Goal: Task Accomplishment & Management: Use online tool/utility

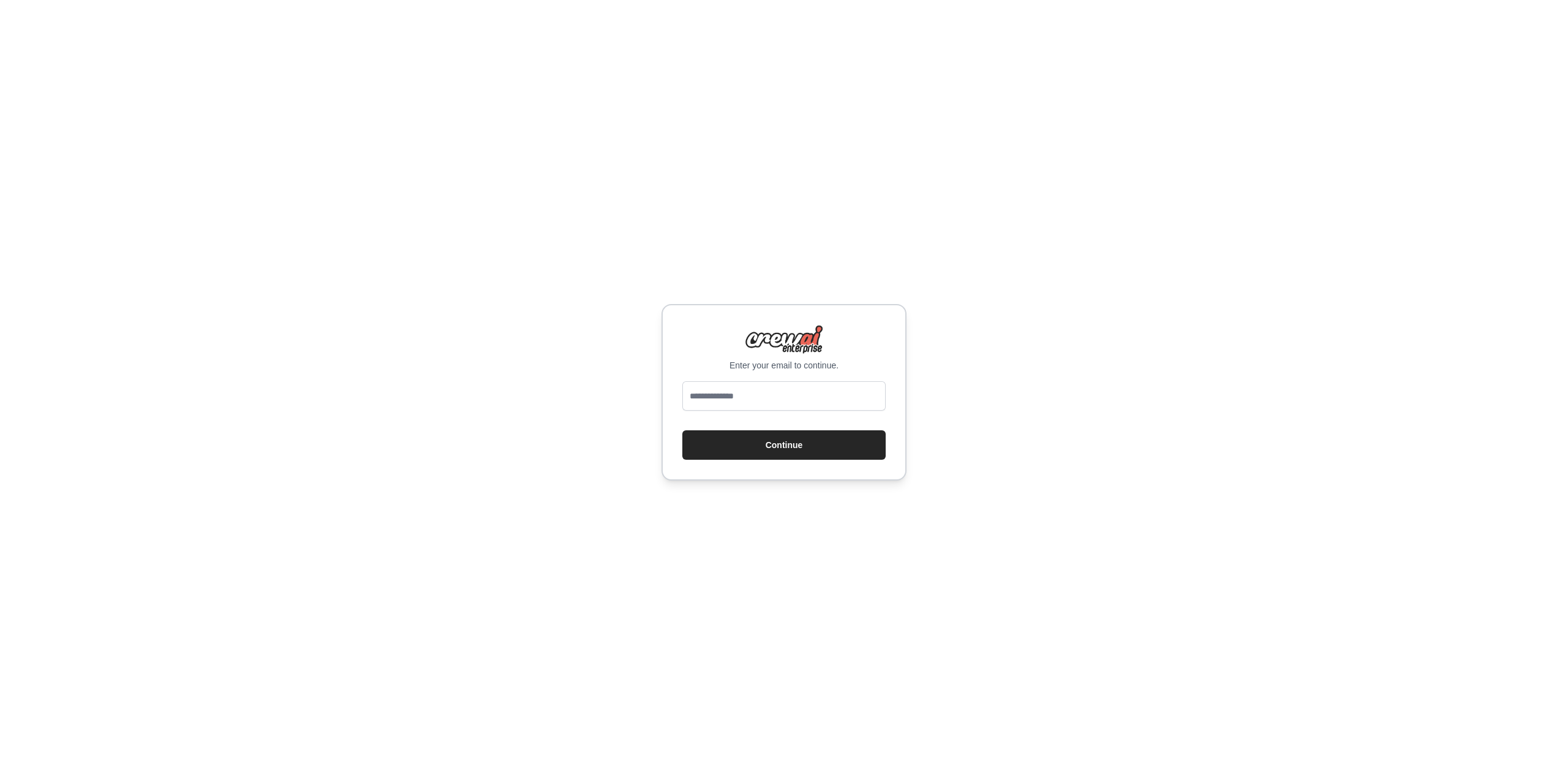
type input "**********"
click at [781, 434] on button "Continue" at bounding box center [784, 445] width 203 height 29
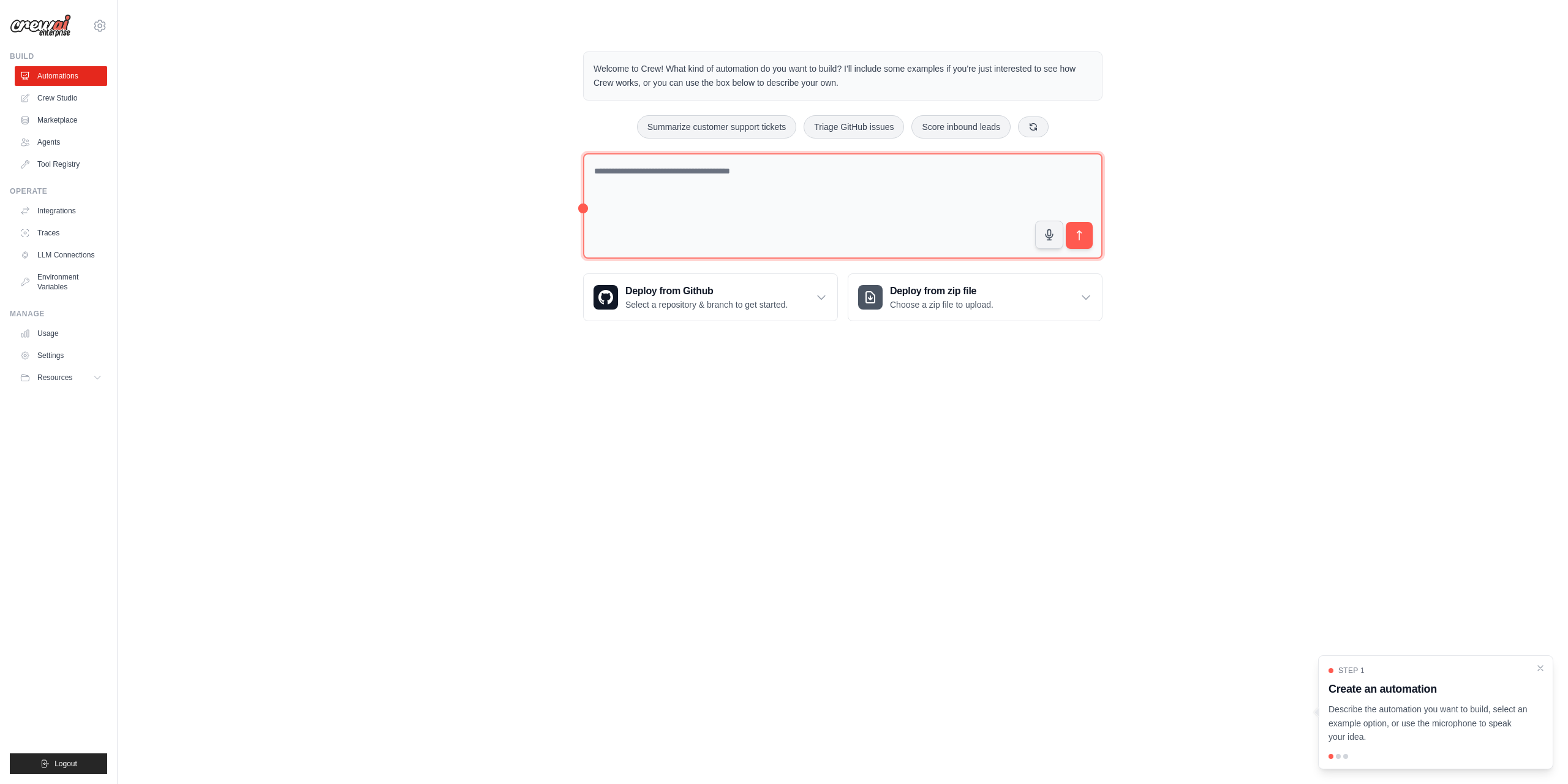
click at [881, 200] on textarea at bounding box center [843, 207] width 520 height 106
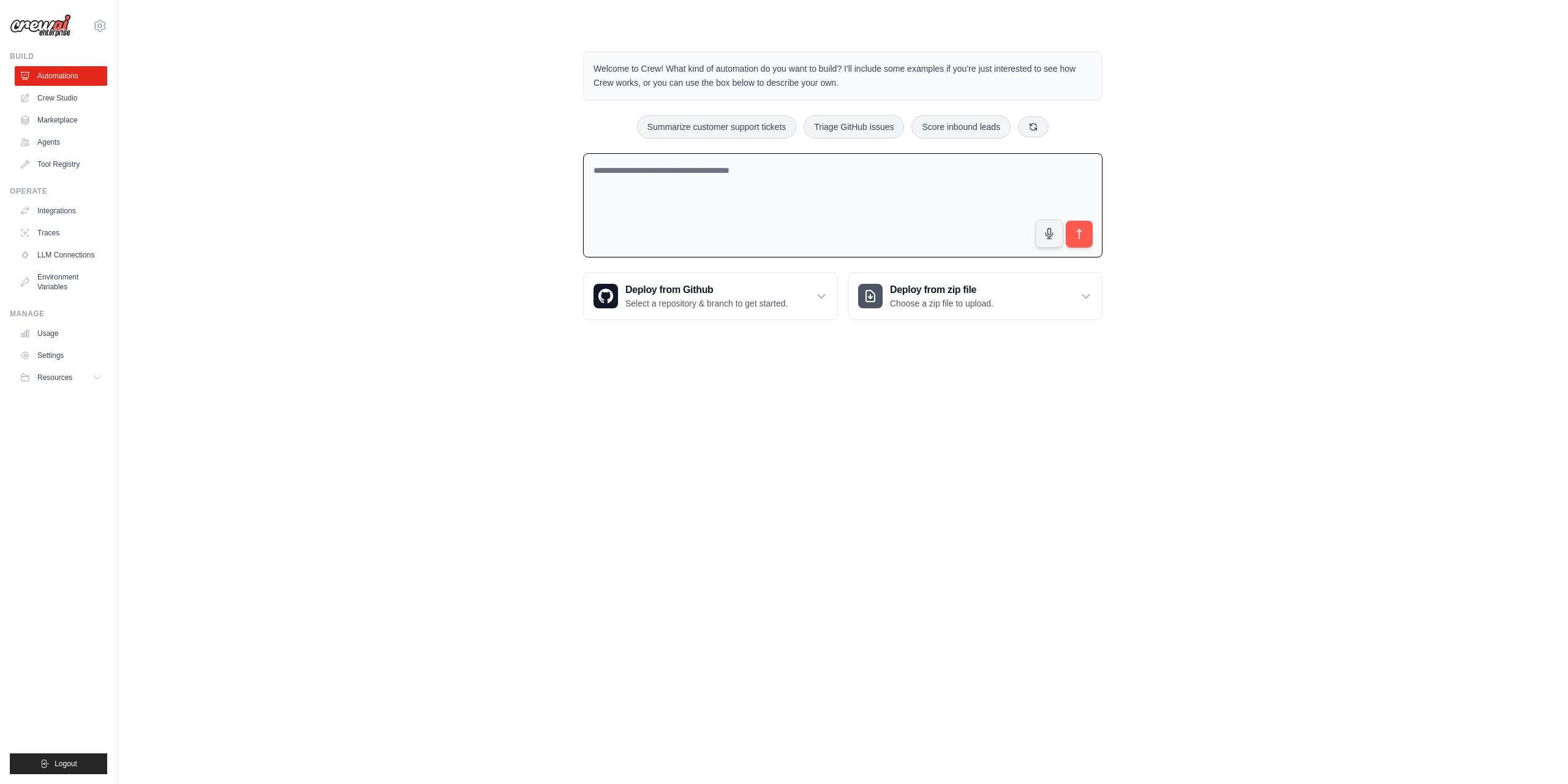
drag, startPoint x: 777, startPoint y: 160, endPoint x: 484, endPoint y: 202, distance: 296.0
drag, startPoint x: 484, startPoint y: 202, endPoint x: 393, endPoint y: 184, distance: 92.8
click at [393, 184] on div "Welcome to Crew! What kind of automation do you want to build? I'll include som…" at bounding box center [843, 185] width 1411 height 308
click at [58, 96] on link "Crew Studio" at bounding box center [62, 98] width 93 height 20
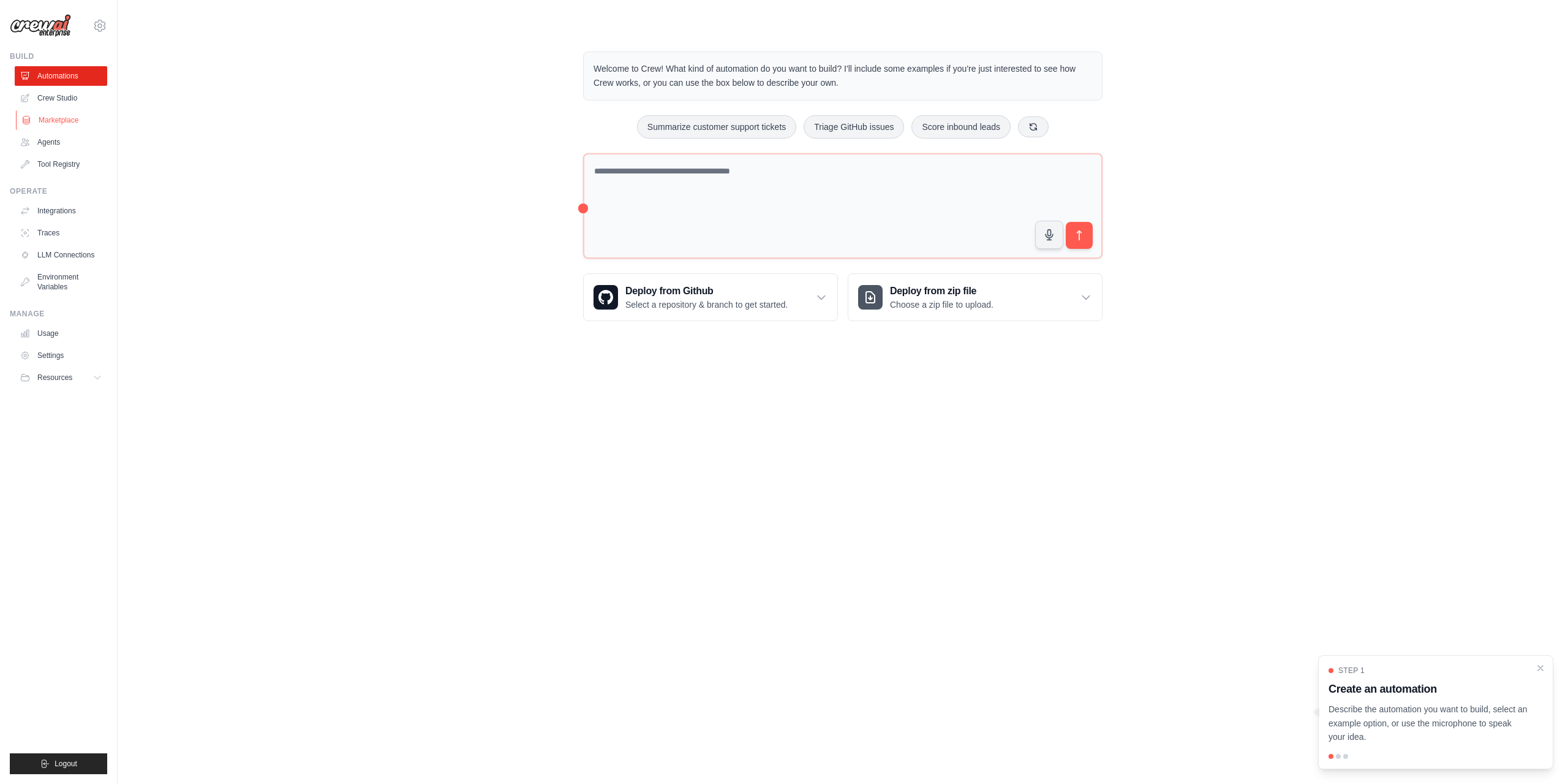
click at [46, 119] on link "Marketplace" at bounding box center [62, 121] width 93 height 20
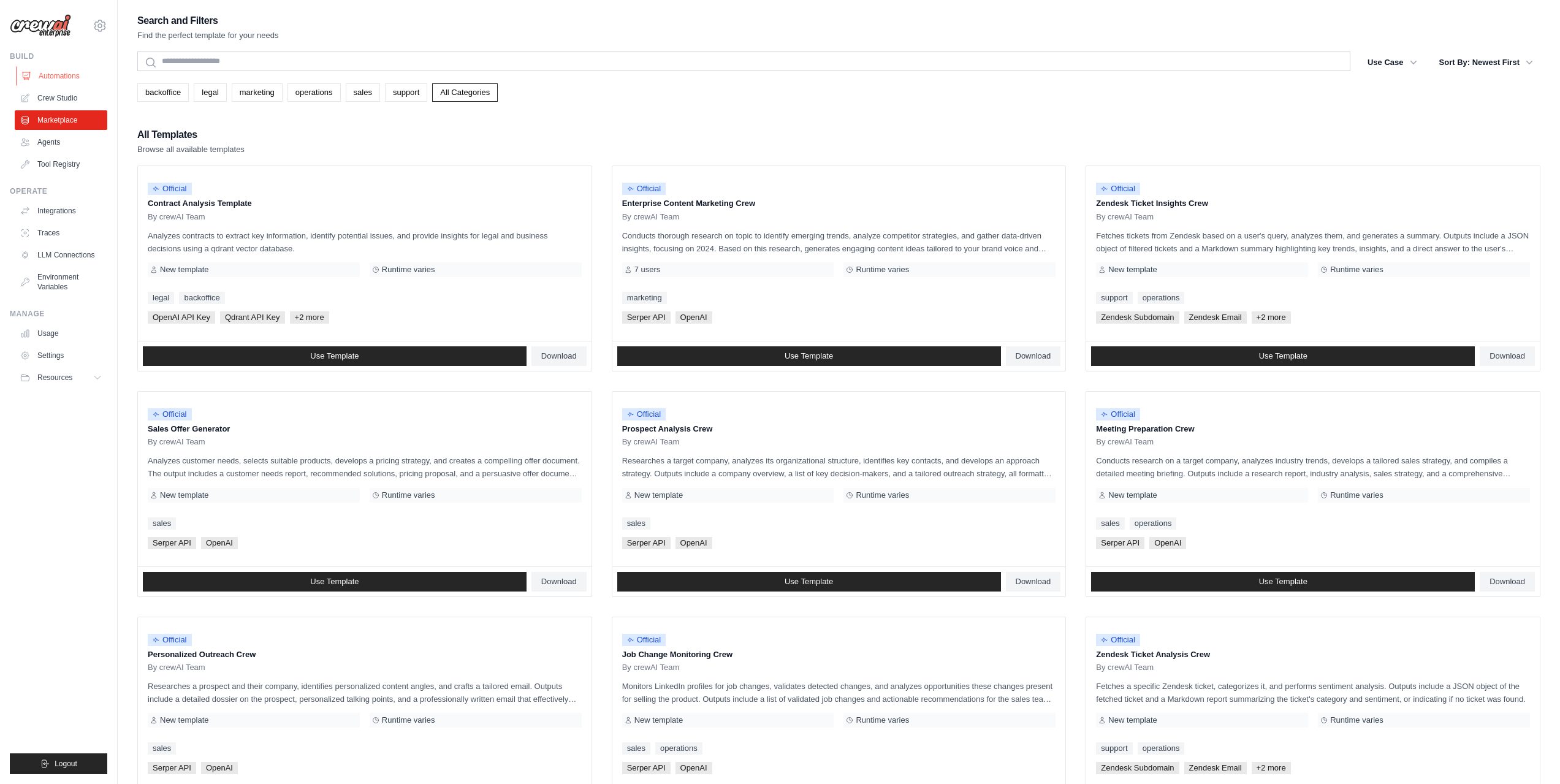
click at [50, 81] on link "Automations" at bounding box center [62, 76] width 93 height 20
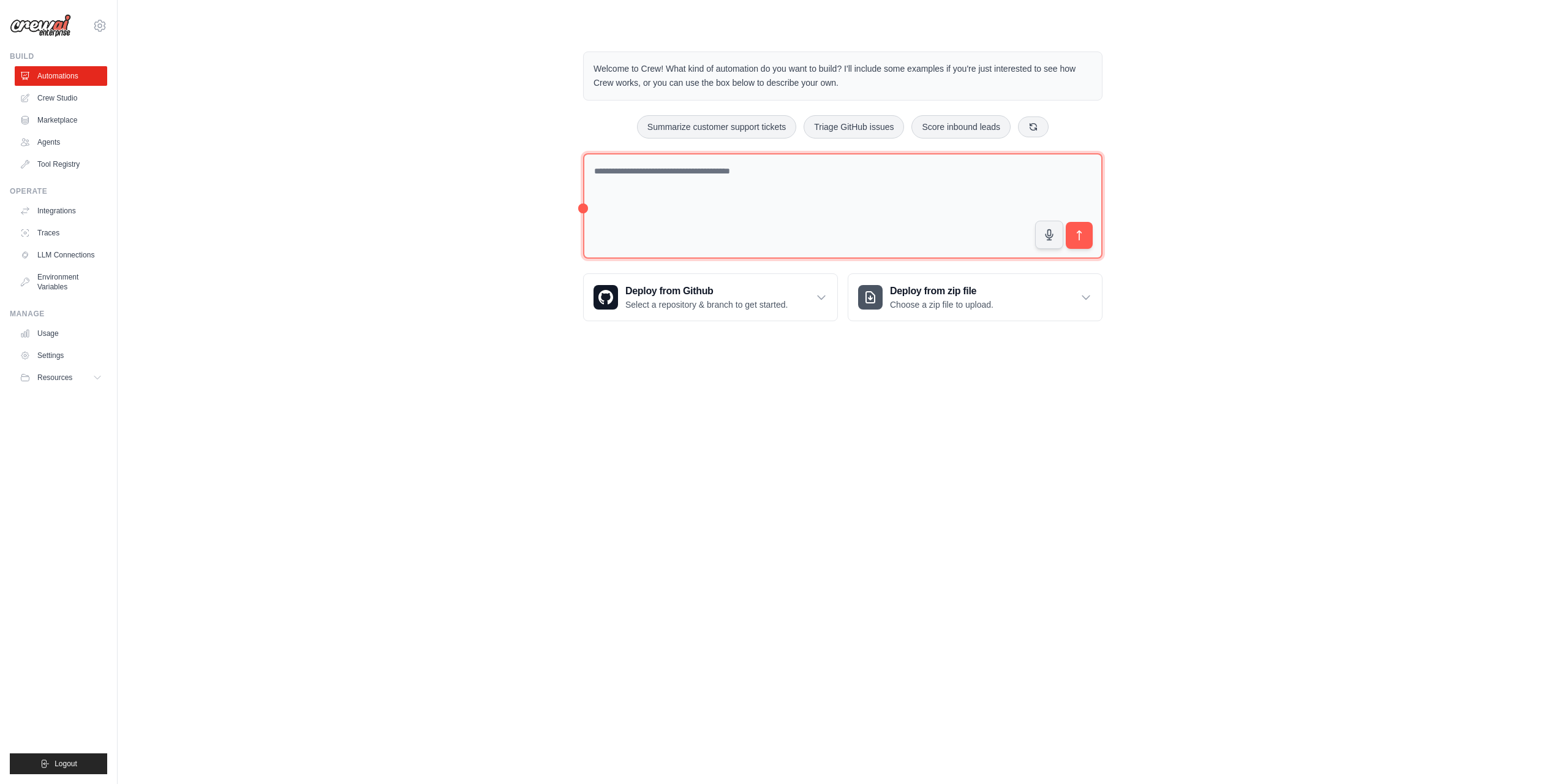
click at [735, 191] on textarea at bounding box center [843, 207] width 520 height 106
click at [60, 95] on link "Crew Studio" at bounding box center [62, 98] width 93 height 20
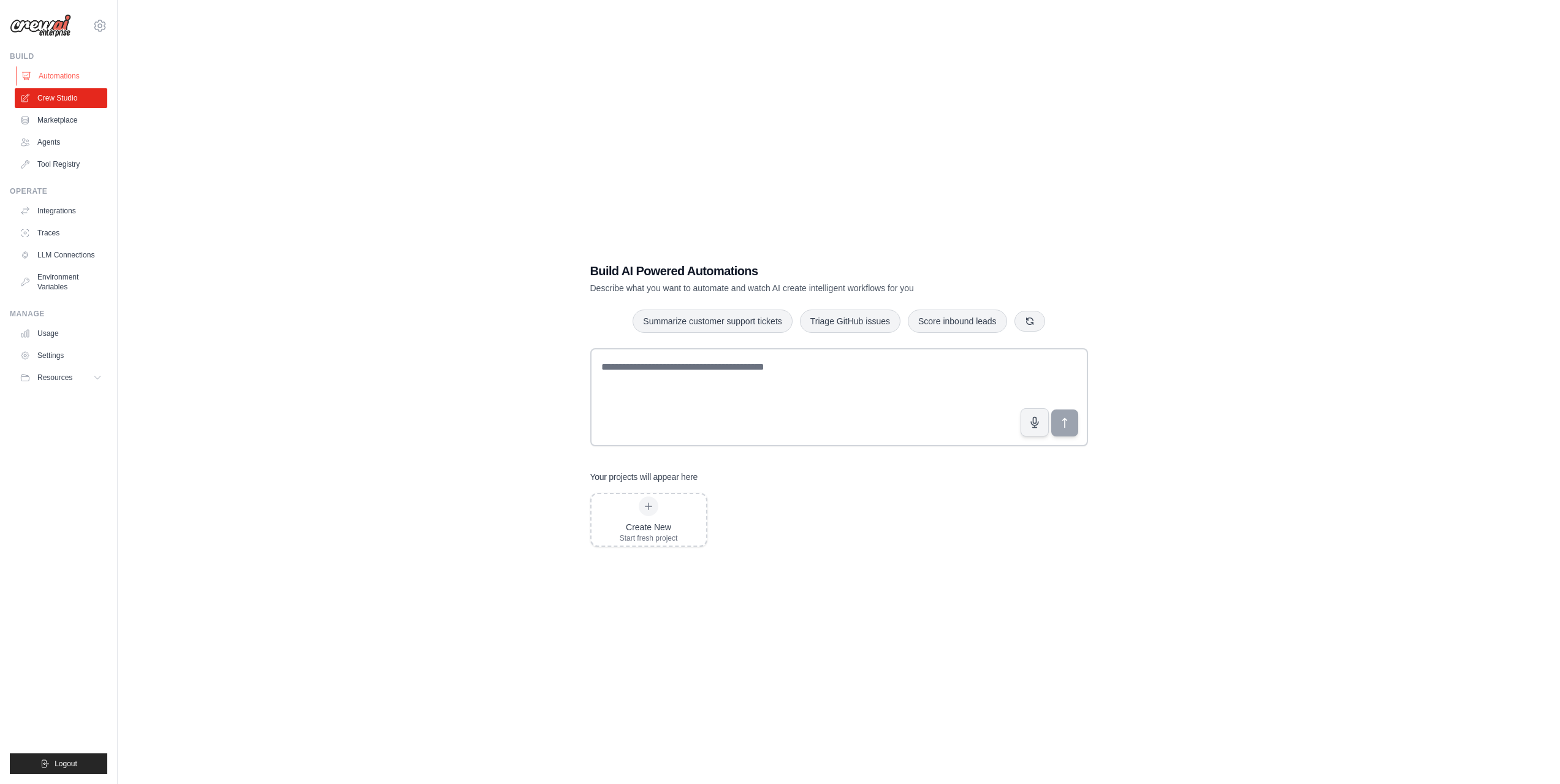
click at [47, 72] on link "Automations" at bounding box center [62, 76] width 93 height 20
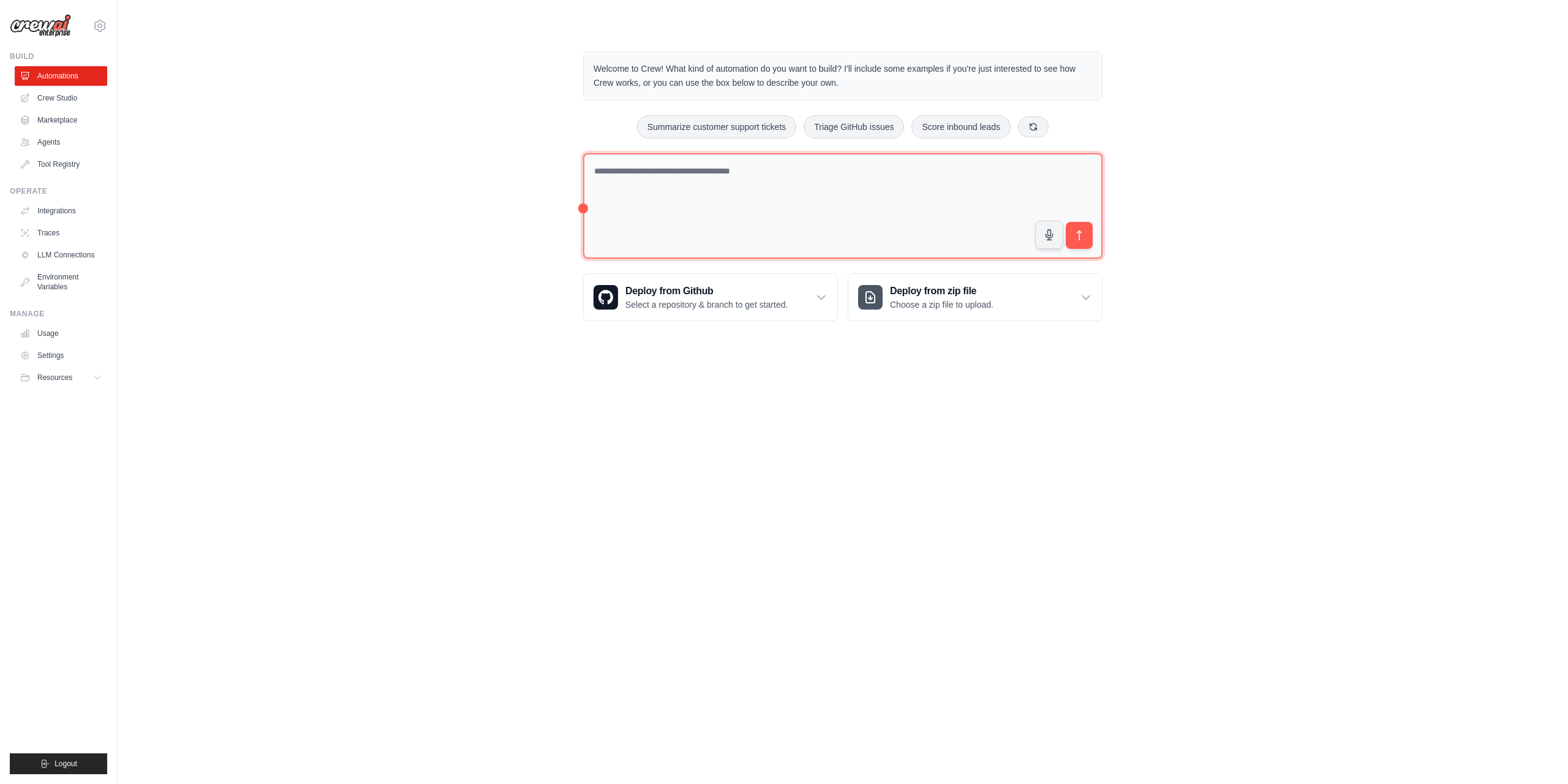
click at [645, 167] on textarea at bounding box center [843, 207] width 520 height 106
type textarea "**********"
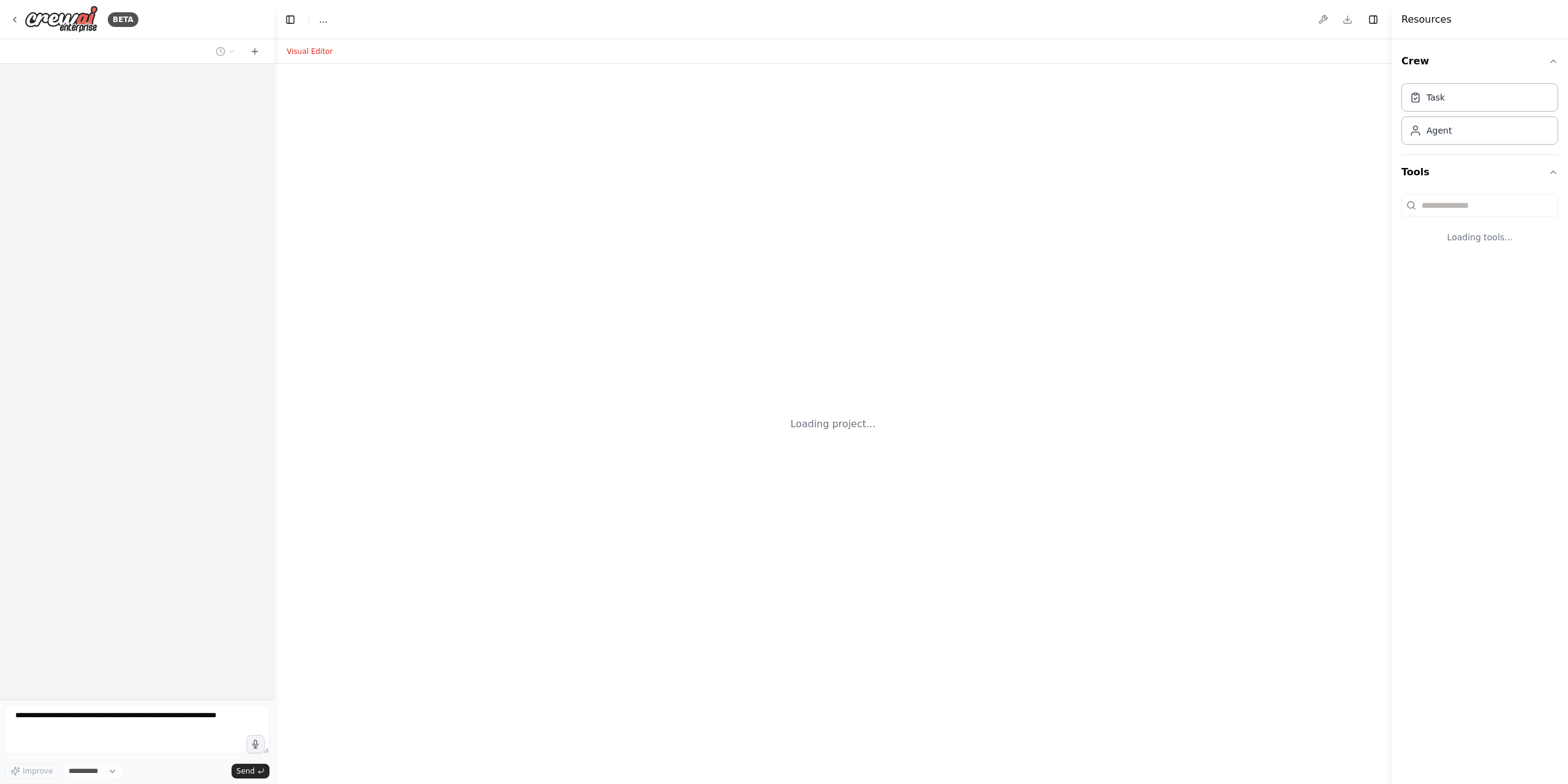
select select "****"
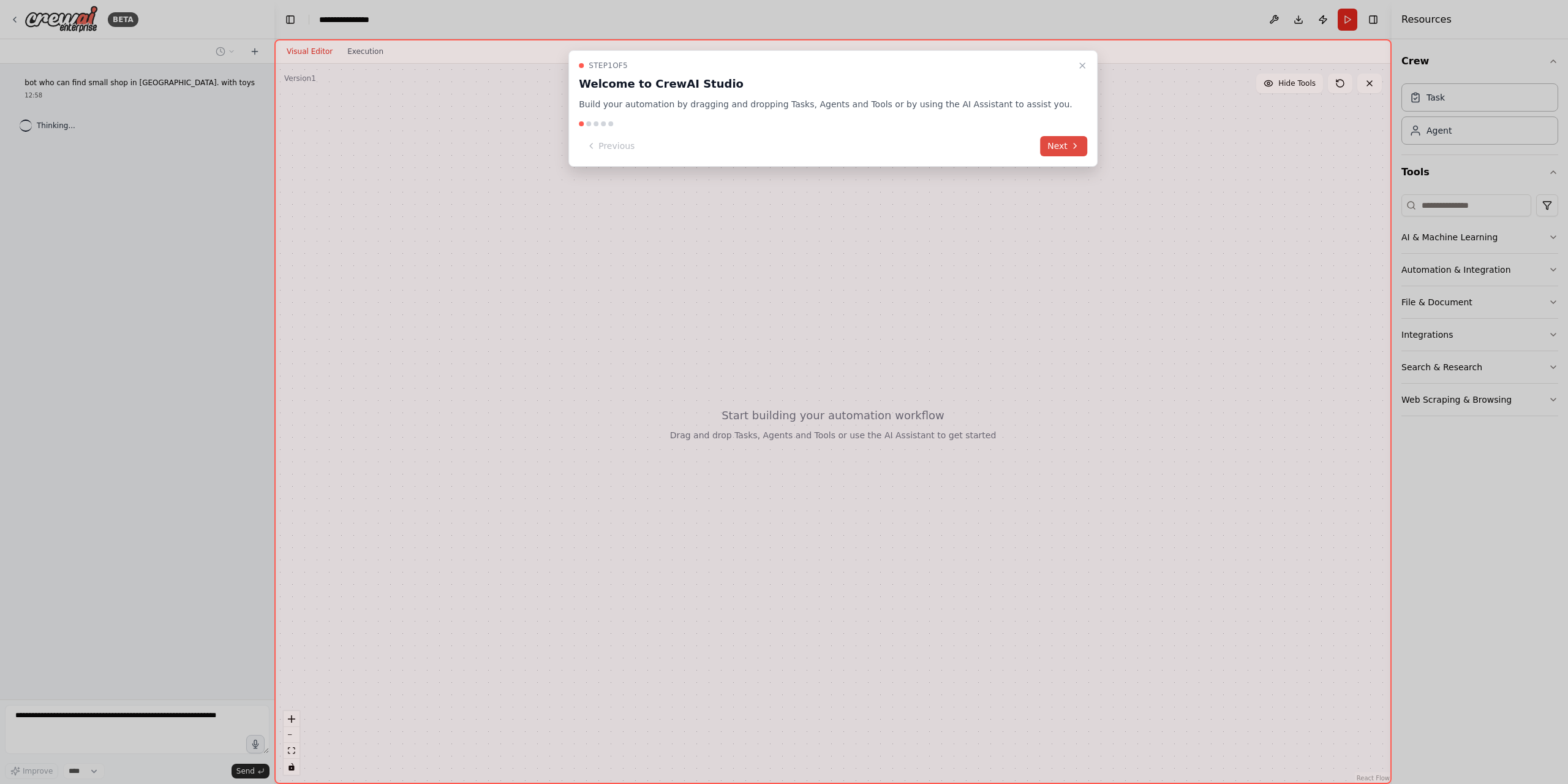
click at [1070, 151] on icon at bounding box center [1074, 146] width 10 height 10
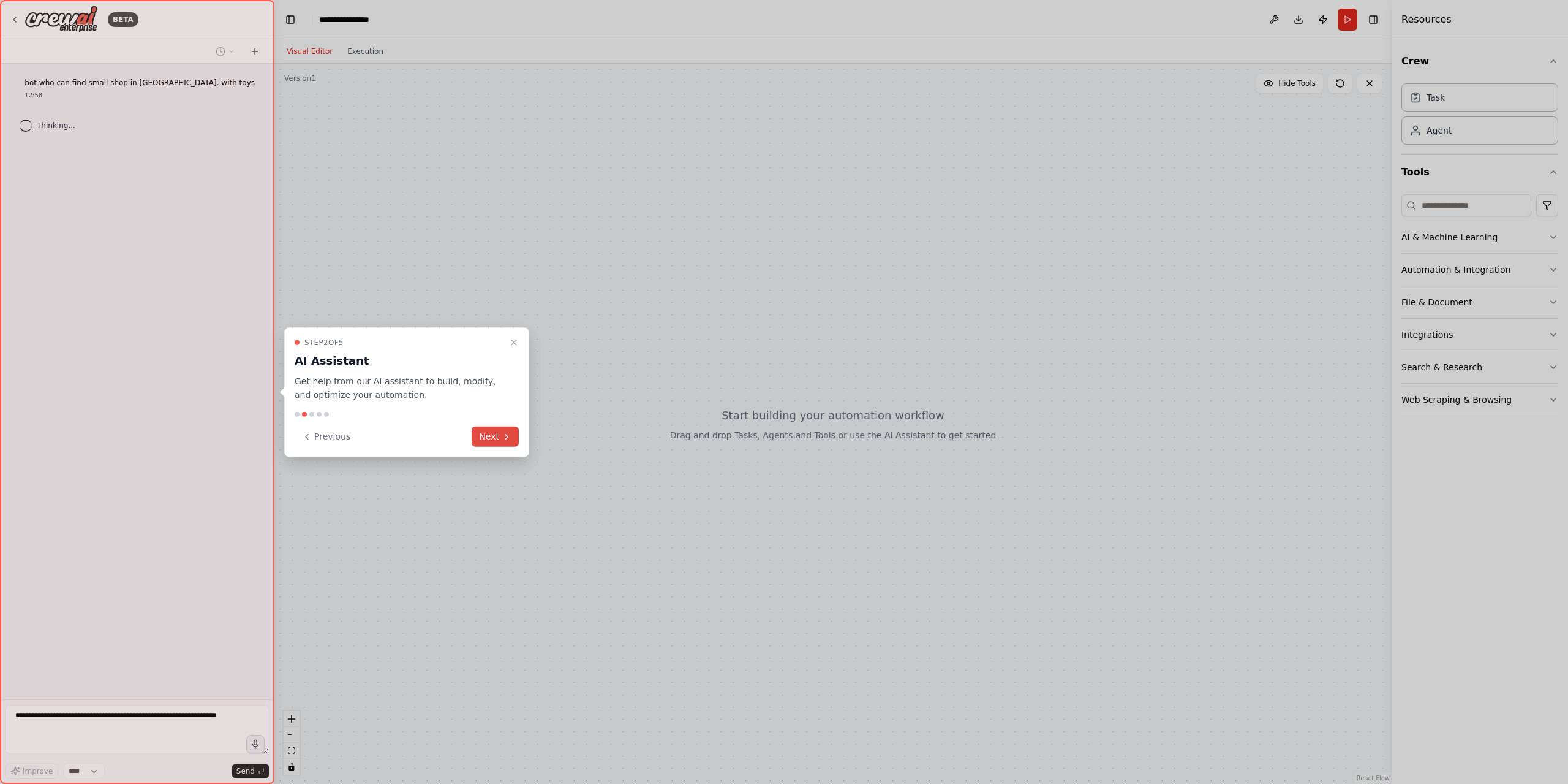
click at [494, 428] on button "Next" at bounding box center [494, 436] width 47 height 20
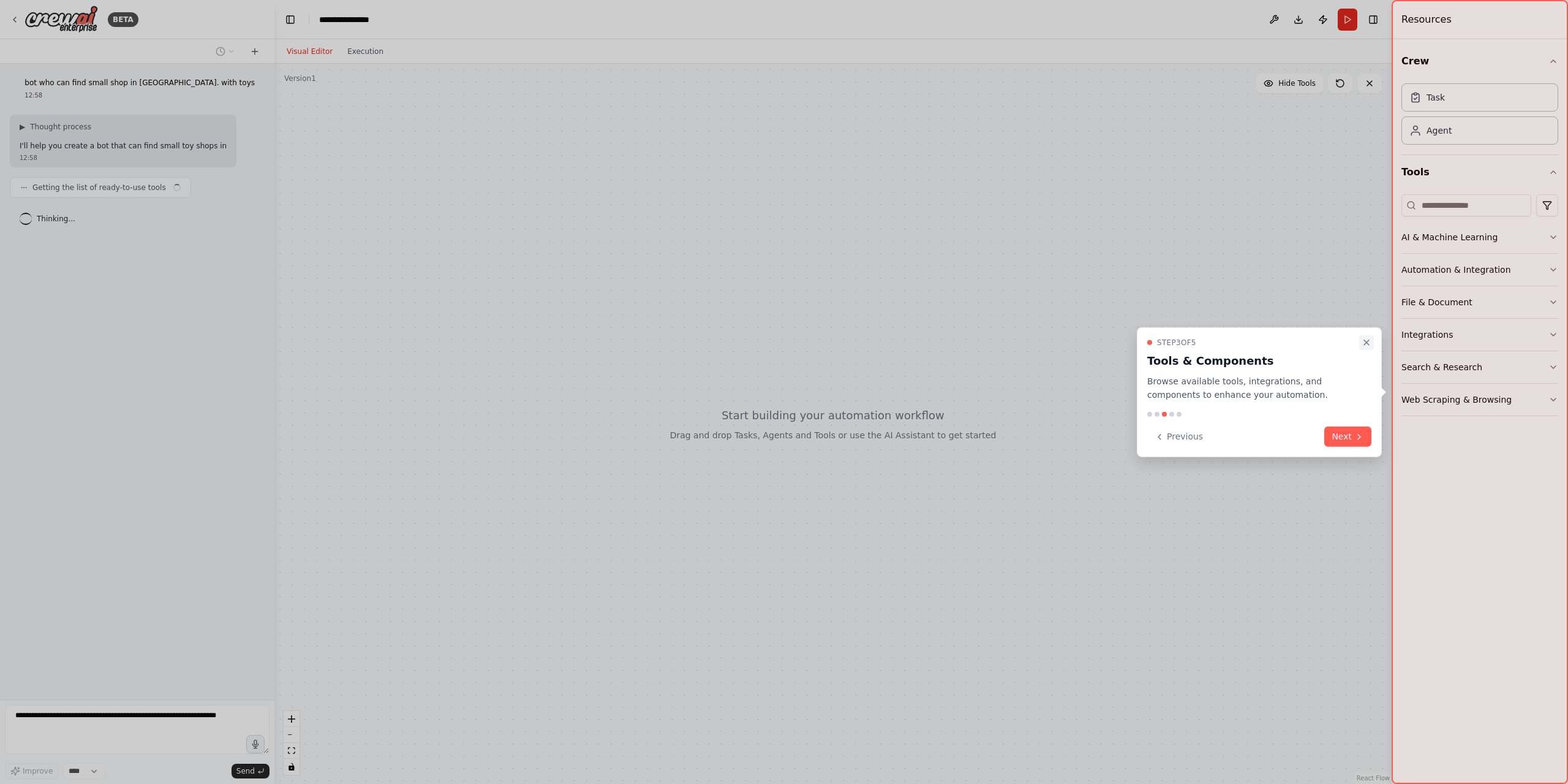
click at [1362, 342] on icon "Close walkthrough" at bounding box center [1366, 342] width 10 height 10
click at [857, 266] on div at bounding box center [784, 392] width 1568 height 784
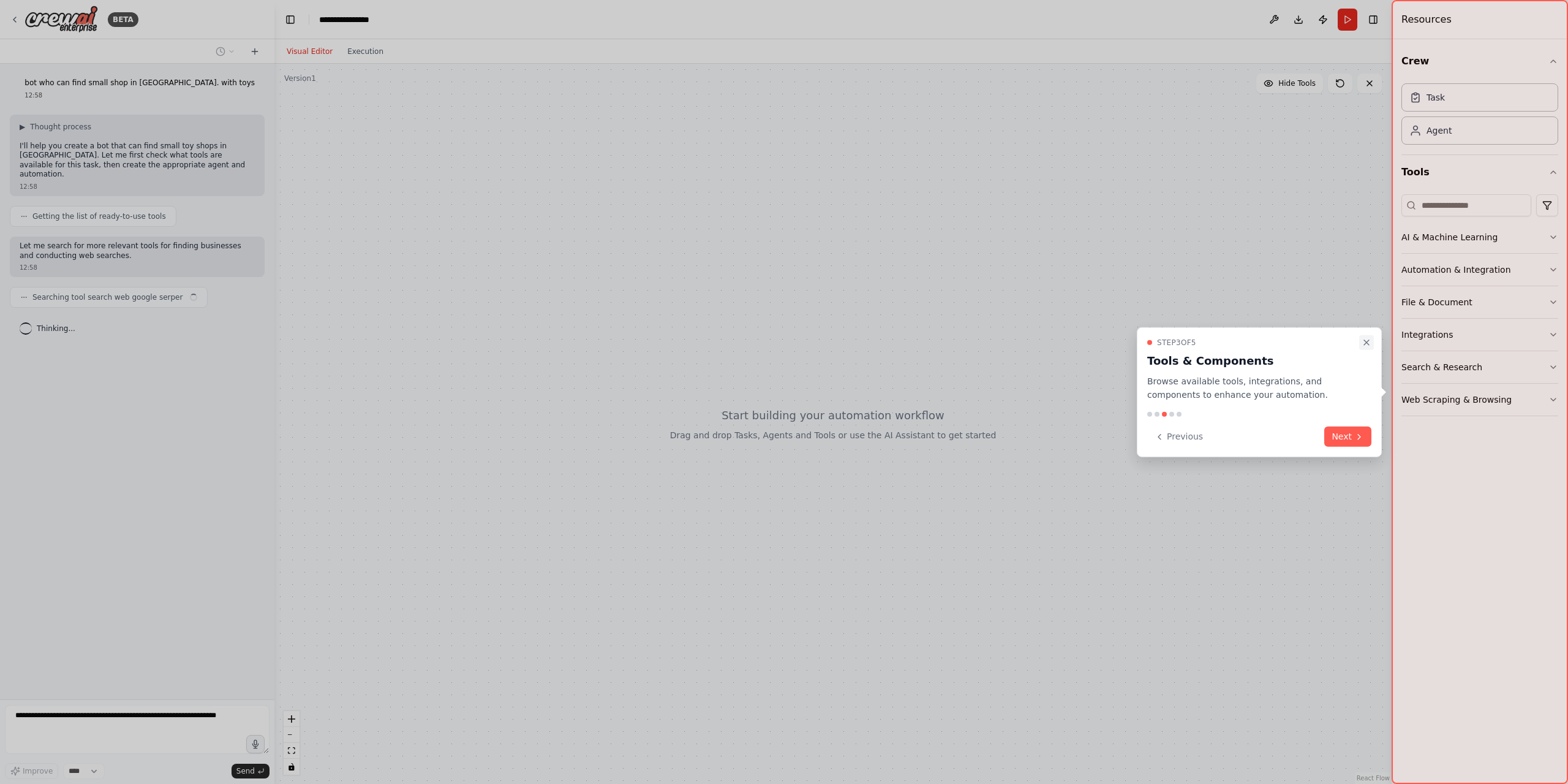
click at [1371, 347] on button "Close walkthrough" at bounding box center [1366, 342] width 15 height 15
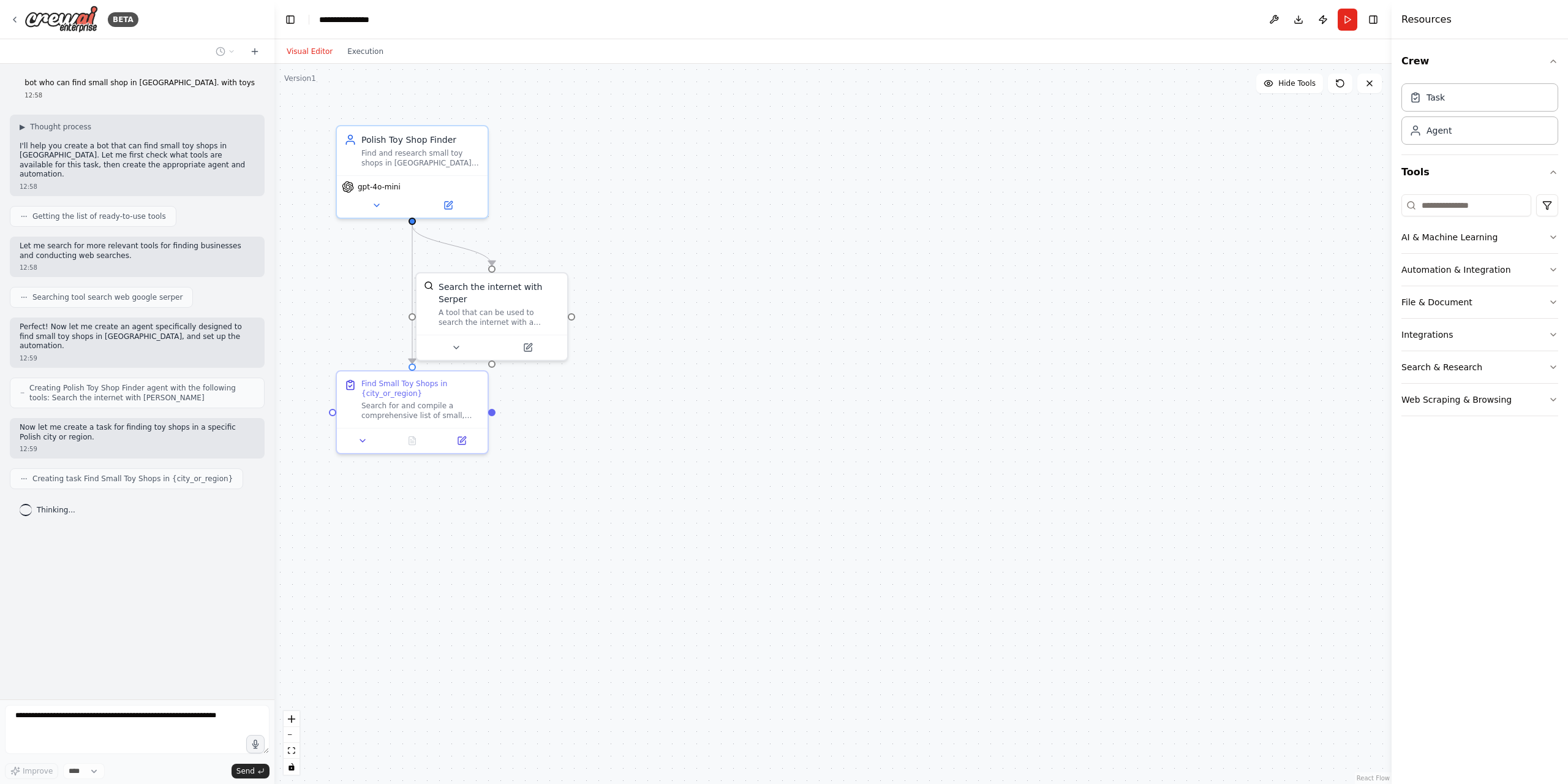
click at [369, 541] on div ".deletable-edge-delete-btn { width: 20px; height: 20px; border: 0px solid #ffff…" at bounding box center [834, 424] width 1117 height 720
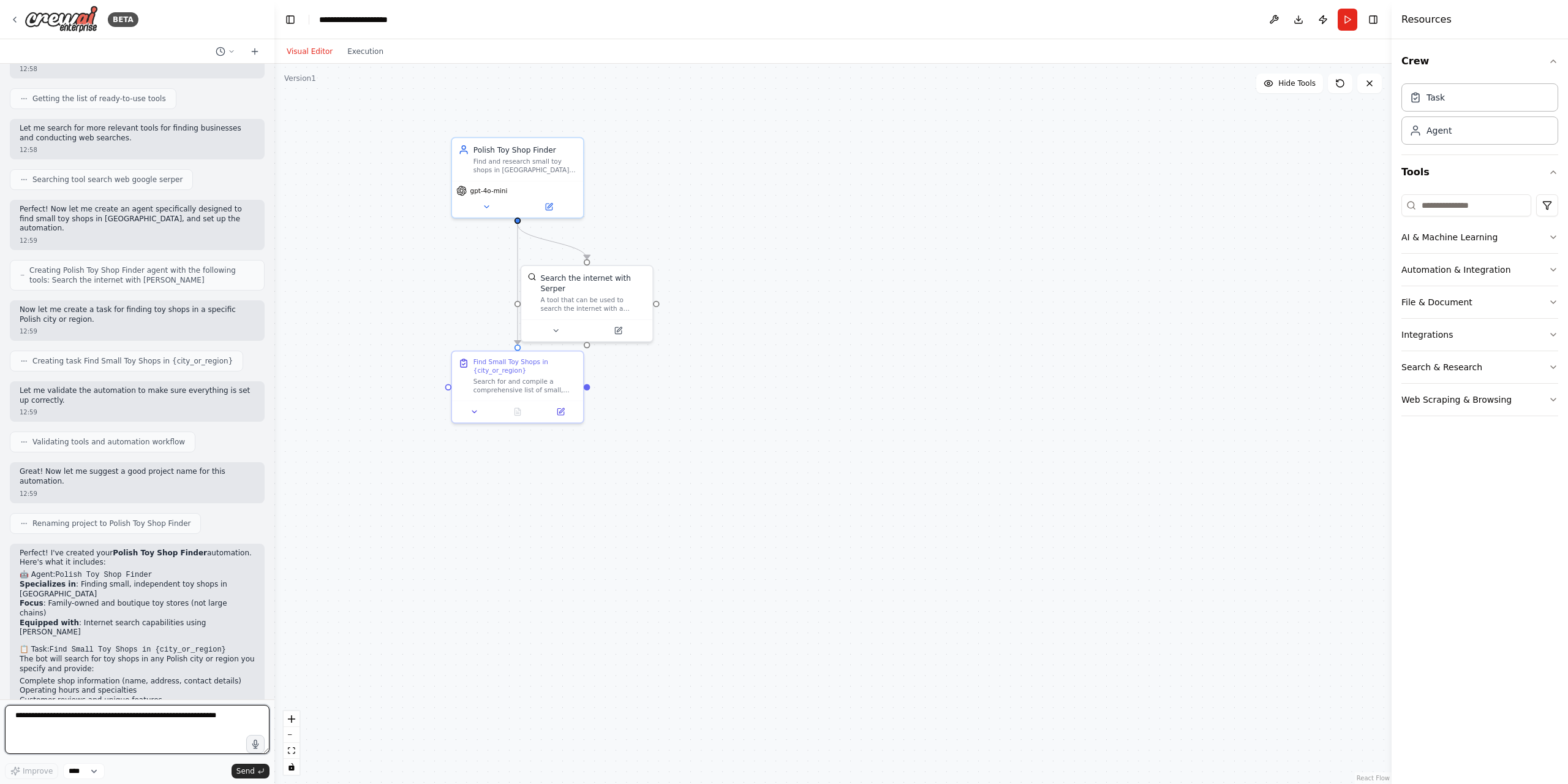
scroll to position [179, 0]
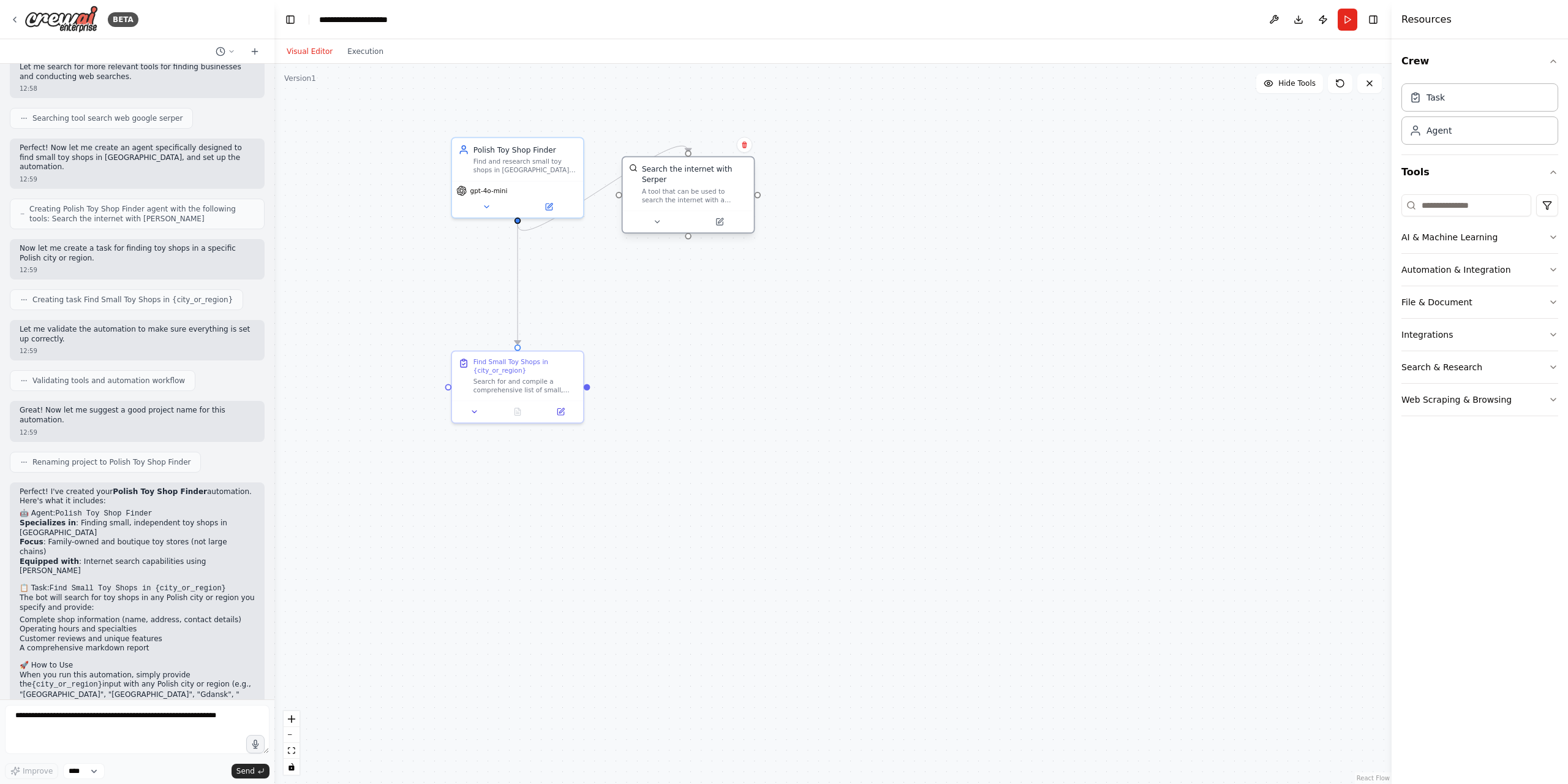
drag, startPoint x: 622, startPoint y: 296, endPoint x: 721, endPoint y: 184, distance: 149.5
click at [721, 187] on div "A tool that can be used to search the internet with a search_query. Supports di…" at bounding box center [694, 195] width 105 height 17
drag, startPoint x: 531, startPoint y: 395, endPoint x: 550, endPoint y: 289, distance: 107.7
click at [550, 289] on div "Find Small Toy Shops in {city_or_region} Search for and compile a comprehensive…" at bounding box center [539, 267] width 131 height 49
drag, startPoint x: 548, startPoint y: 281, endPoint x: 417, endPoint y: 287, distance: 131.1
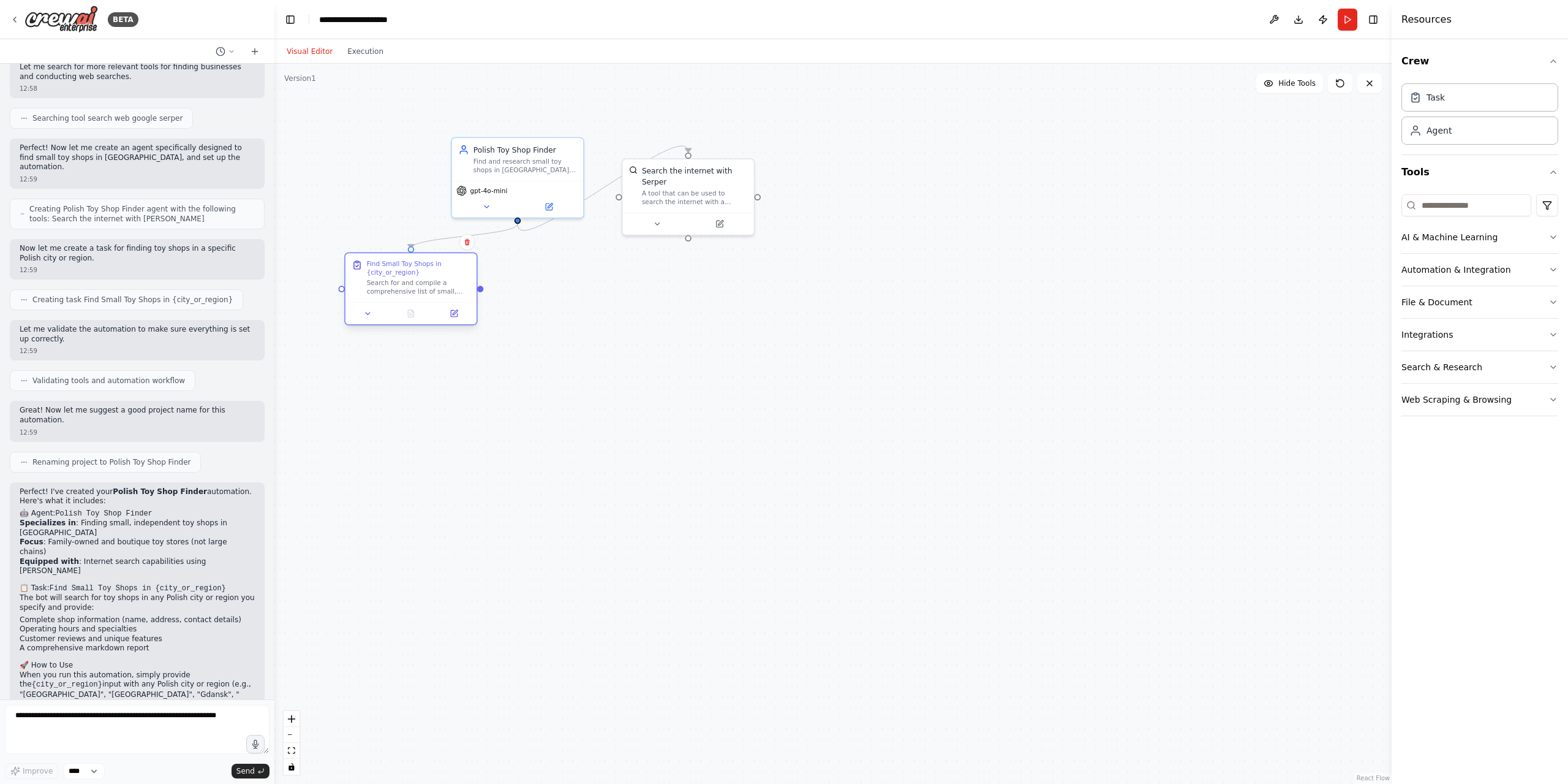
click at [417, 287] on div "Search for and compile a comprehensive list of small, independent toy shops in …" at bounding box center [418, 287] width 104 height 17
drag, startPoint x: 70, startPoint y: 515, endPoint x: 153, endPoint y: 526, distance: 83.7
click at [157, 522] on div "Perfect! I've created your Polish Toy Shop Finder automation. Here's what it in…" at bounding box center [137, 614] width 235 height 253
click at [111, 721] on p "The automation is ready to run and will help you discover local, independent to…" at bounding box center [137, 730] width 235 height 19
drag, startPoint x: 31, startPoint y: 640, endPoint x: 137, endPoint y: 654, distance: 106.9
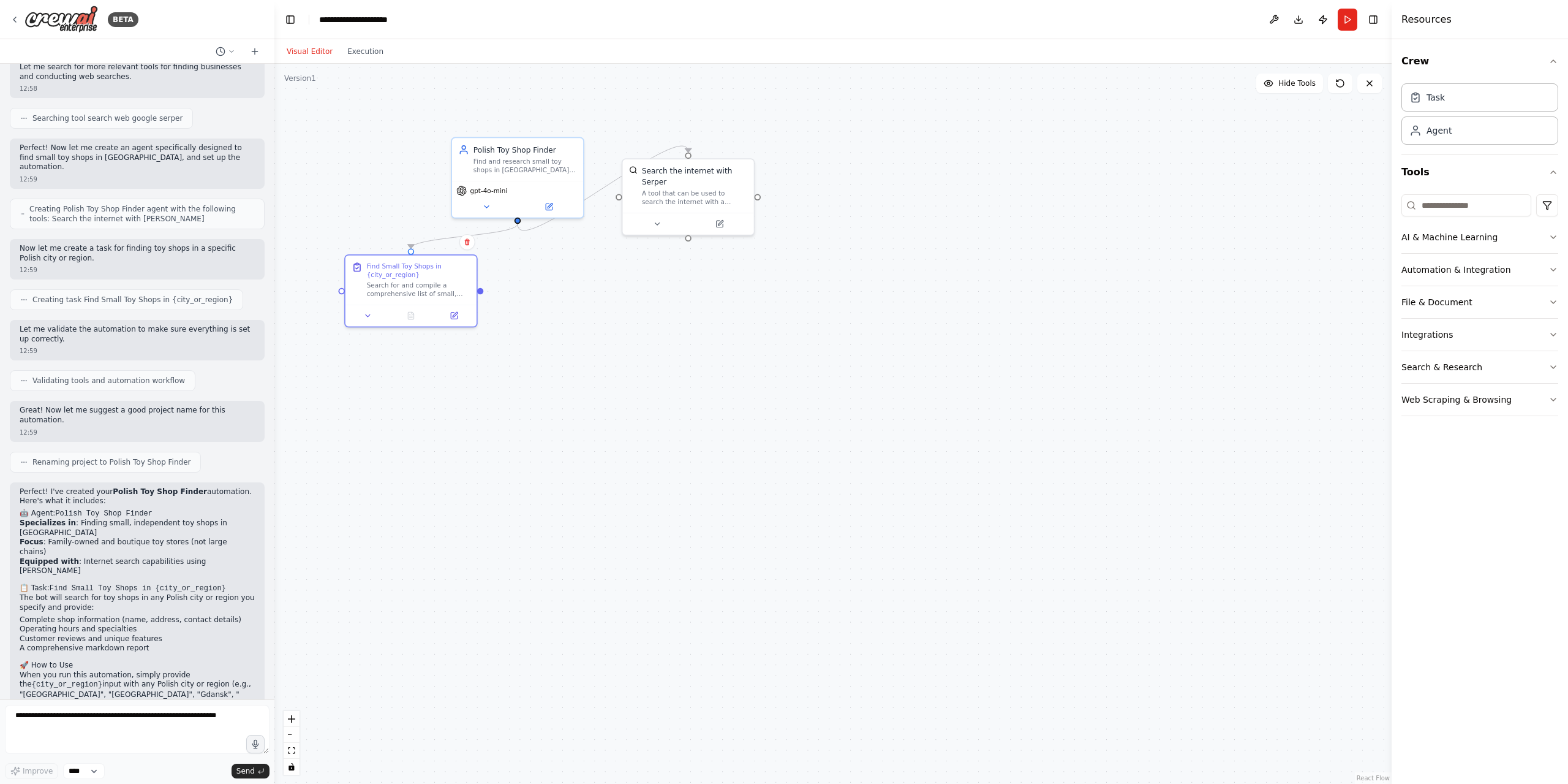
click at [137, 654] on div "Perfect! I've created your Polish Toy Shop Finder automation. Here's what it in…" at bounding box center [137, 614] width 235 height 253
click at [150, 721] on p "The automation is ready to run and will help you discover local, independent to…" at bounding box center [137, 730] width 235 height 19
click at [91, 721] on textarea at bounding box center [137, 729] width 265 height 49
type textarea "*"
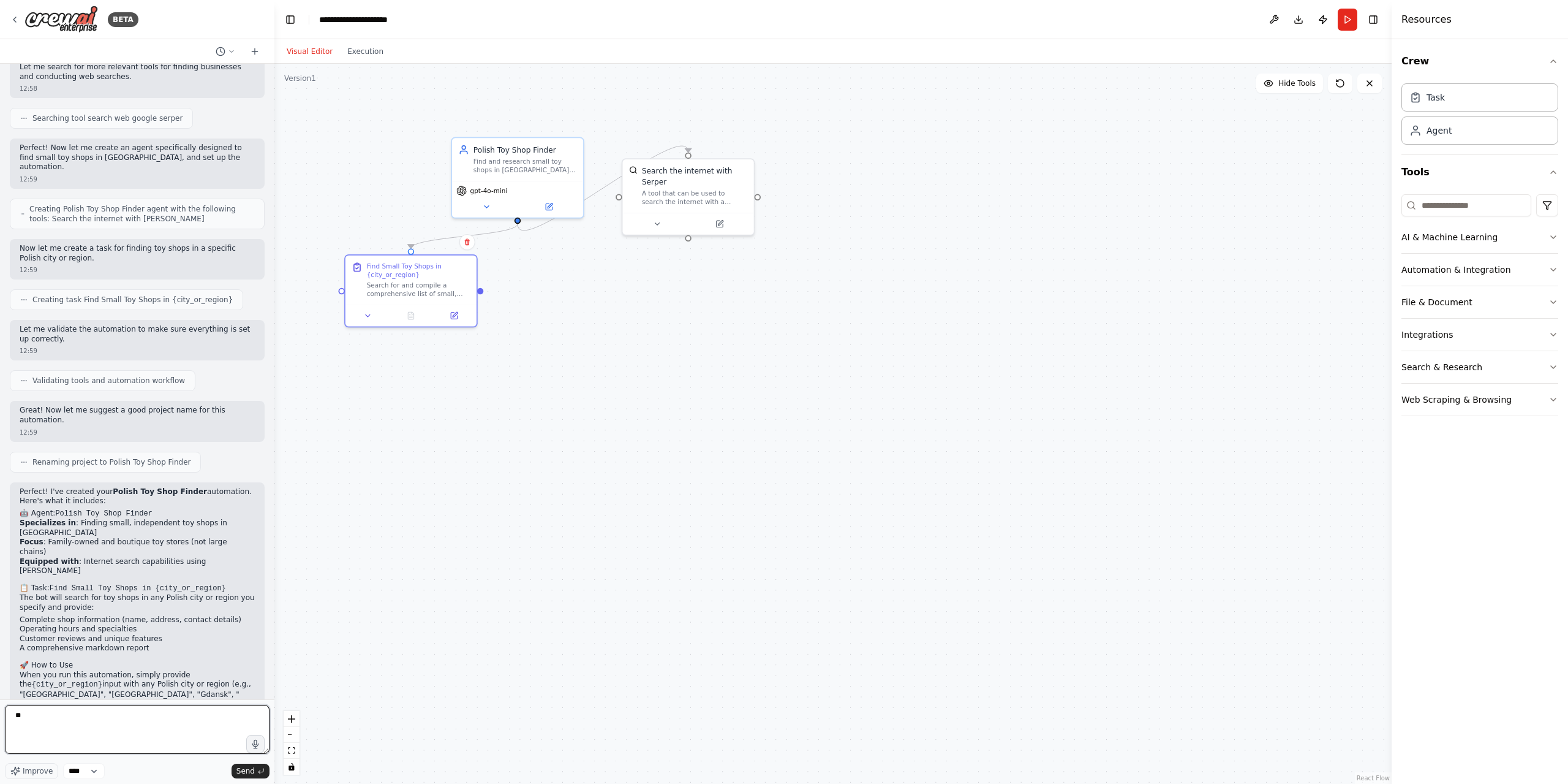
type textarea "*"
paste textarea "**********"
click at [38, 733] on textarea "**********" at bounding box center [137, 729] width 265 height 49
type textarea "**********"
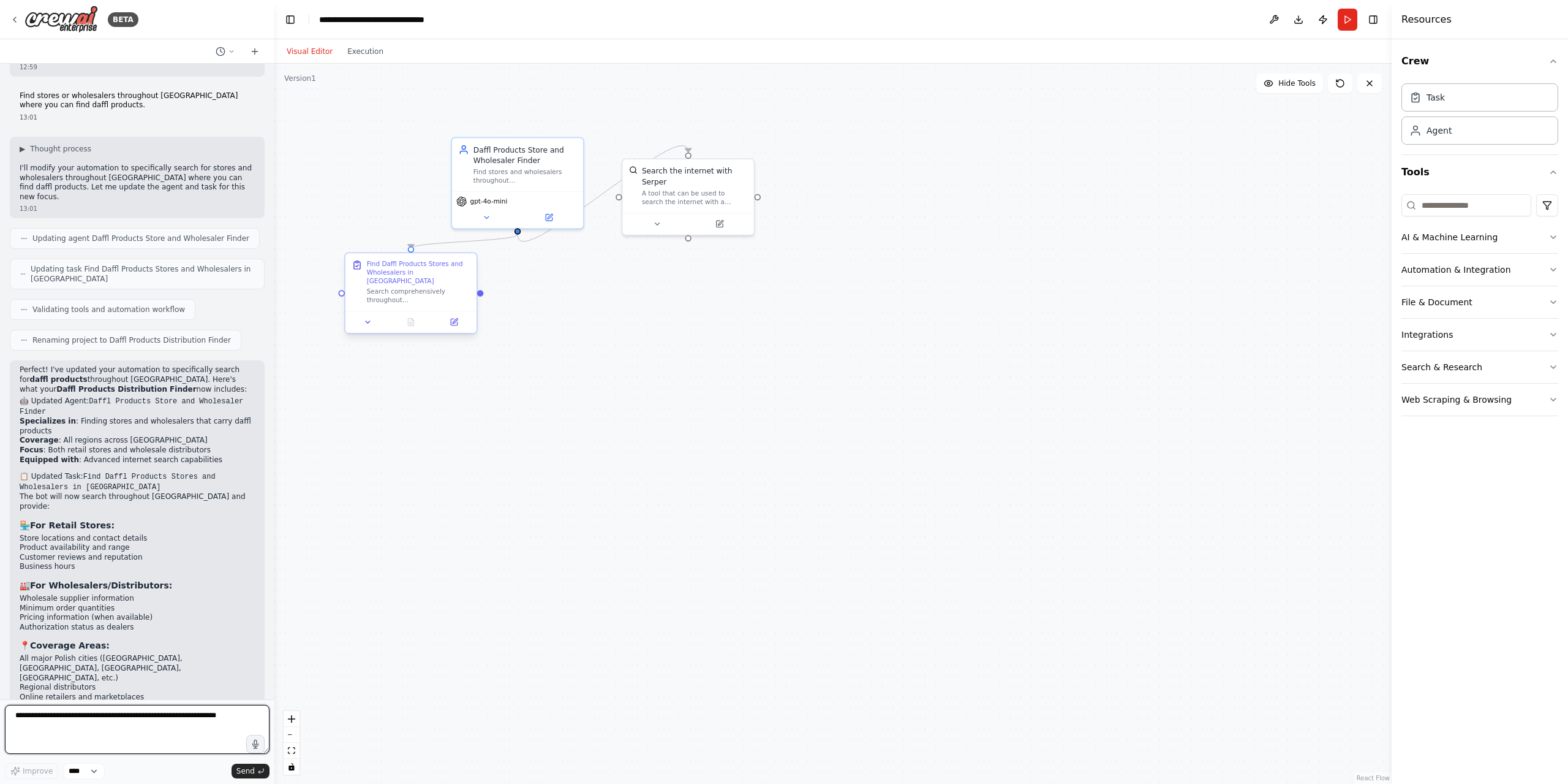
scroll to position [869, 0]
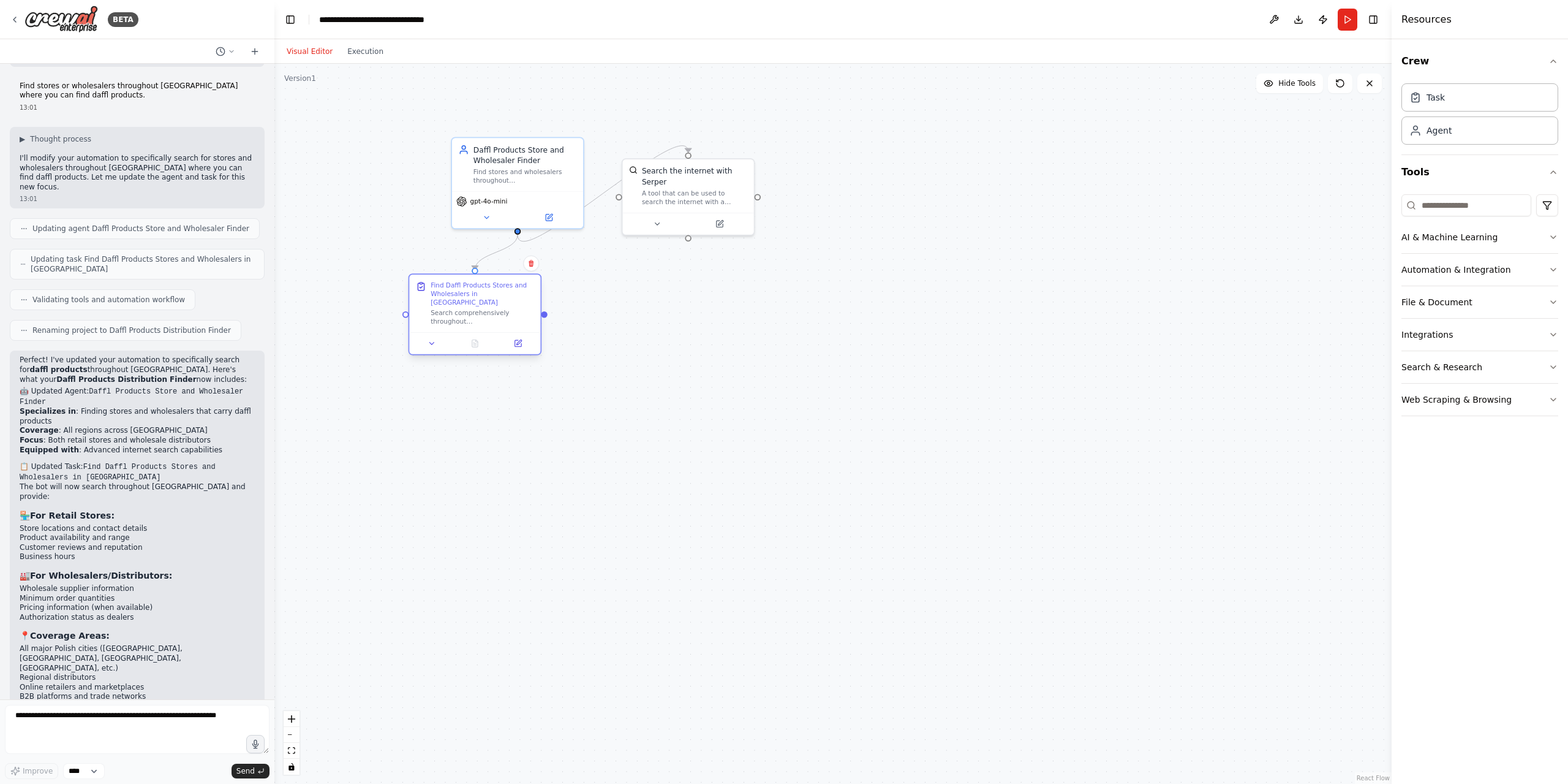
drag, startPoint x: 432, startPoint y: 293, endPoint x: 490, endPoint y: 319, distance: 63.6
click at [474, 326] on div "Search comprehensively throughout Poland to find stores, retailers, and wholesa…" at bounding box center [482, 317] width 104 height 17
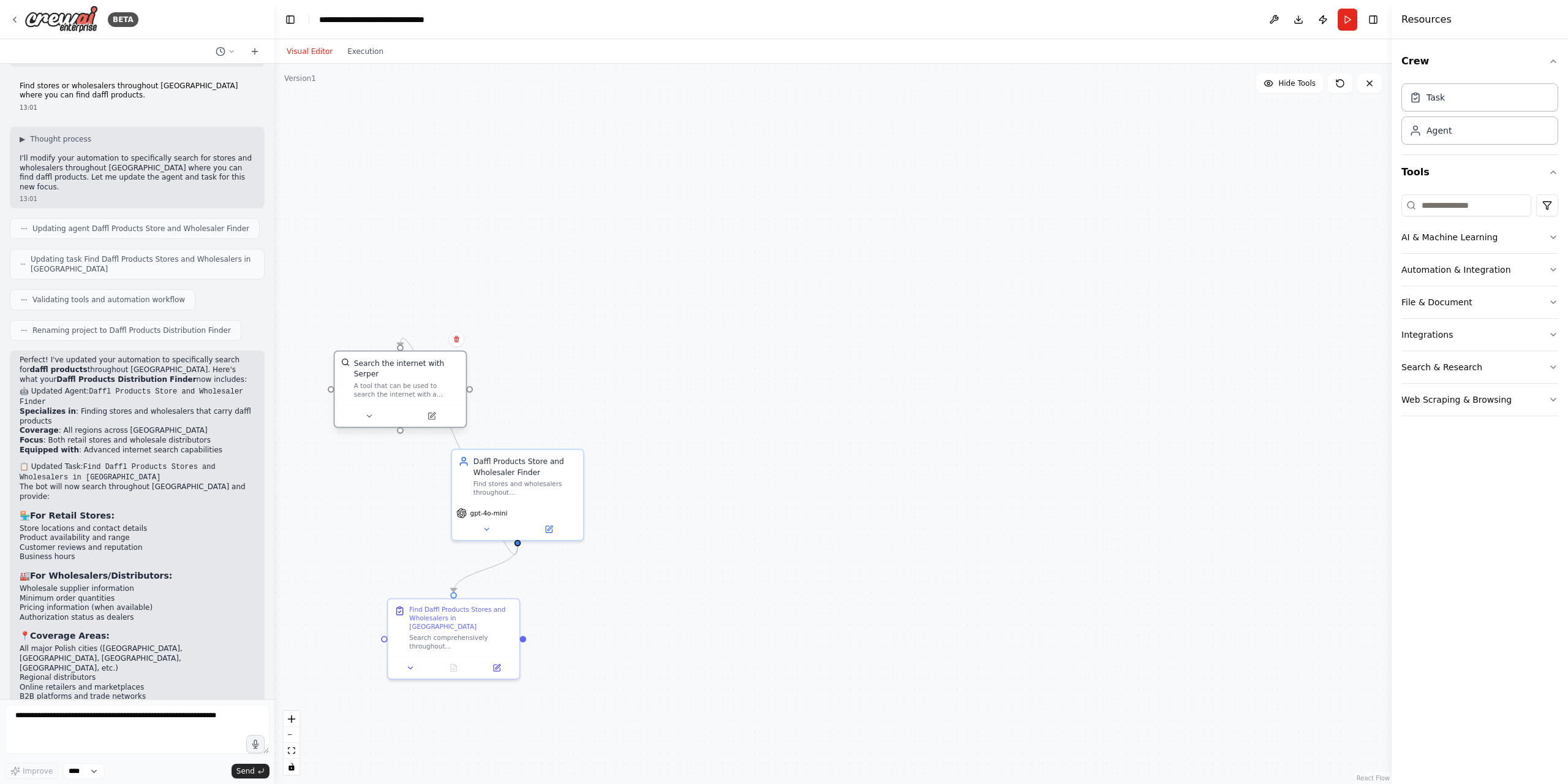
drag, startPoint x: 660, startPoint y: 200, endPoint x: 443, endPoint y: 381, distance: 282.6
click at [373, 405] on div at bounding box center [400, 416] width 131 height 22
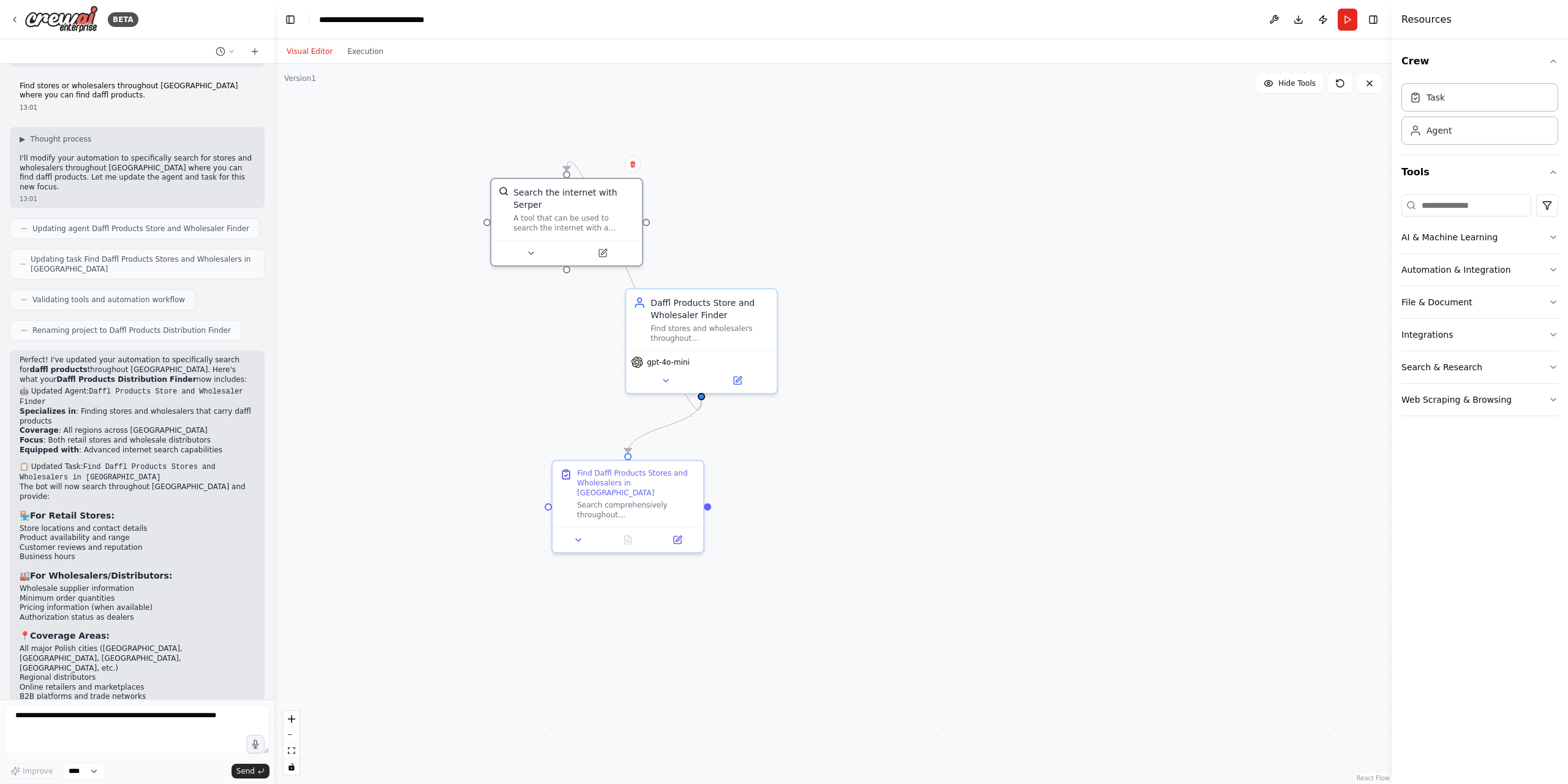
drag, startPoint x: 442, startPoint y: 458, endPoint x: 464, endPoint y: 321, distance: 138.8
click at [464, 321] on div ".deletable-edge-delete-btn { width: 20px; height: 20px; border: 0px solid #ffff…" at bounding box center [834, 424] width 1117 height 720
click at [609, 508] on div "Find Daffl Products Stores and Wholesalers in Poland Search comprehensively thr…" at bounding box center [628, 489] width 150 height 66
drag, startPoint x: 581, startPoint y: 527, endPoint x: 538, endPoint y: 492, distance: 55.4
click at [538, 493] on icon at bounding box center [542, 498] width 10 height 10
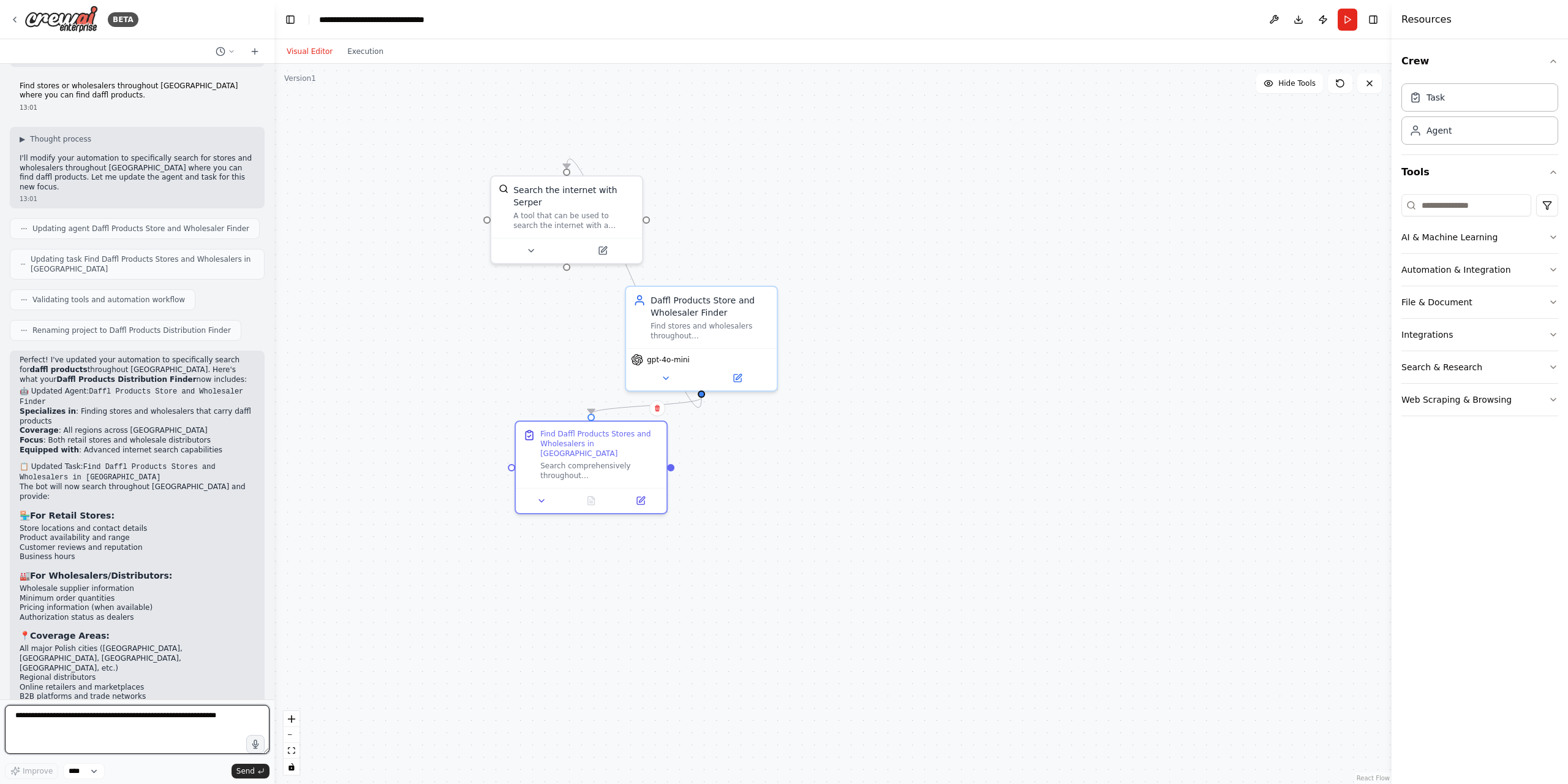
click at [138, 730] on textarea at bounding box center [137, 729] width 265 height 49
paste textarea "**********"
type textarea "**********"
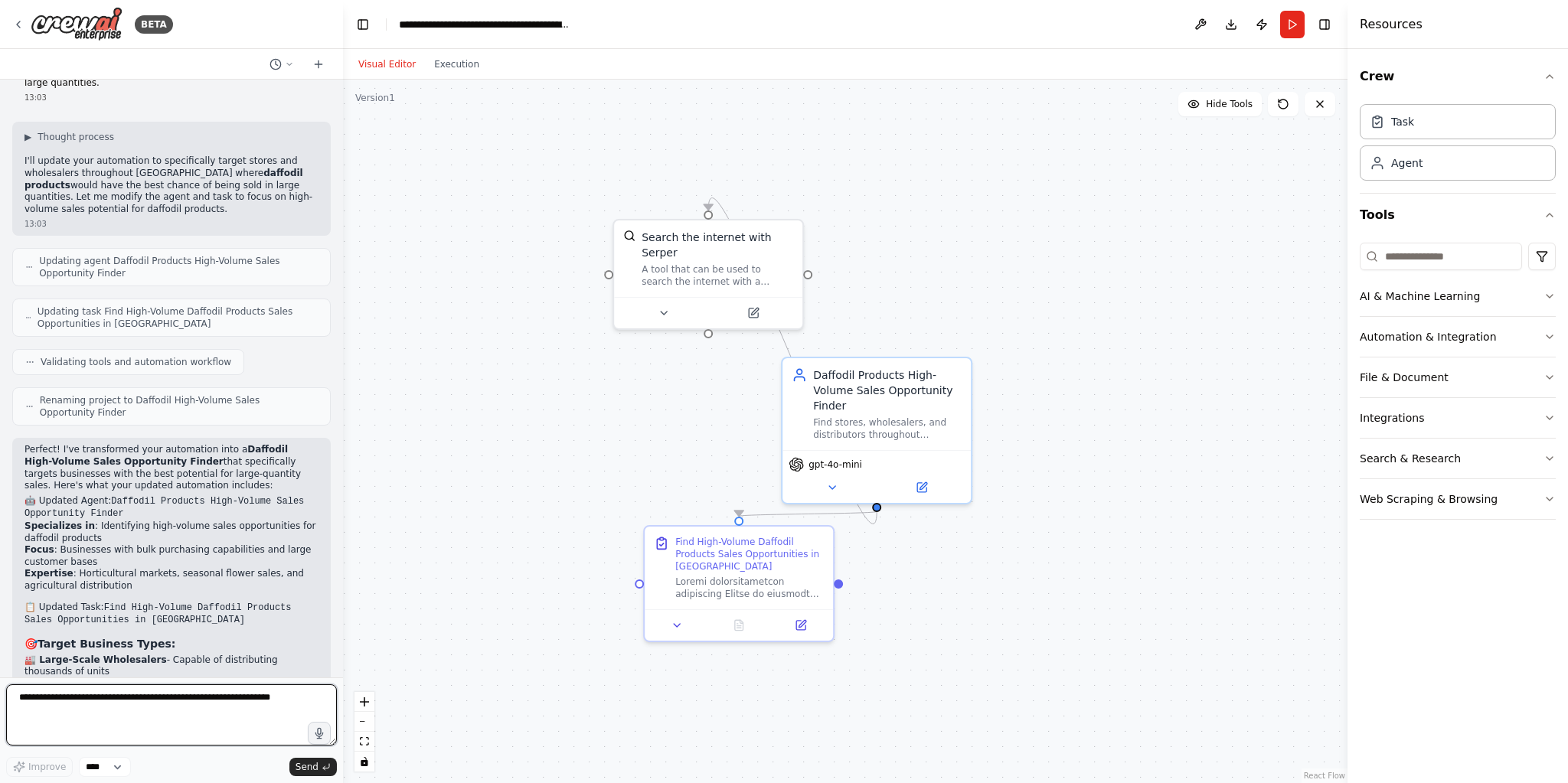
scroll to position [2233, 0]
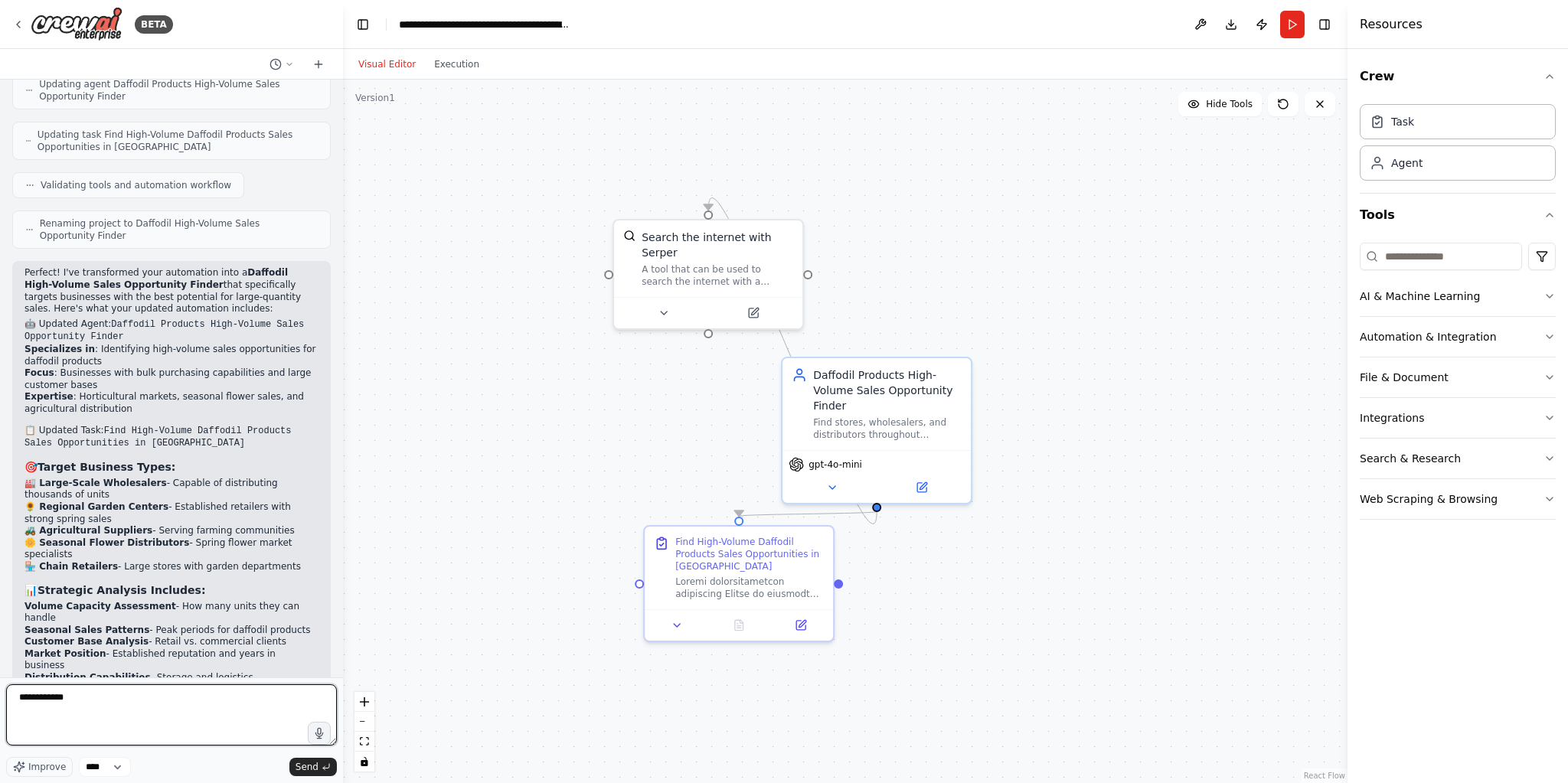
type textarea "**********"
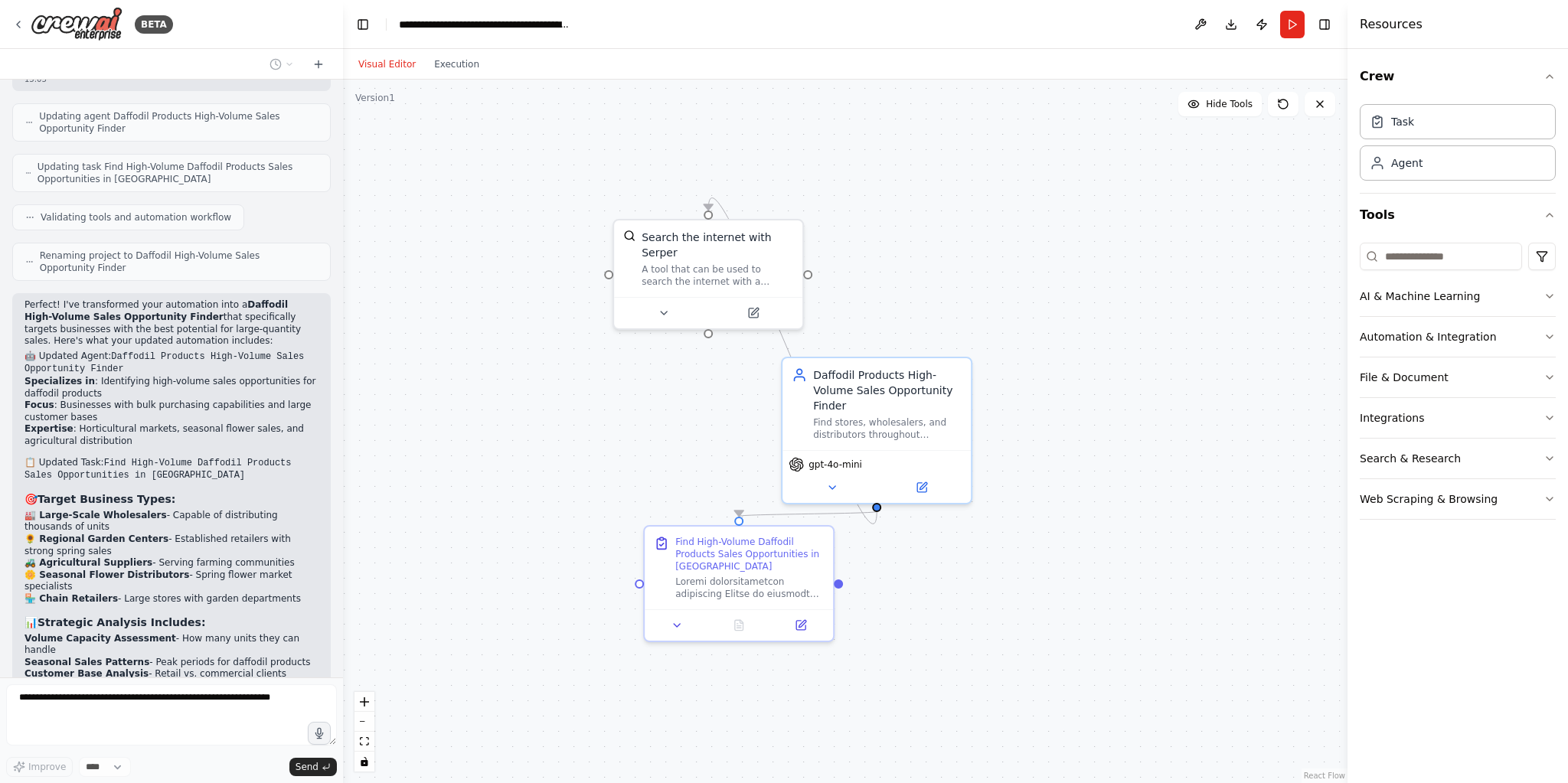
scroll to position [2262, 0]
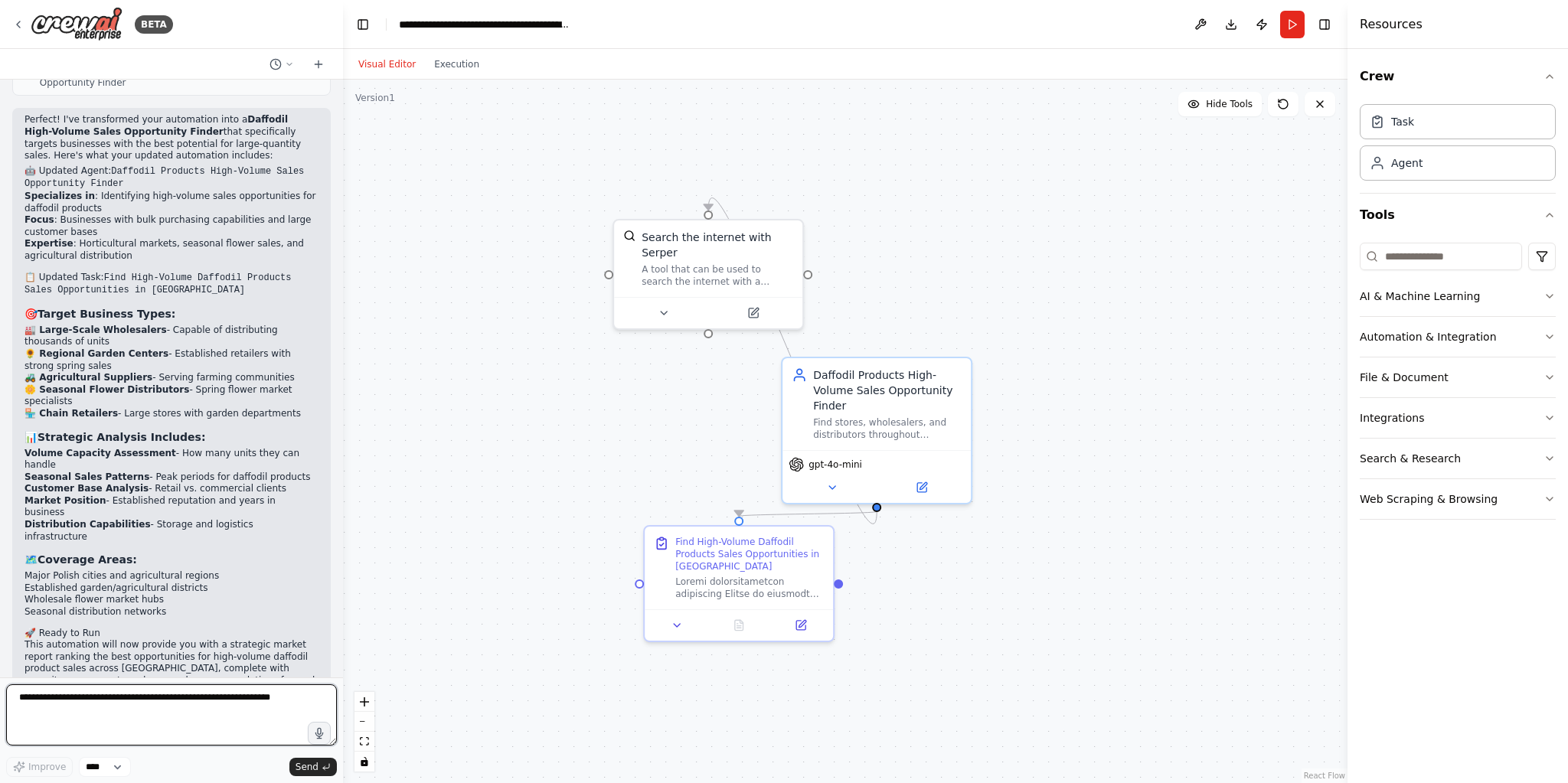
drag, startPoint x: 34, startPoint y: 392, endPoint x: 290, endPoint y: 415, distance: 257.0
click at [290, 415] on div "Perfect! I've transformed your automation into a Daffodil High-Volume Sales Opp…" at bounding box center [172, 420] width 294 height 612
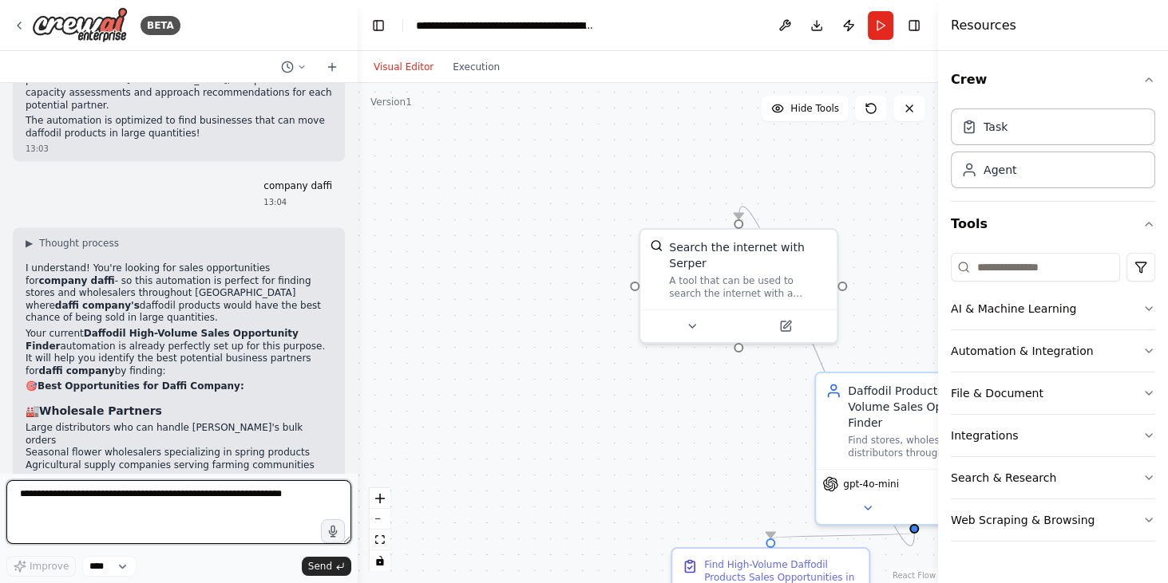
scroll to position [3149, 0]
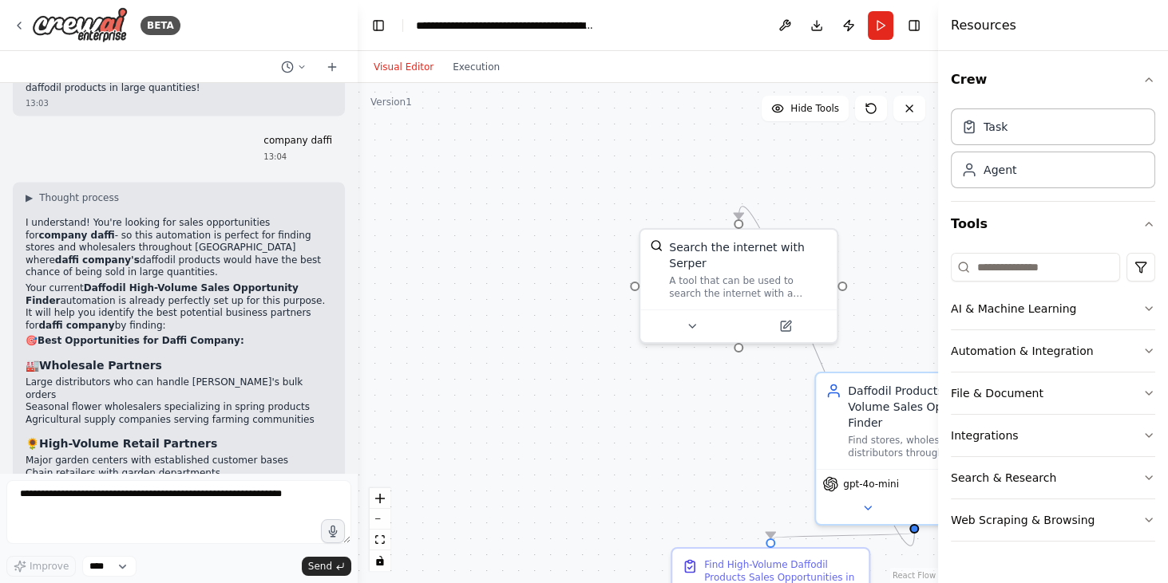
drag, startPoint x: 56, startPoint y: 354, endPoint x: 176, endPoint y: 370, distance: 120.8
drag, startPoint x: 81, startPoint y: 393, endPoint x: 121, endPoint y: 380, distance: 41.9
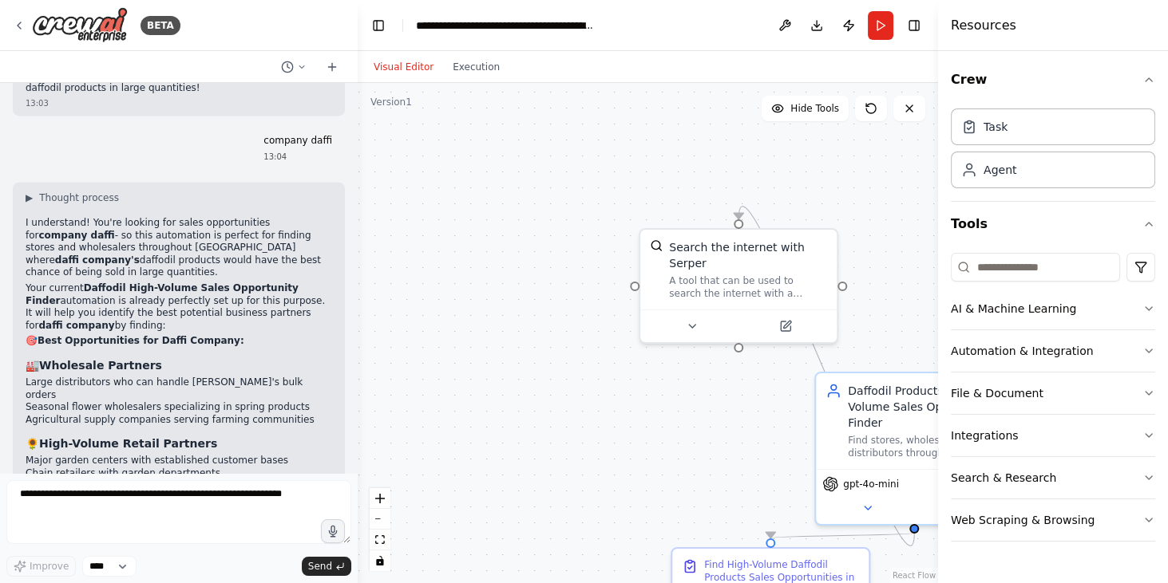
drag, startPoint x: 125, startPoint y: 394, endPoint x: 316, endPoint y: 401, distance: 190.9
click at [279, 415] on div "▶ Thought process I understand! You're looking for sales opportunities for comp…" at bounding box center [179, 470] width 306 height 557
click at [93, 504] on textarea at bounding box center [178, 512] width 345 height 64
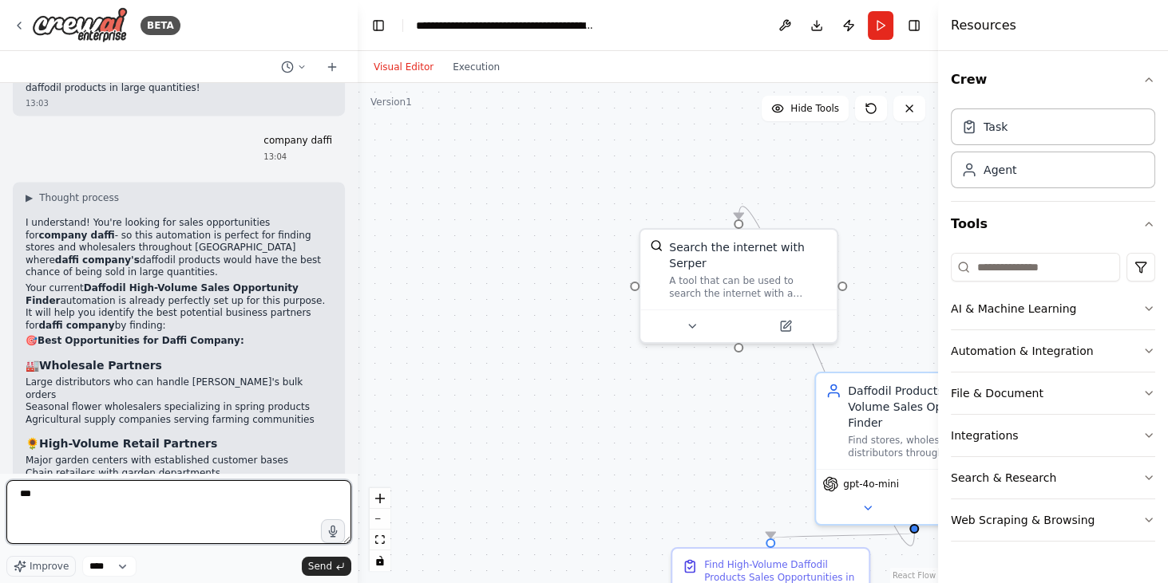
type textarea "***"
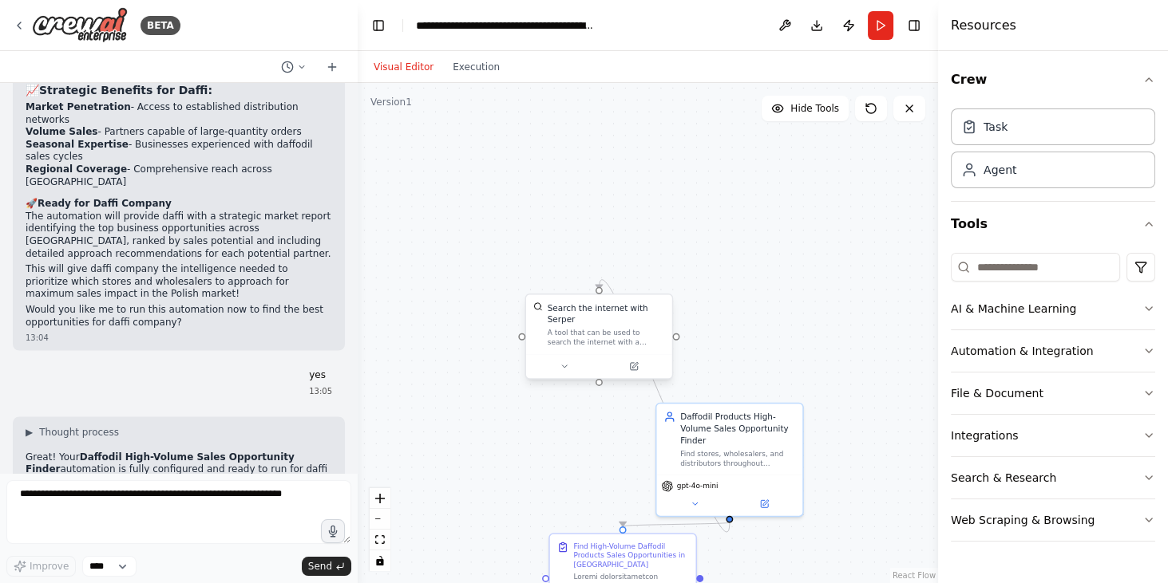
scroll to position [3581, 0]
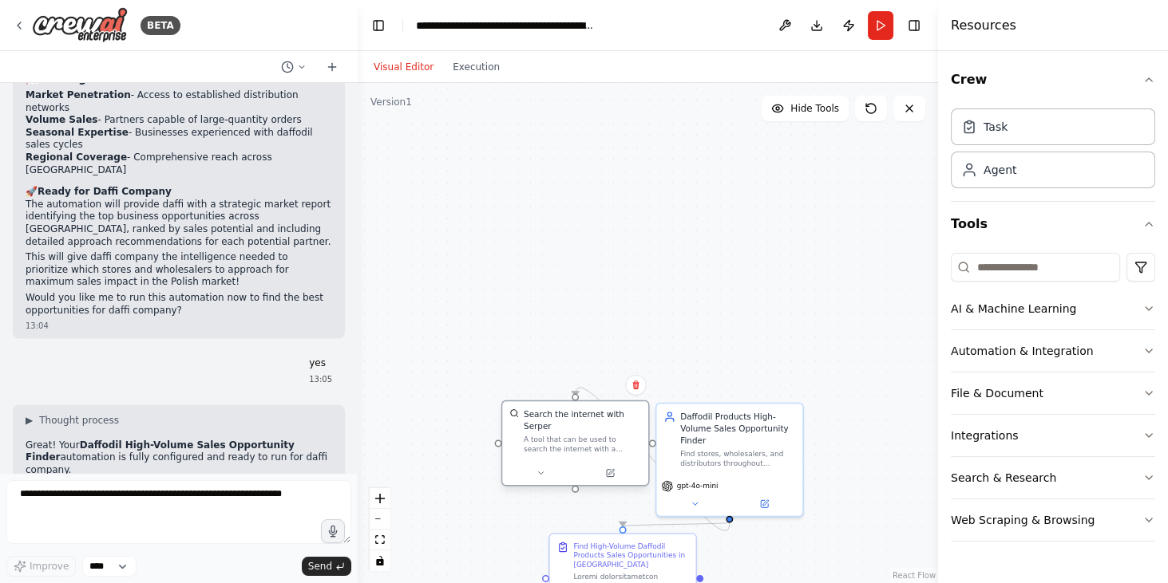
drag, startPoint x: 584, startPoint y: 343, endPoint x: 559, endPoint y: 445, distance: 104.5
click at [559, 445] on div "A tool that can be used to search the internet with a search_query. Supports di…" at bounding box center [582, 444] width 117 height 19
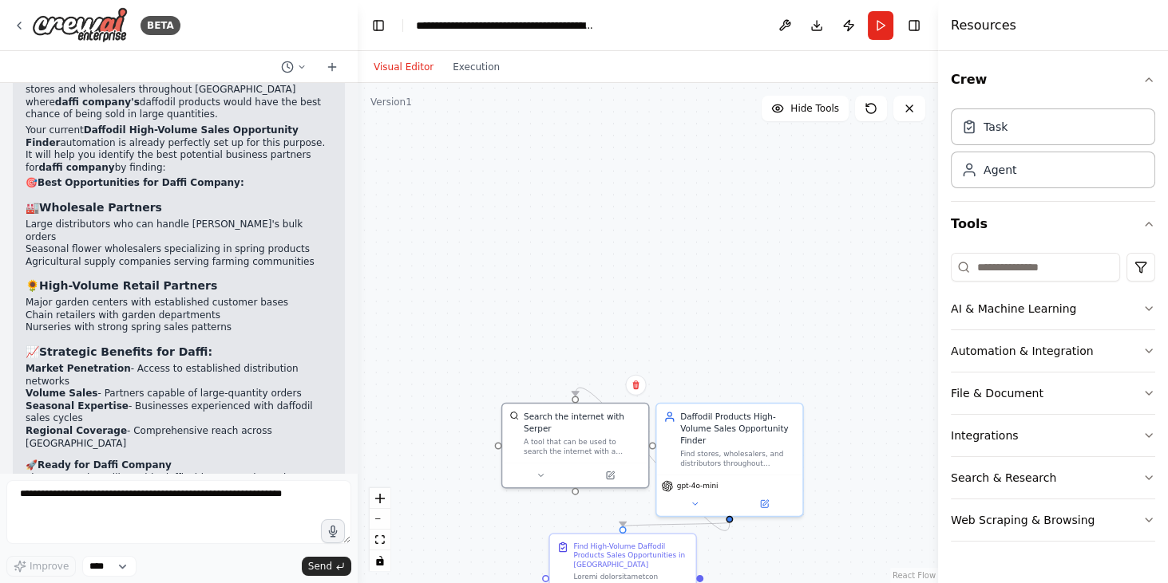
scroll to position [3490, 0]
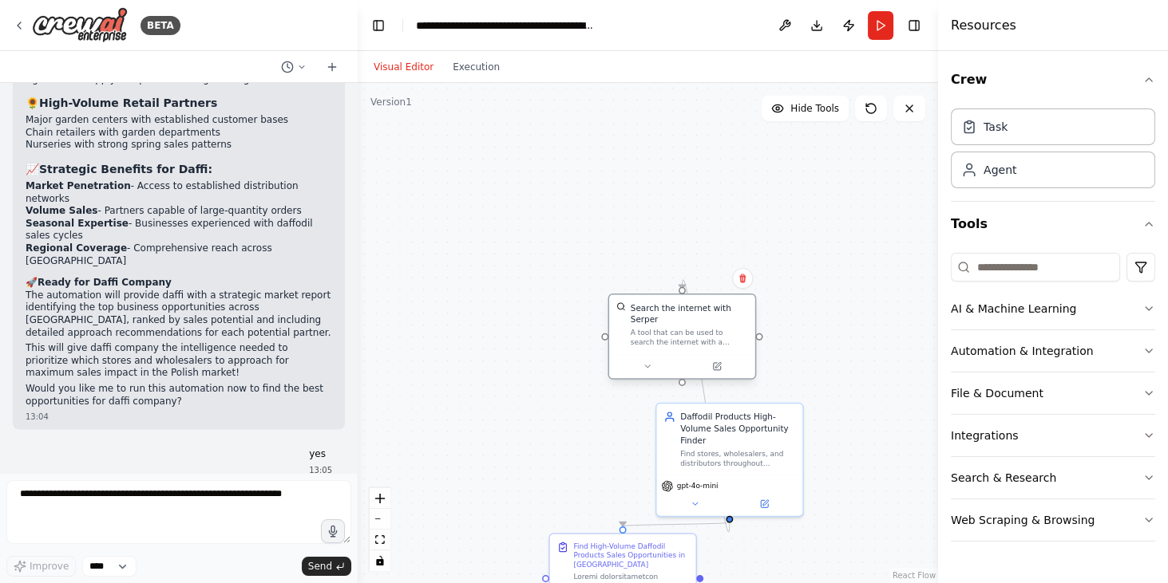
drag, startPoint x: 556, startPoint y: 422, endPoint x: 659, endPoint y: 312, distance: 150.8
click at [659, 312] on div "Search the internet with Serper" at bounding box center [688, 314] width 117 height 24
click at [722, 431] on div "Daffodil Products High-Volume Sales Opportunity Finder" at bounding box center [737, 427] width 115 height 36
click at [713, 429] on div "Daffodil Products High-Volume Sales Opportunity Finder" at bounding box center [737, 427] width 115 height 36
drag, startPoint x: 709, startPoint y: 426, endPoint x: 699, endPoint y: 454, distance: 29.8
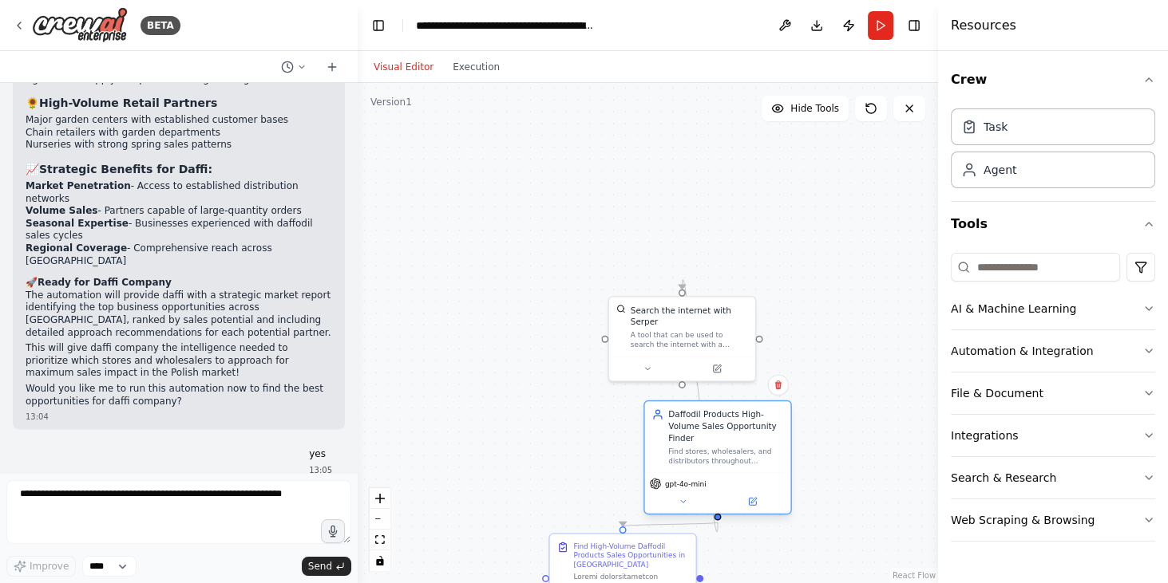
click at [687, 439] on div "Daffodil Products High-Volume Sales Opportunity Finder" at bounding box center [725, 427] width 115 height 36
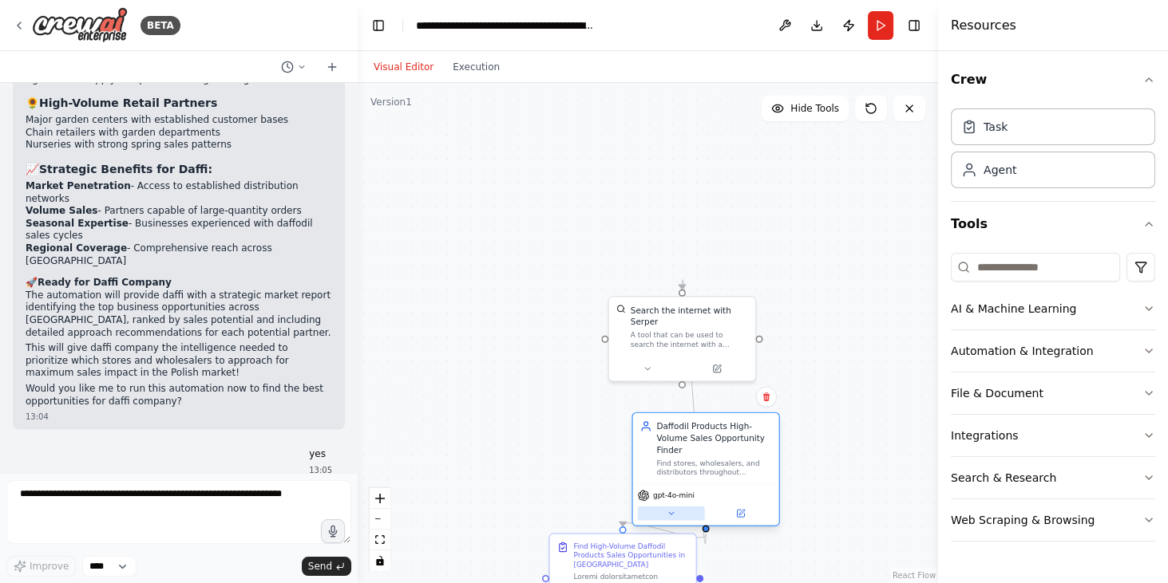
click at [671, 516] on icon at bounding box center [671, 514] width 10 height 10
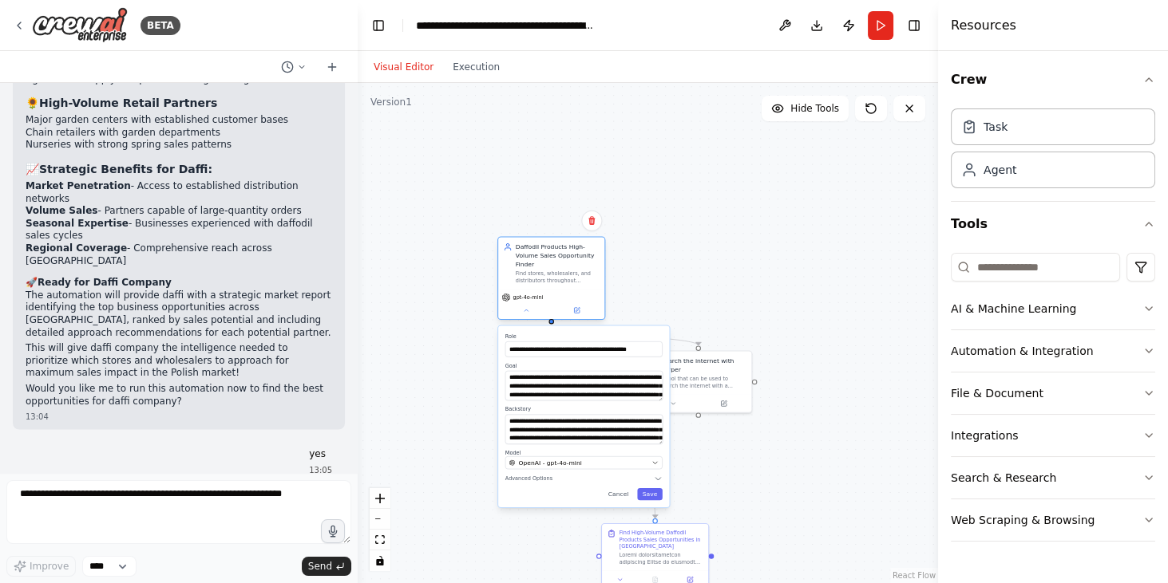
drag, startPoint x: 725, startPoint y: 476, endPoint x: 540, endPoint y: 250, distance: 291.5
click at [540, 271] on div "Find stores, wholesalers, and distributors throughout Poland that have the high…" at bounding box center [558, 278] width 84 height 14
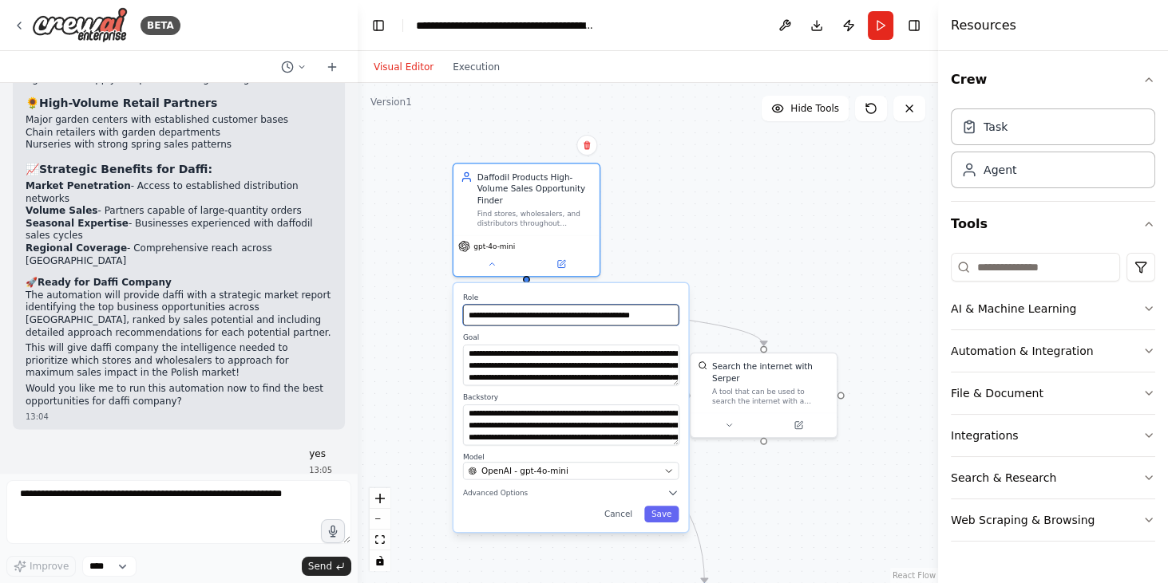
click at [496, 318] on input "**********" at bounding box center [570, 316] width 215 height 22
type input "**********"
click at [671, 516] on button "Save" at bounding box center [661, 514] width 34 height 17
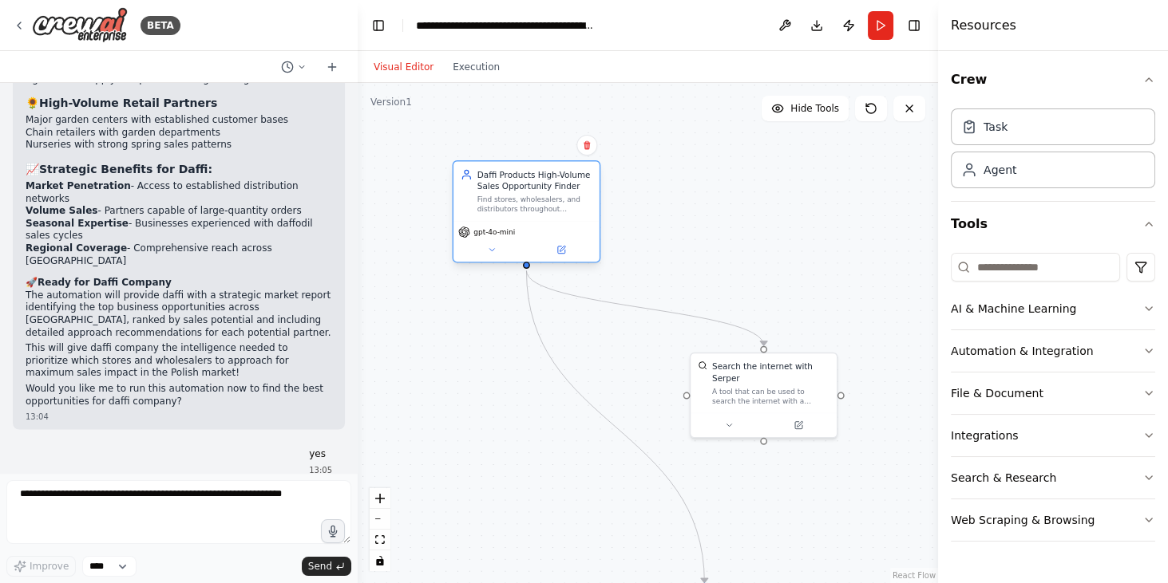
click at [514, 188] on div "Daffi Products High-Volume Sales Opportunity Finder" at bounding box center [534, 180] width 115 height 24
click at [493, 259] on div "gpt-4o-mini" at bounding box center [526, 241] width 146 height 41
click at [490, 255] on button at bounding box center [491, 250] width 67 height 14
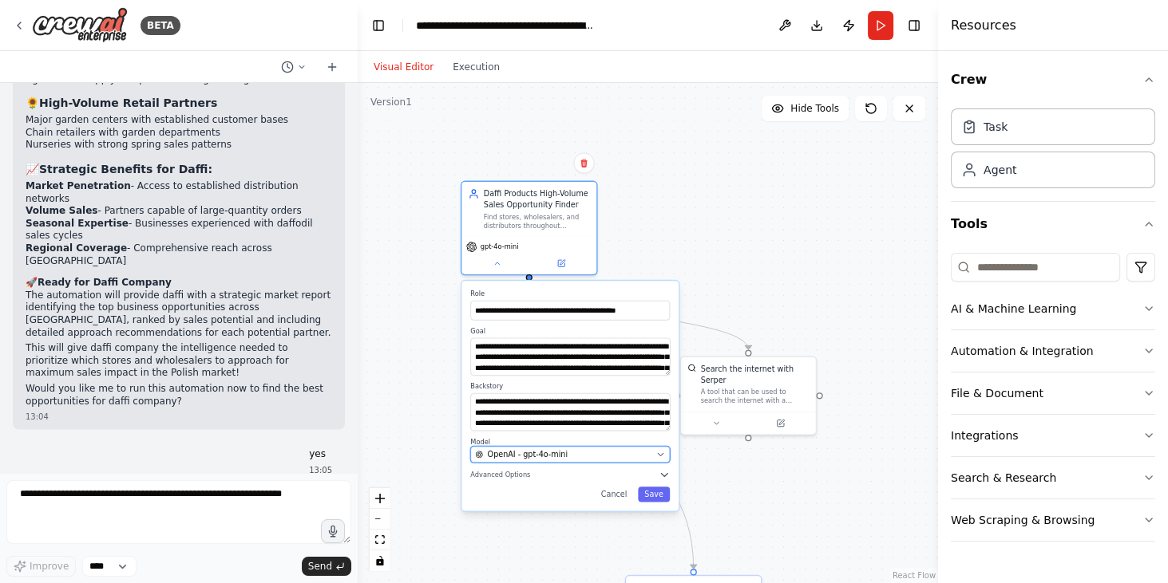
click at [583, 460] on button "OpenAI - gpt-4o-mini" at bounding box center [570, 455] width 200 height 17
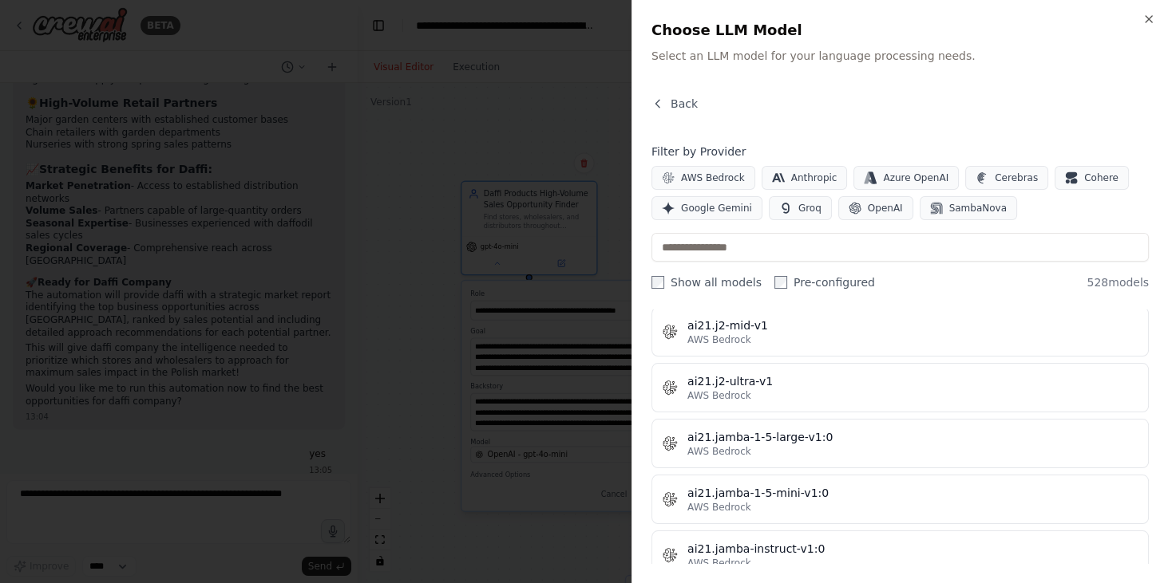
scroll to position [911, 0]
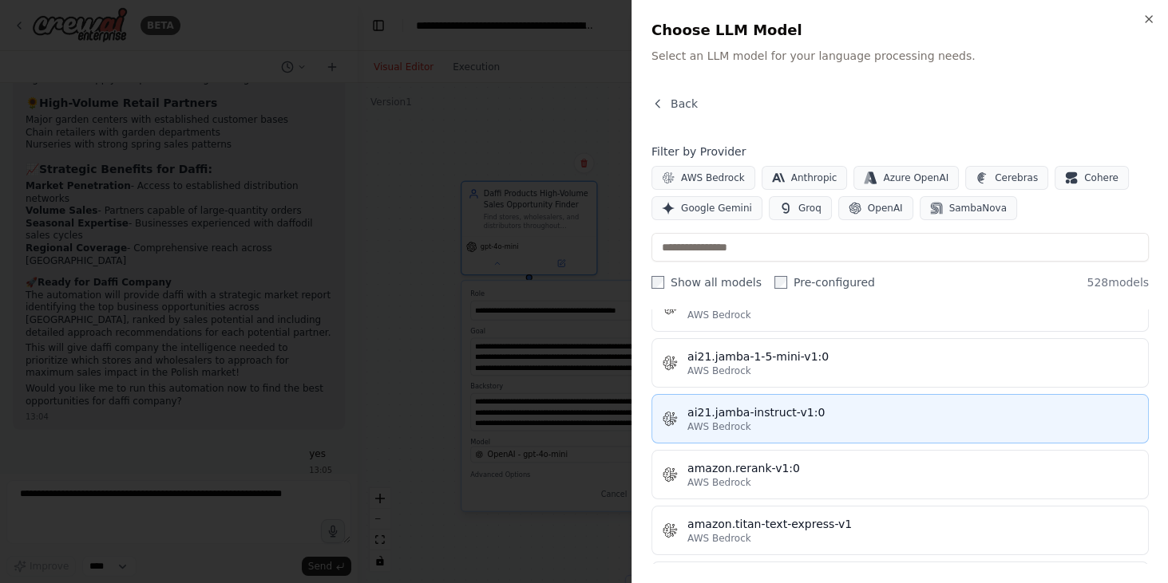
drag, startPoint x: 772, startPoint y: 413, endPoint x: 776, endPoint y: 393, distance: 20.5
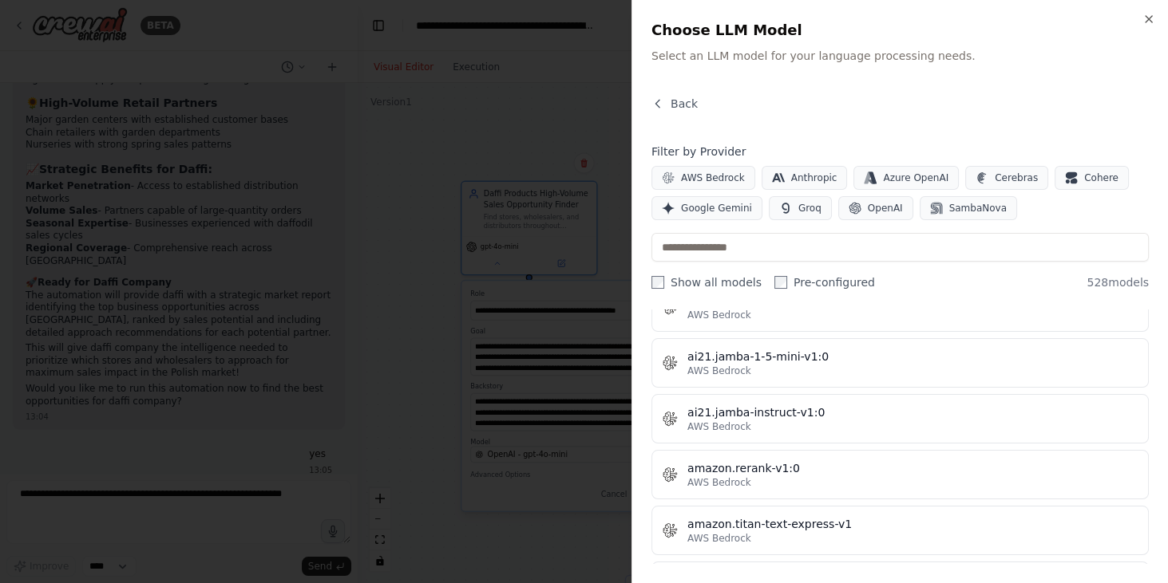
click at [1155, 21] on div "Close Choose LLM Model Select an LLM model for your language processing needs. …" at bounding box center [899, 291] width 536 height 583
click at [1150, 20] on icon "button" at bounding box center [1148, 19] width 6 height 6
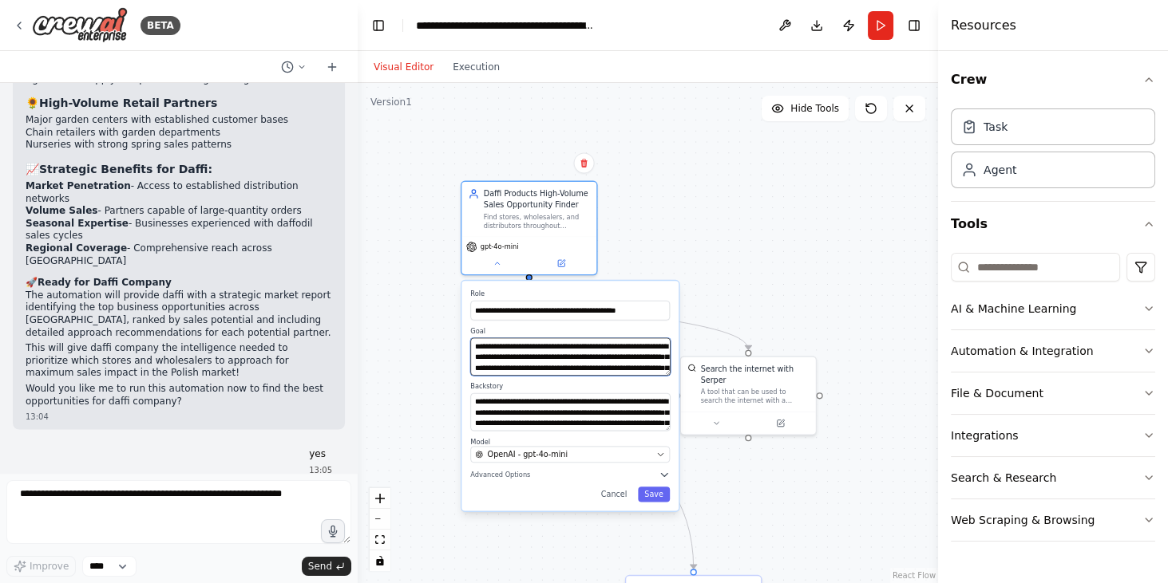
click at [563, 355] on textarea "**********" at bounding box center [570, 357] width 200 height 38
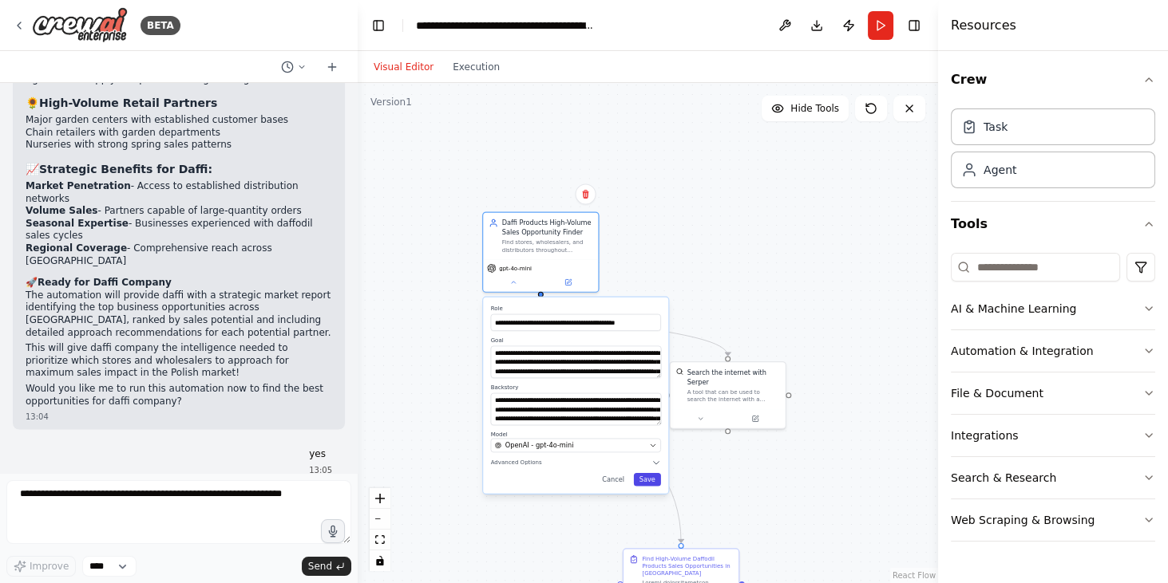
click at [649, 484] on button "Save" at bounding box center [647, 479] width 27 height 13
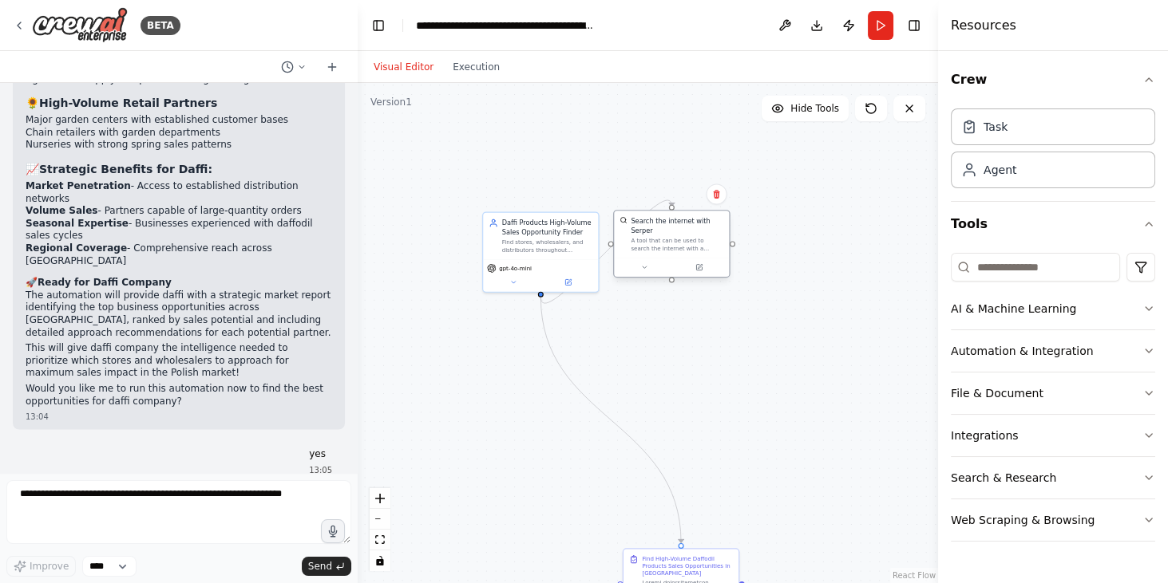
drag, startPoint x: 723, startPoint y: 388, endPoint x: 668, endPoint y: 240, distance: 157.6
click at [668, 240] on div "A tool that can be used to search the internet with a search_query. Supports di…" at bounding box center [676, 244] width 93 height 15
click at [658, 234] on div "Search the internet with Serper" at bounding box center [676, 225] width 93 height 18
click at [646, 269] on icon at bounding box center [643, 266] width 7 height 7
click at [556, 365] on icon "Edge from 75a01e70-09e5-4d5a-8030-f63c20ab10df to 44335eaa-32e7-476e-8125-3d6fb…" at bounding box center [610, 420] width 140 height 246
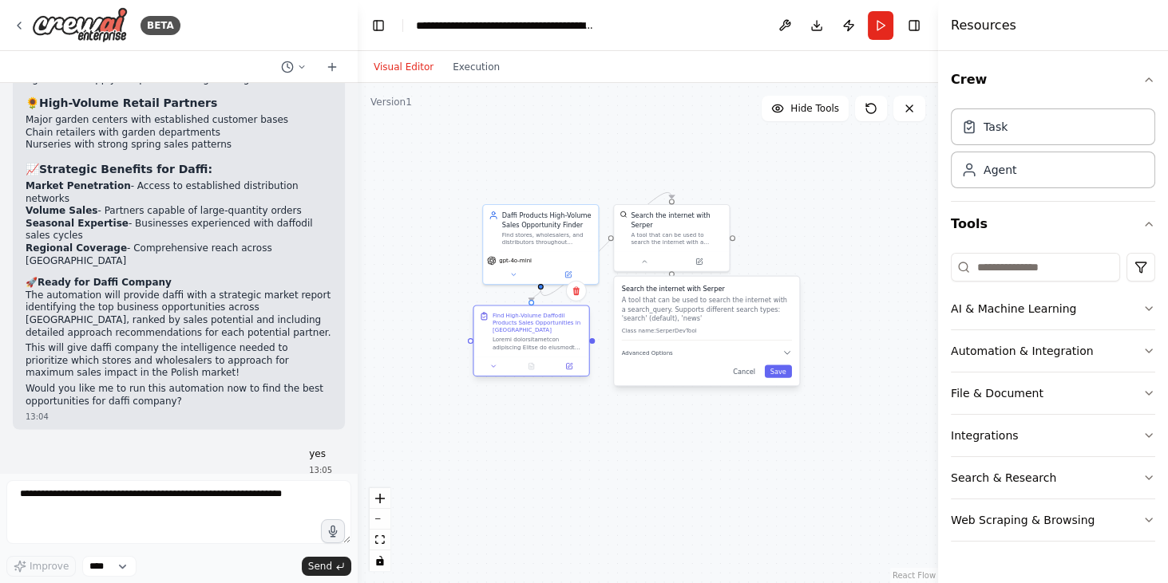
drag, startPoint x: 645, startPoint y: 531, endPoint x: 521, endPoint y: 341, distance: 227.3
click at [515, 322] on div "Find High-Volume Daffodil Products Sales Opportunities in Poland" at bounding box center [537, 323] width 91 height 22
click at [501, 380] on button at bounding box center [493, 375] width 32 height 11
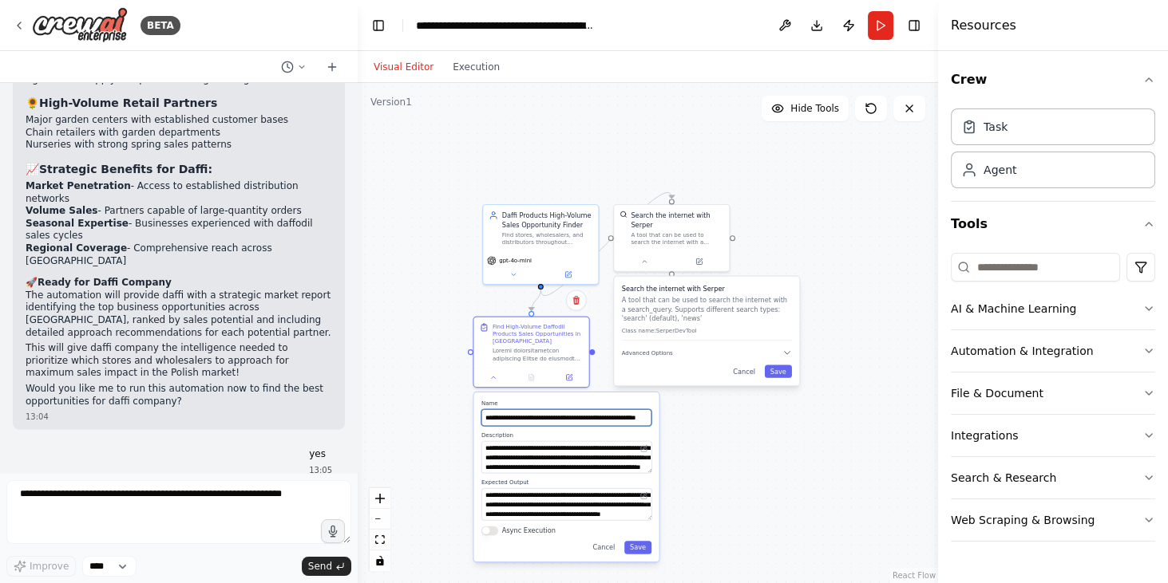
click at [567, 420] on input "**********" at bounding box center [566, 417] width 170 height 17
click at [566, 420] on input "**********" at bounding box center [566, 417] width 170 height 17
click at [563, 421] on input "**********" at bounding box center [566, 417] width 170 height 17
type input "**********"
click at [633, 548] on button "Save" at bounding box center [637, 547] width 27 height 13
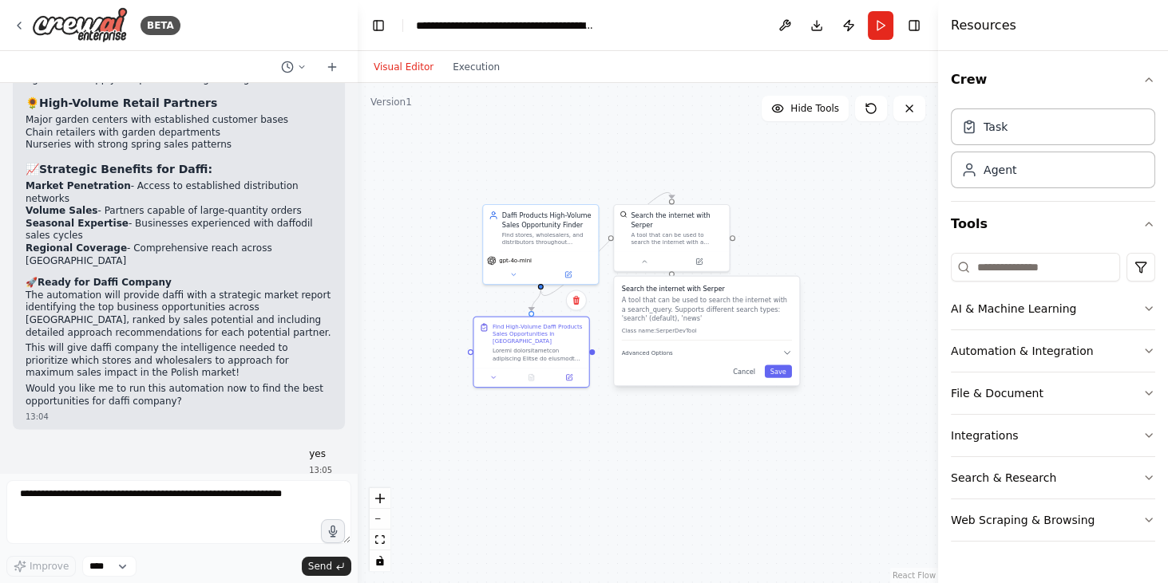
click at [557, 434] on div ".deletable-edge-delete-btn { width: 20px; height: 20px; border: 0px solid #ffff…" at bounding box center [648, 333] width 580 height 500
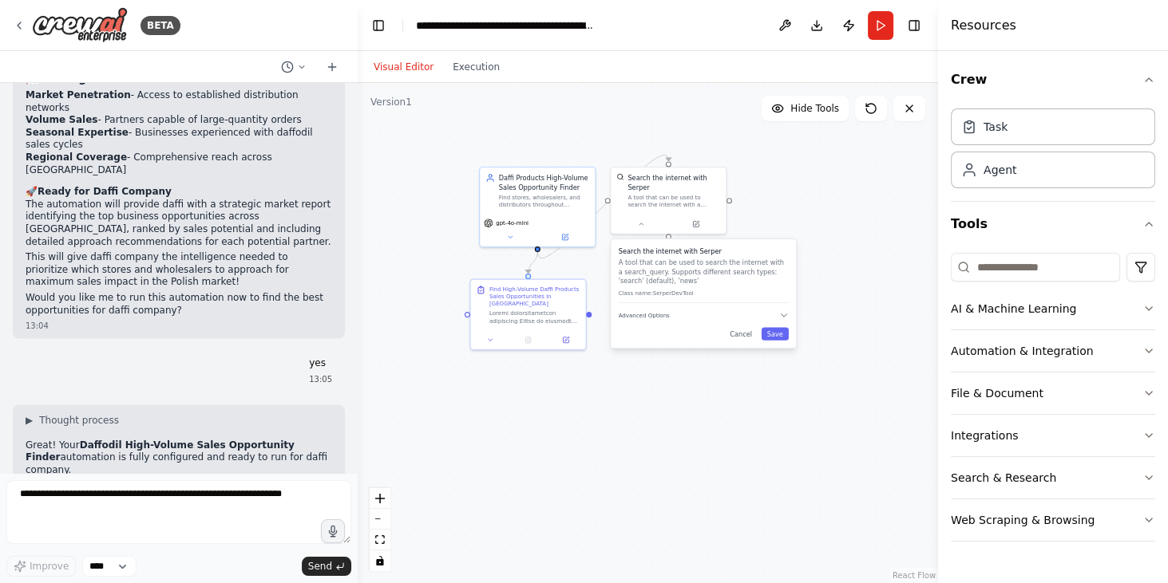
drag, startPoint x: 653, startPoint y: 445, endPoint x: 650, endPoint y: 407, distance: 38.4
click at [650, 407] on div ".deletable-edge-delete-btn { width: 20px; height: 20px; border: 0px solid #ffff…" at bounding box center [648, 333] width 580 height 500
click at [784, 334] on button "Save" at bounding box center [774, 333] width 27 height 13
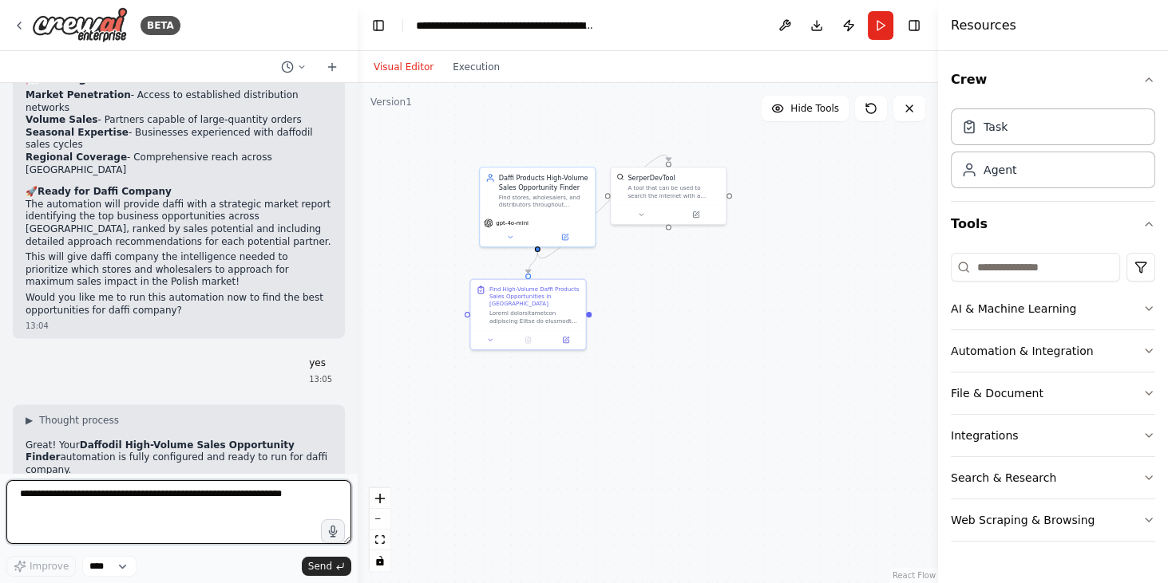
click at [123, 501] on textarea at bounding box center [178, 512] width 345 height 64
type textarea "**********"
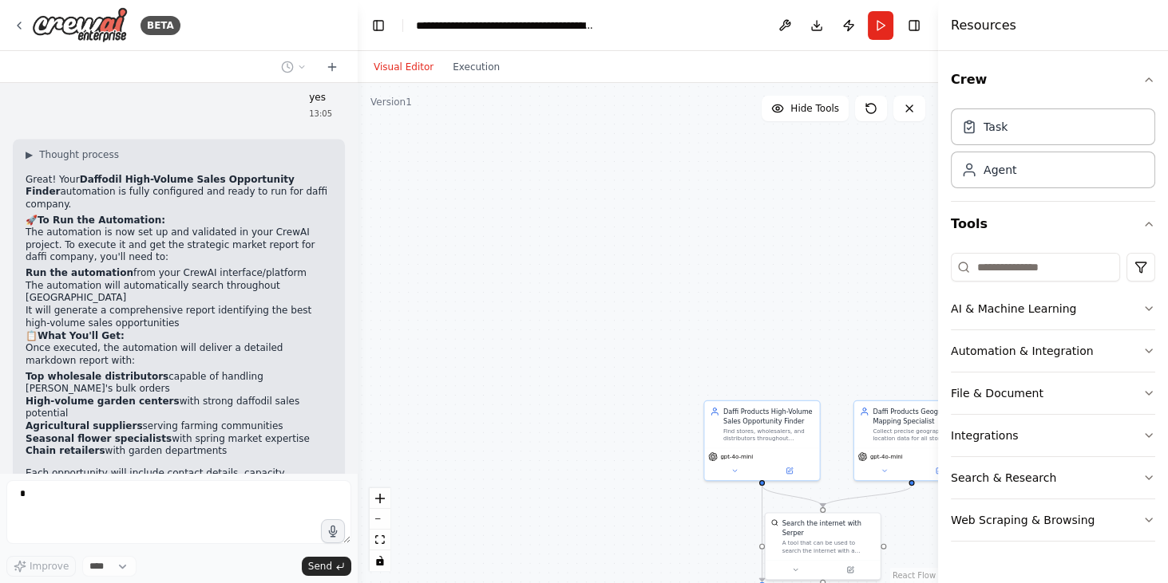
scroll to position [3898, 0]
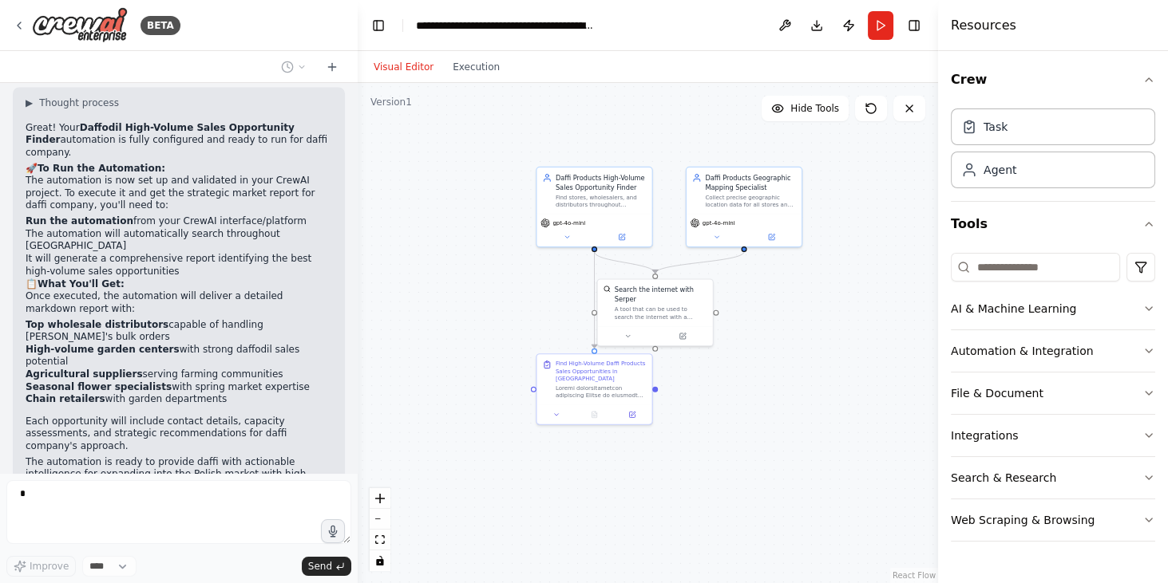
drag, startPoint x: 595, startPoint y: 433, endPoint x: 452, endPoint y: 254, distance: 228.8
click at [429, 203] on div ".deletable-edge-delete-btn { width: 20px; height: 20px; border: 0px solid #ffff…" at bounding box center [648, 333] width 580 height 500
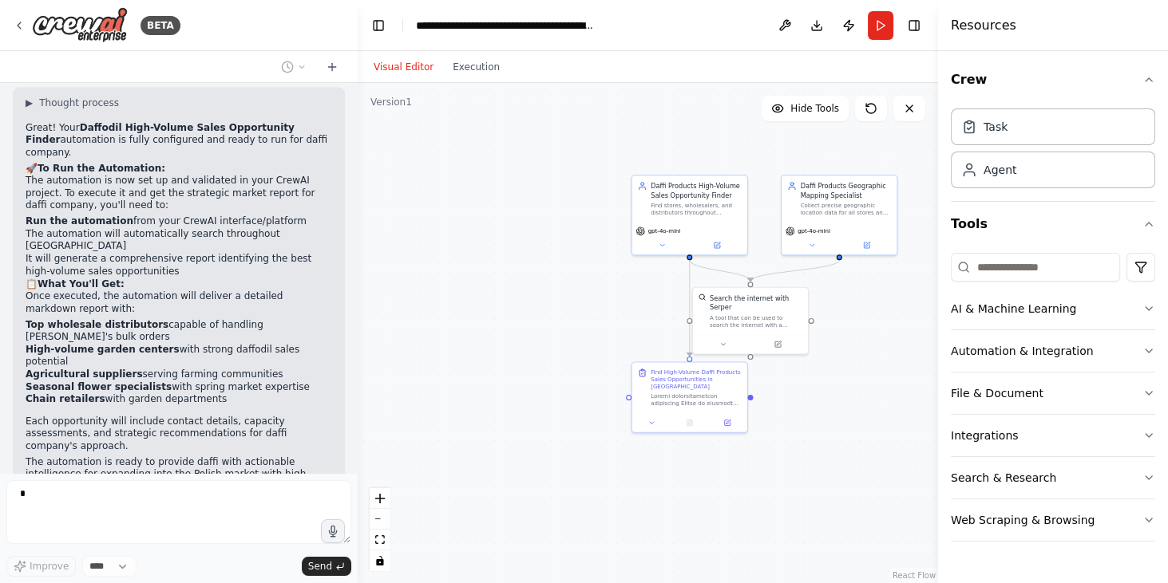
drag, startPoint x: 813, startPoint y: 413, endPoint x: 803, endPoint y: 438, distance: 27.6
click at [803, 438] on div ".deletable-edge-delete-btn { width: 20px; height: 20px; border: 0px solid #ffff…" at bounding box center [648, 333] width 580 height 500
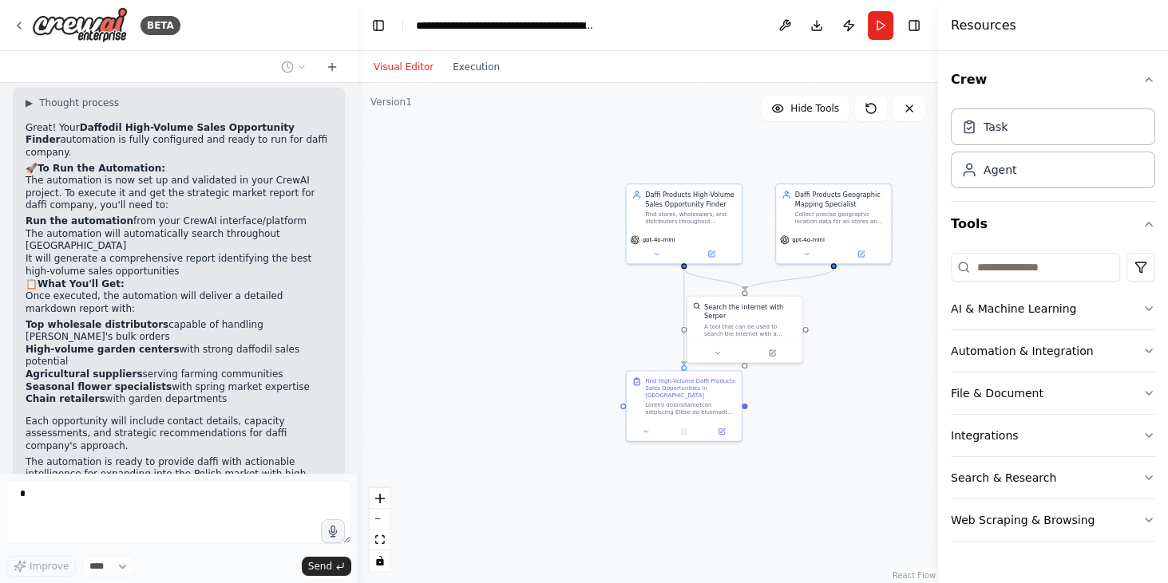
scroll to position [3950, 0]
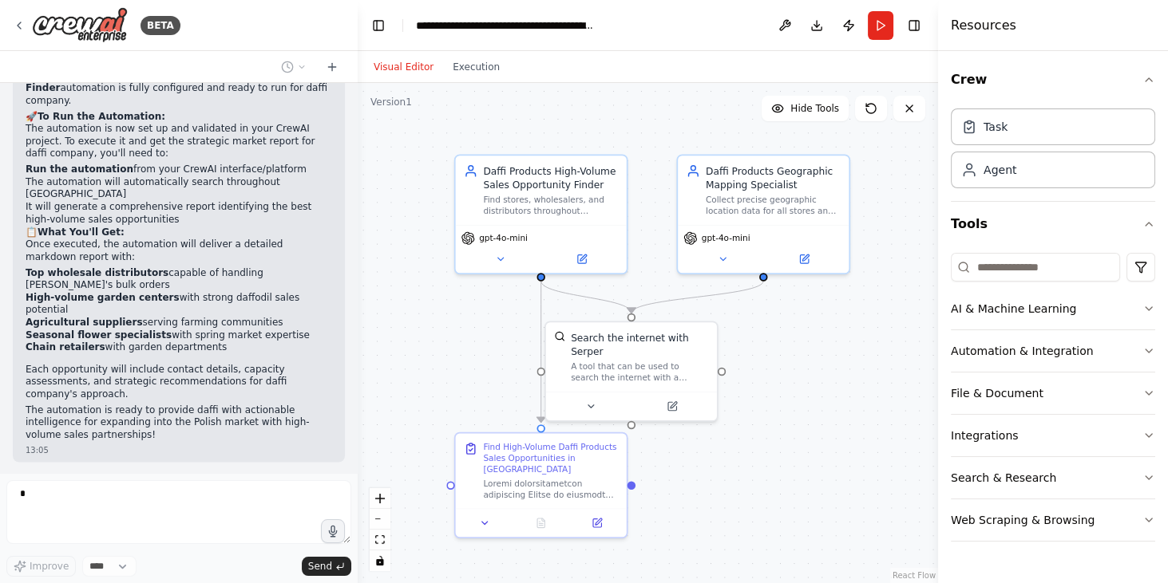
drag, startPoint x: 861, startPoint y: 288, endPoint x: 731, endPoint y: 305, distance: 131.2
click at [762, 348] on div ".deletable-edge-delete-btn { width: 20px; height: 20px; border: 0px solid #ffff…" at bounding box center [648, 333] width 580 height 500
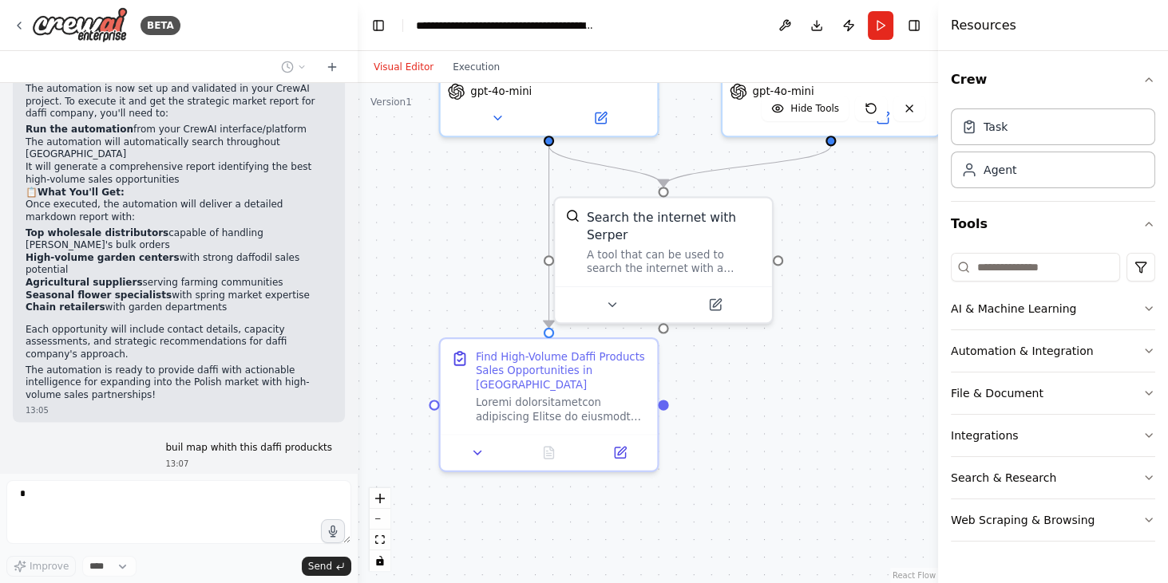
drag, startPoint x: 717, startPoint y: 464, endPoint x: 795, endPoint y: 407, distance: 97.0
click at [857, 432] on div ".deletable-edge-delete-btn { width: 20px; height: 20px; border: 0px solid #ffff…" at bounding box center [648, 333] width 580 height 500
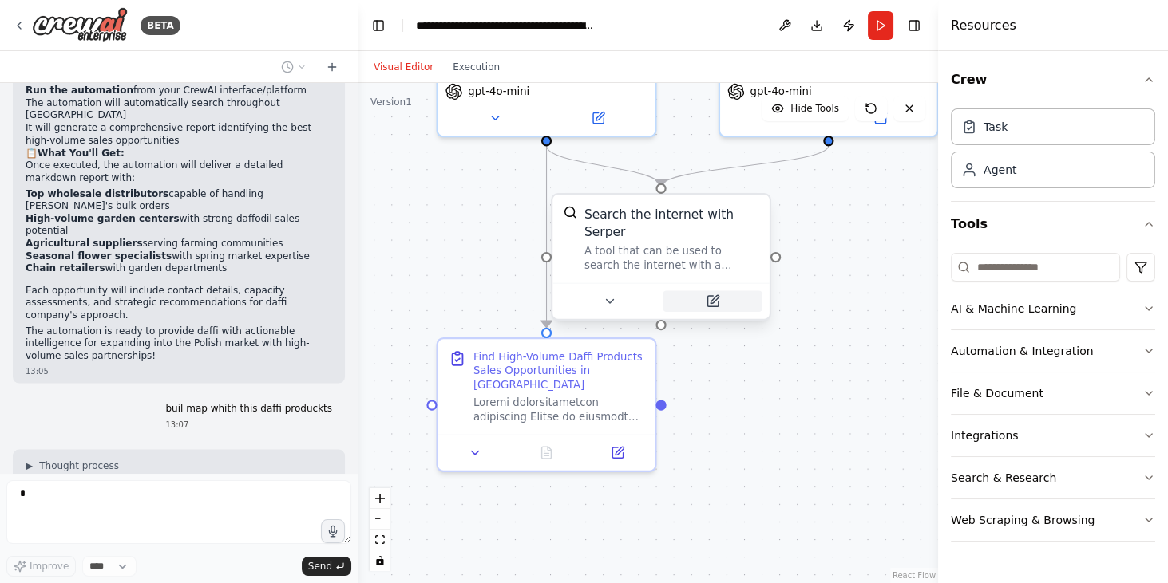
click at [710, 300] on icon at bounding box center [714, 299] width 8 height 8
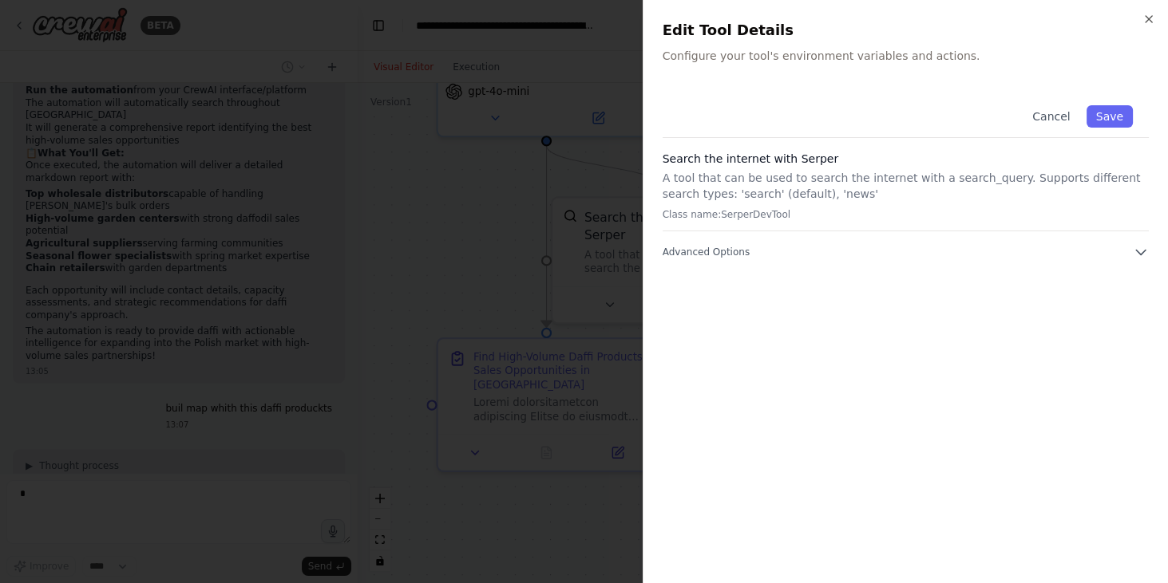
scroll to position [4068, 0]
click at [1150, 7] on div "Close Edit Tool Details Configure your tool's environment variables and actions…" at bounding box center [904, 291] width 525 height 583
click at [1148, 21] on icon "button" at bounding box center [1148, 19] width 13 height 13
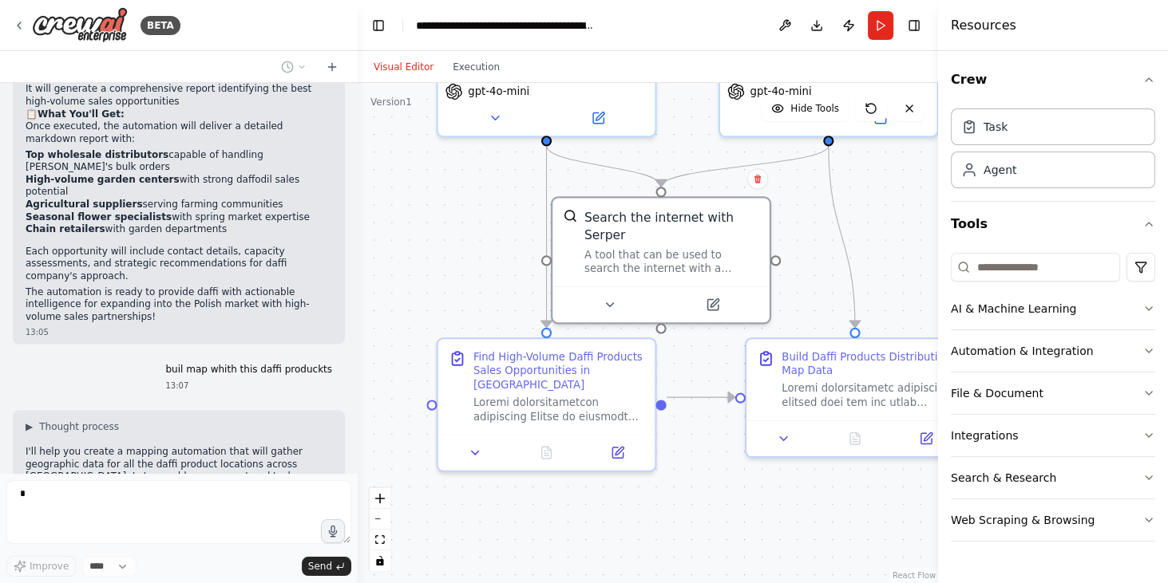
scroll to position [4108, 0]
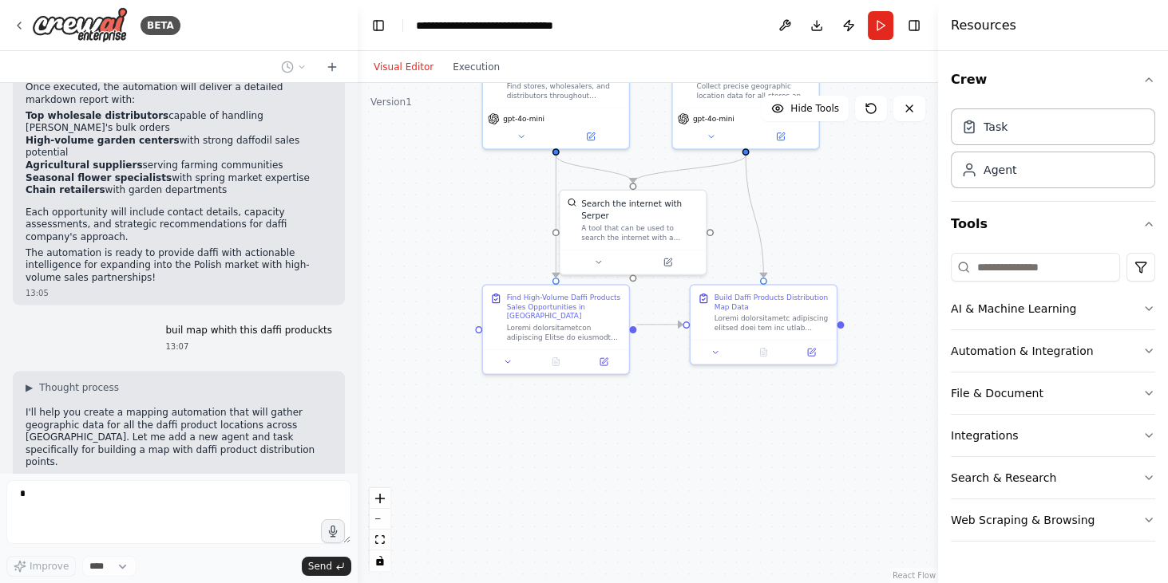
drag, startPoint x: 674, startPoint y: 541, endPoint x: 654, endPoint y: 431, distance: 112.1
click at [654, 431] on div ".deletable-edge-delete-btn { width: 20px; height: 20px; border: 0px solid #ffff…" at bounding box center [648, 333] width 580 height 500
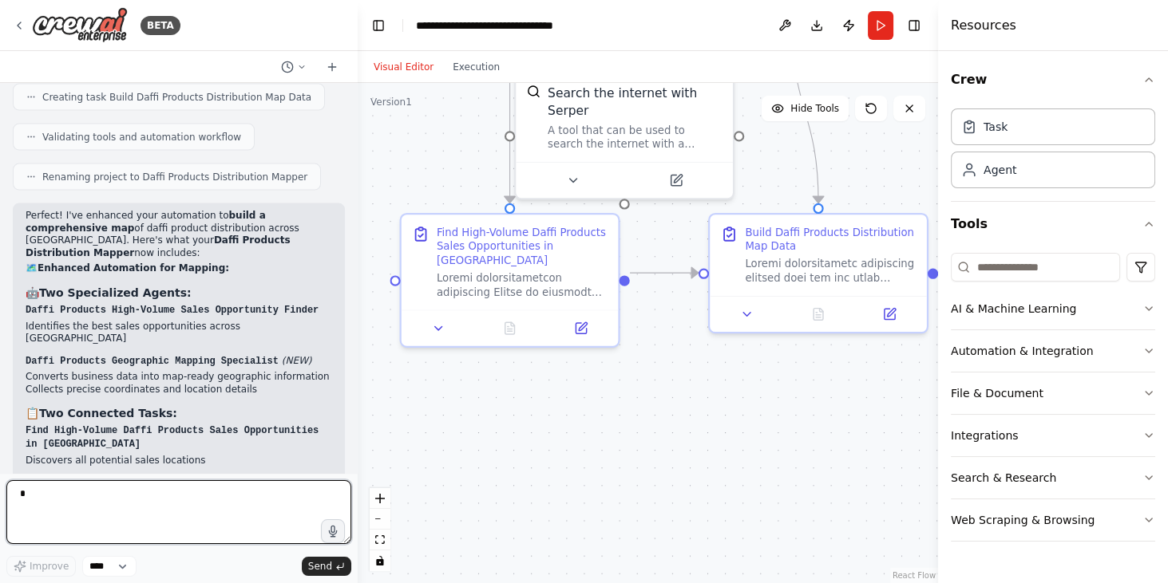
scroll to position [4783, 0]
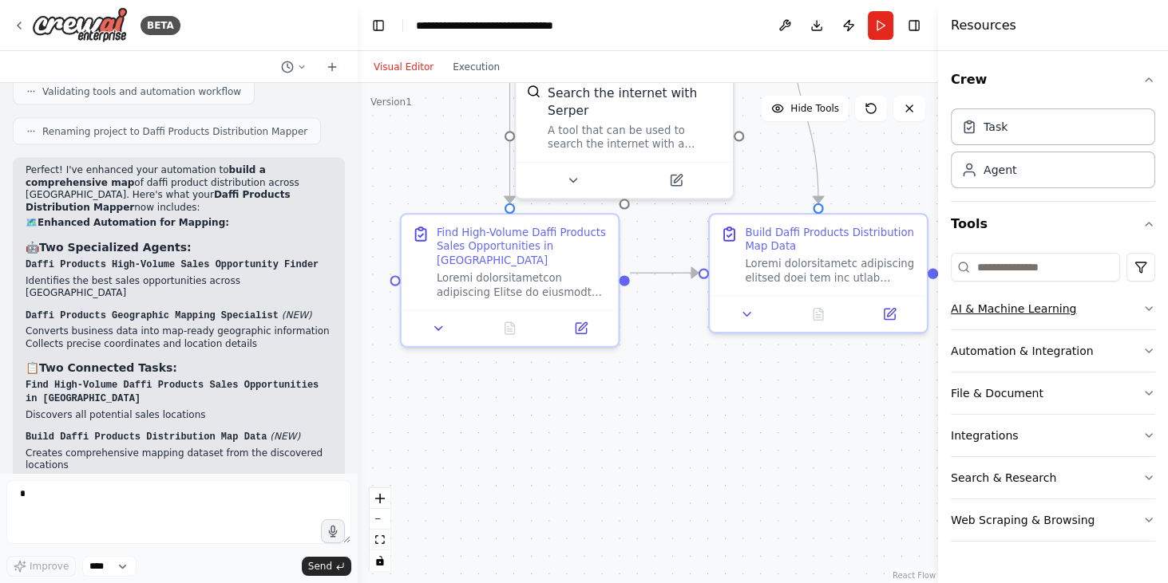
click at [1096, 313] on button "AI & Machine Learning" at bounding box center [1052, 308] width 204 height 41
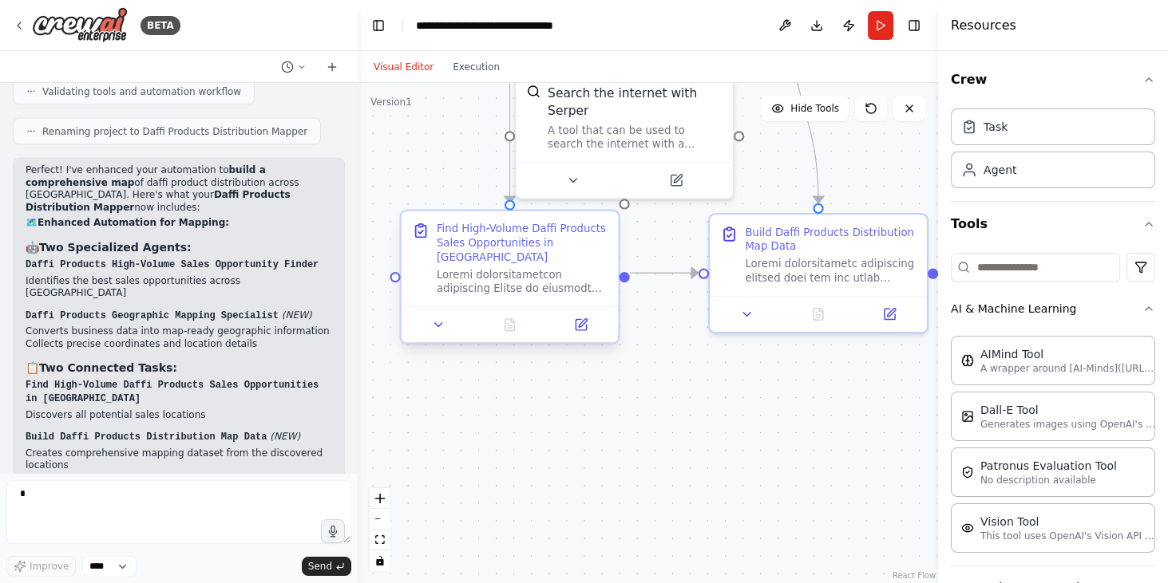
click at [543, 244] on div "Find High-Volume Daffi Products Sales Opportunities in Poland" at bounding box center [522, 243] width 171 height 42
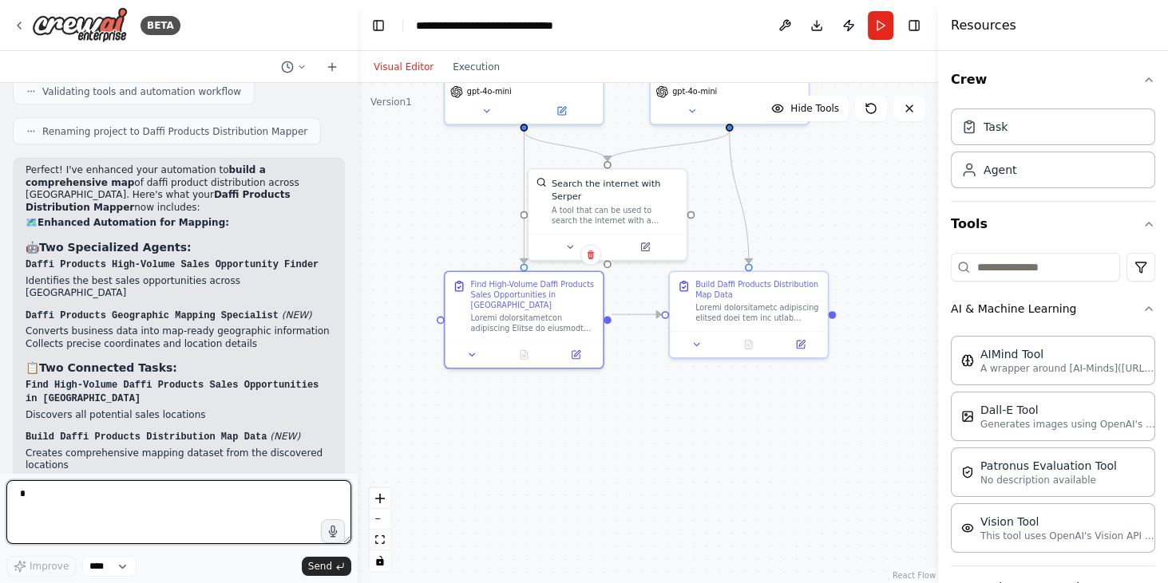
click at [63, 519] on textarea at bounding box center [178, 512] width 345 height 64
type textarea "**********"
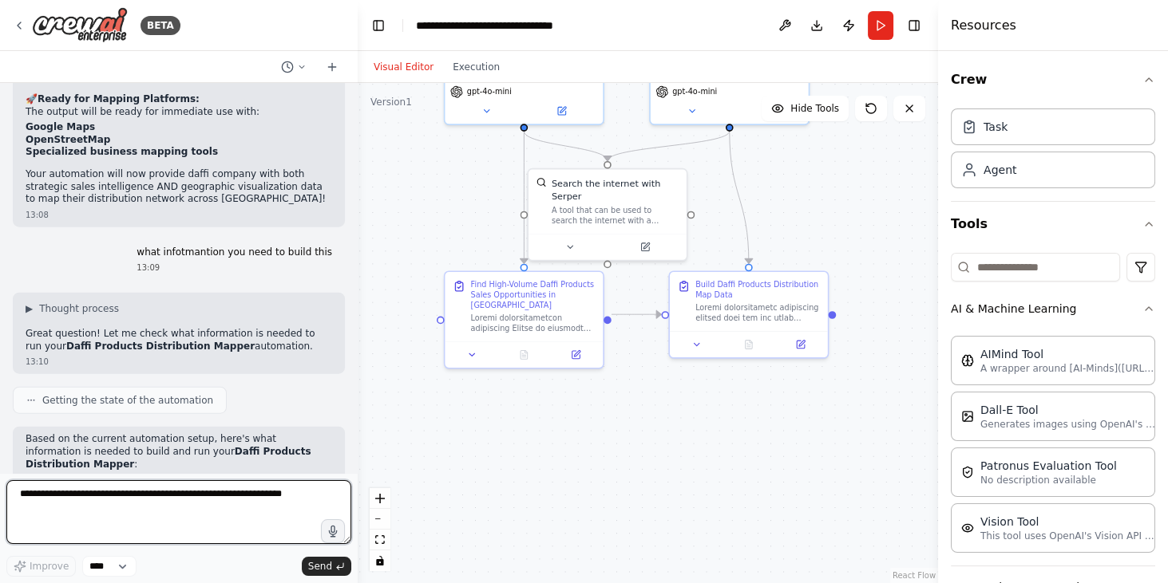
scroll to position [5467, 0]
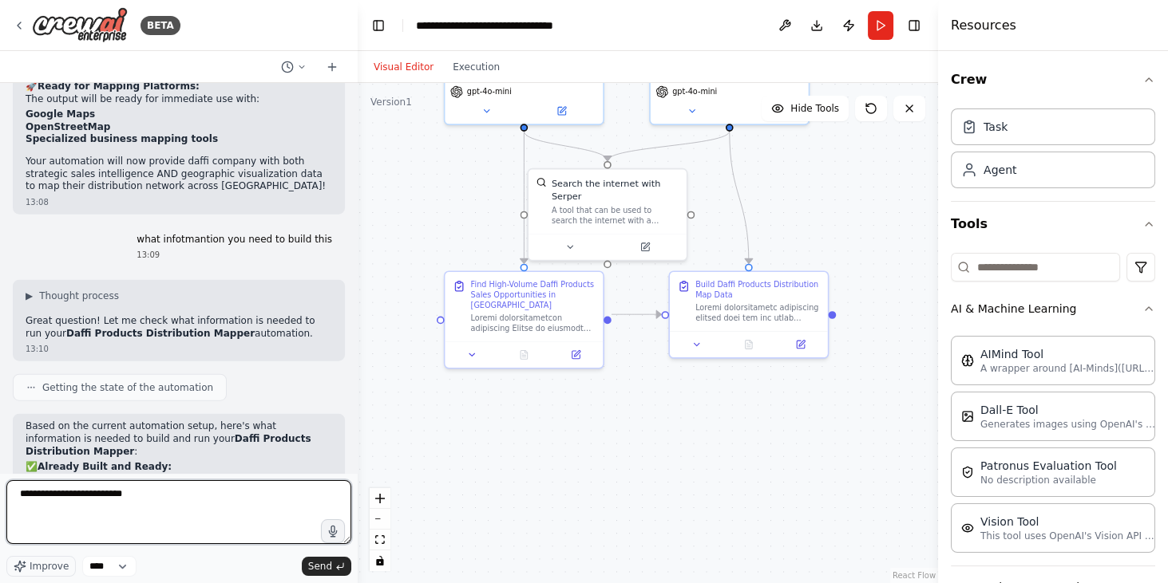
type textarea "**********"
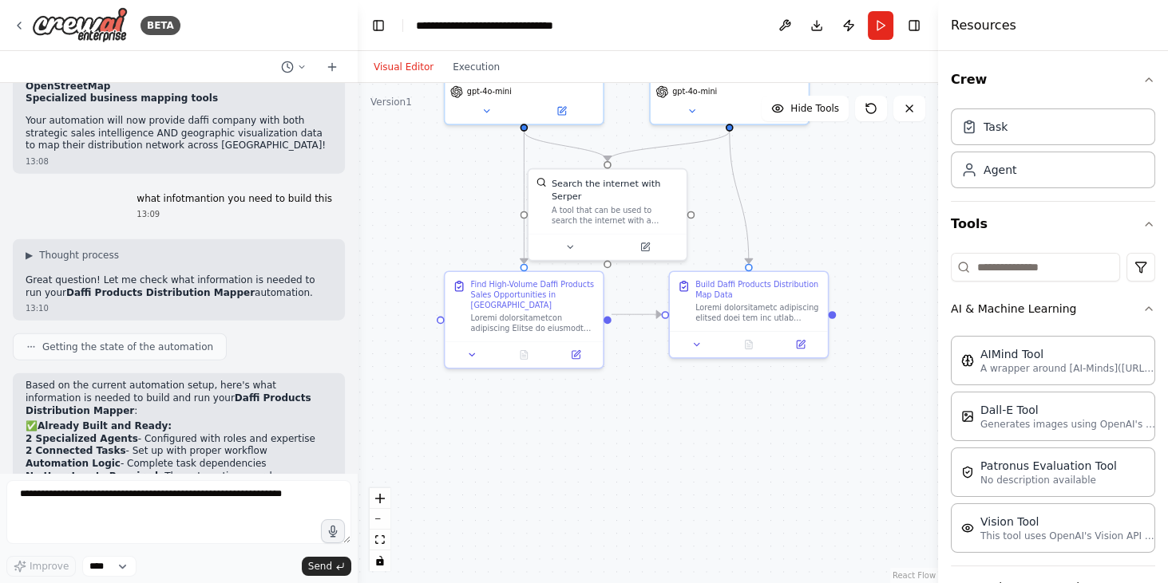
scroll to position [5561, 0]
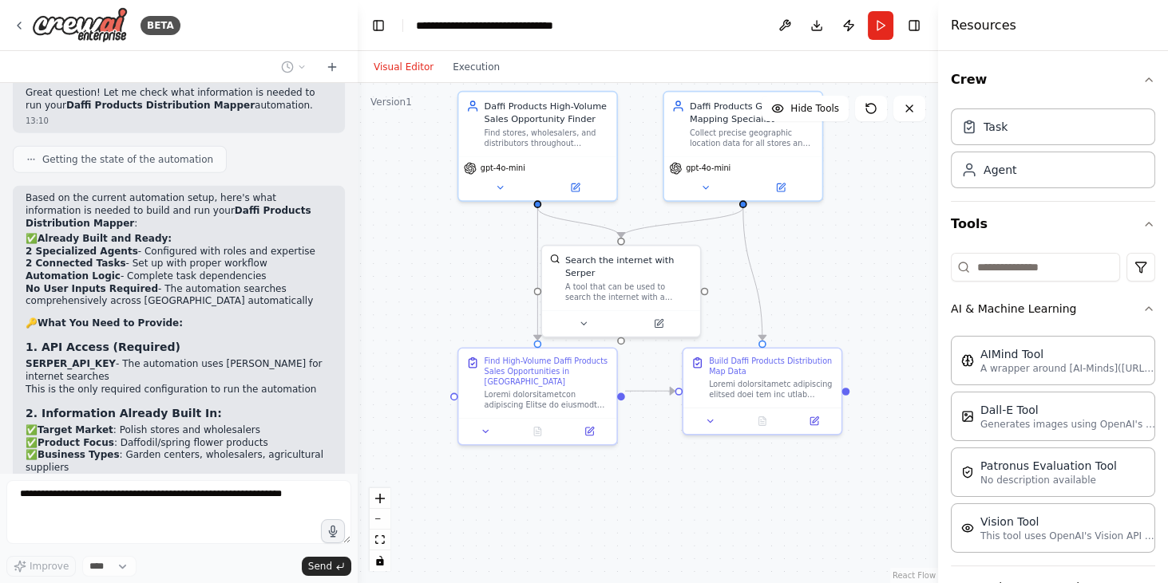
drag, startPoint x: 617, startPoint y: 452, endPoint x: 510, endPoint y: 483, distance: 111.2
click at [619, 522] on div ".deletable-edge-delete-btn { width: 20px; height: 20px; border: 0px solid #ffff…" at bounding box center [648, 333] width 580 height 500
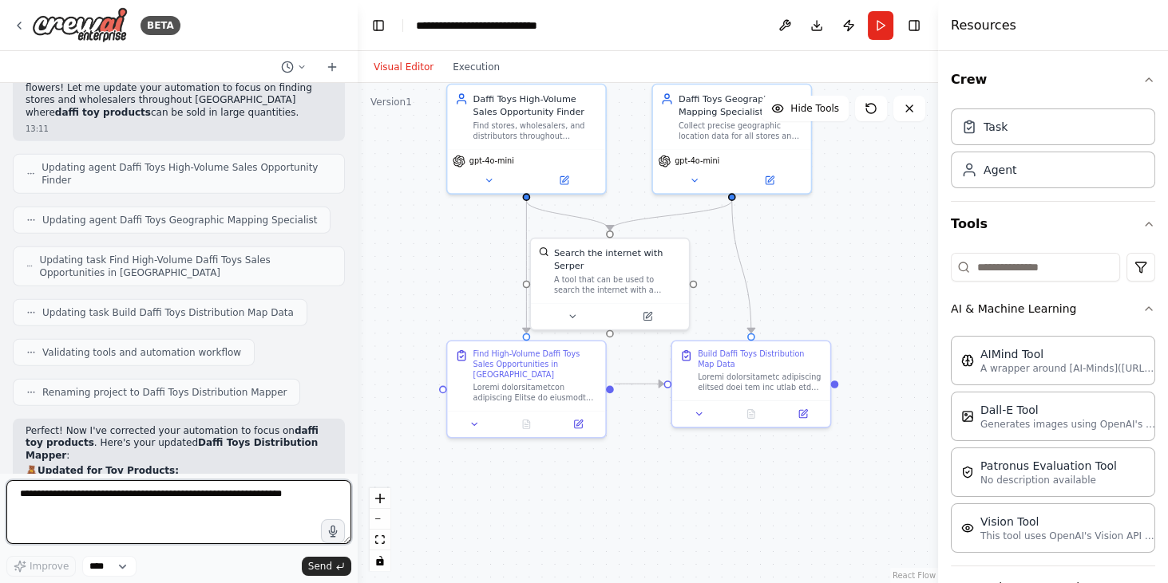
scroll to position [6459, 0]
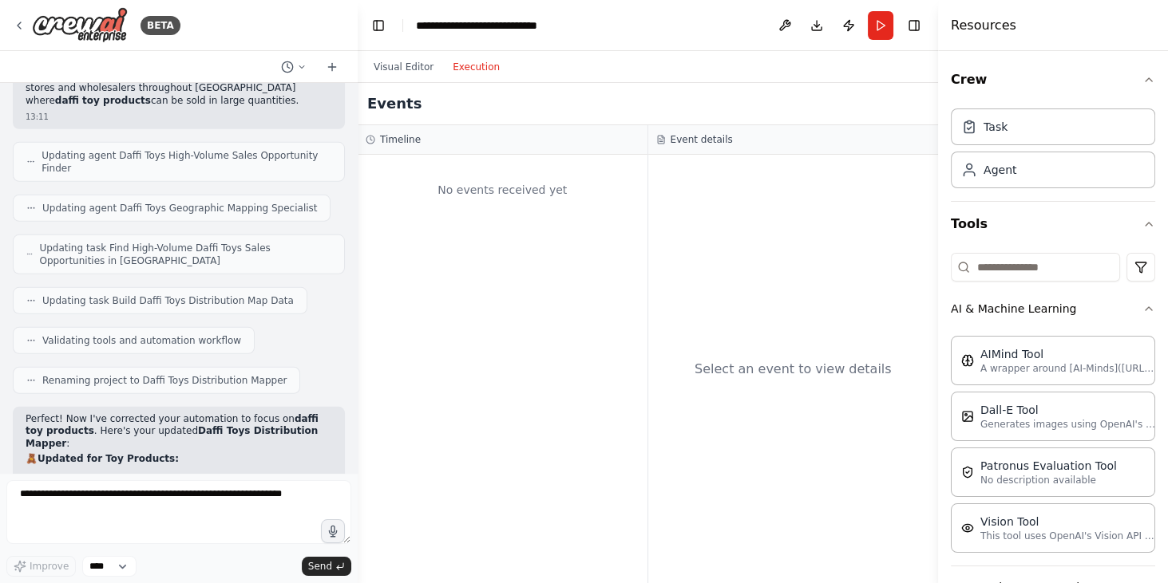
click at [476, 66] on button "Execution" at bounding box center [476, 66] width 66 height 19
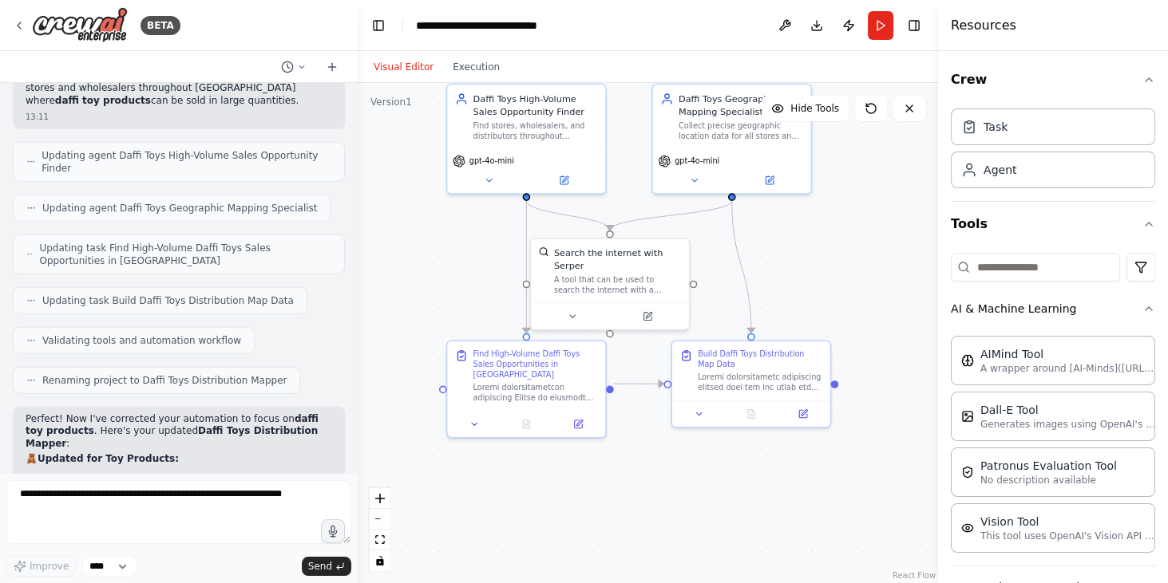
click at [421, 71] on button "Visual Editor" at bounding box center [403, 66] width 79 height 19
click at [1002, 166] on div "Agent" at bounding box center [999, 169] width 33 height 16
click at [999, 183] on div "Agent" at bounding box center [1052, 169] width 204 height 37
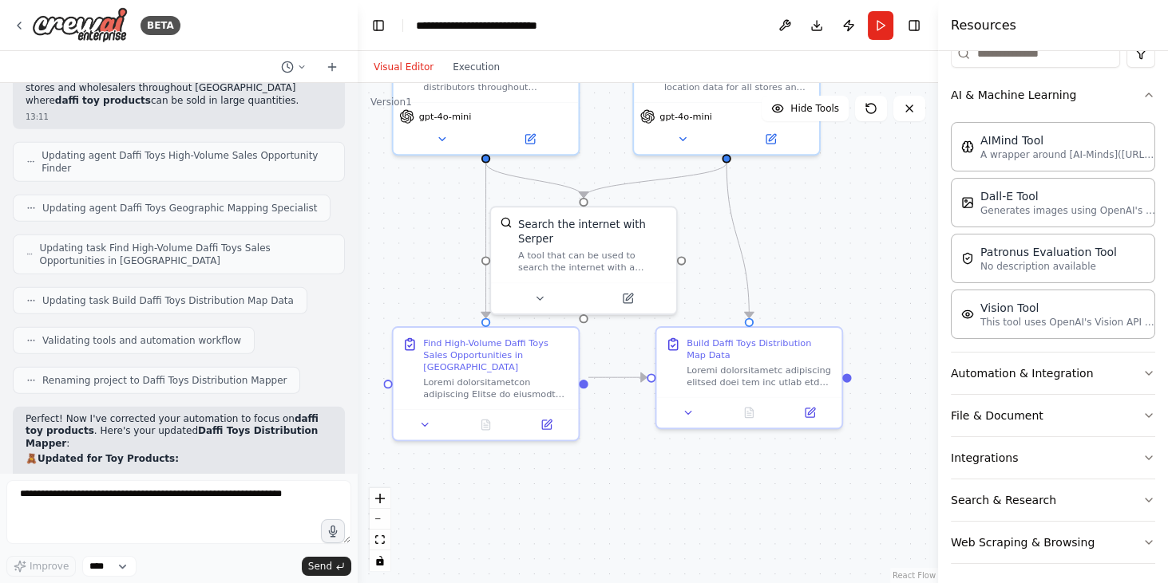
scroll to position [6413, 0]
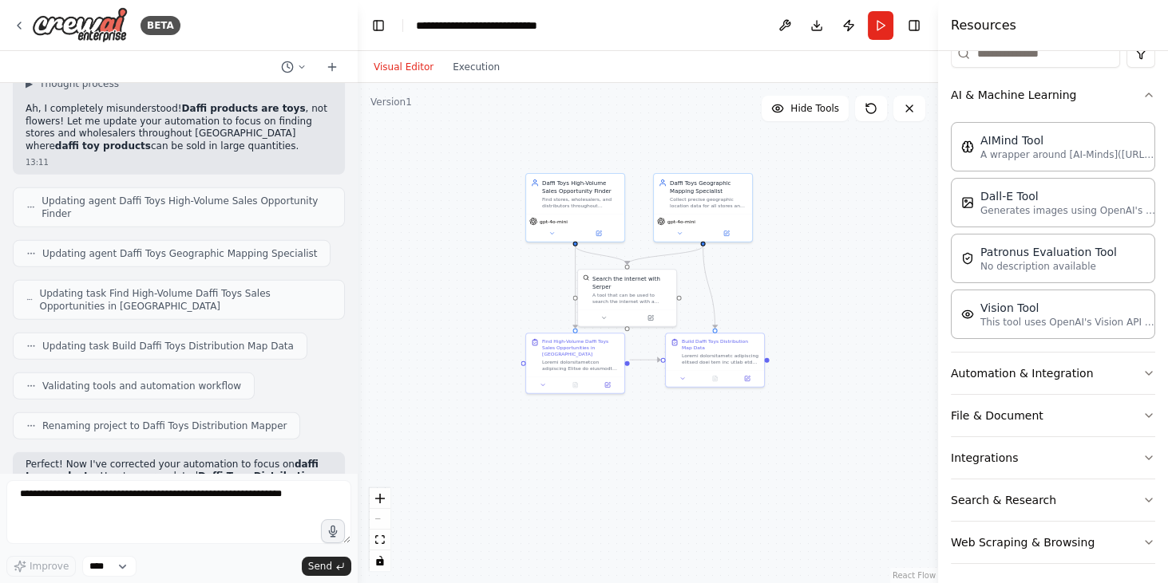
drag, startPoint x: 531, startPoint y: 520, endPoint x: 629, endPoint y: 432, distance: 131.6
click at [629, 432] on div ".deletable-edge-delete-btn { width: 20px; height: 20px; border: 0px solid #ffff…" at bounding box center [648, 333] width 580 height 500
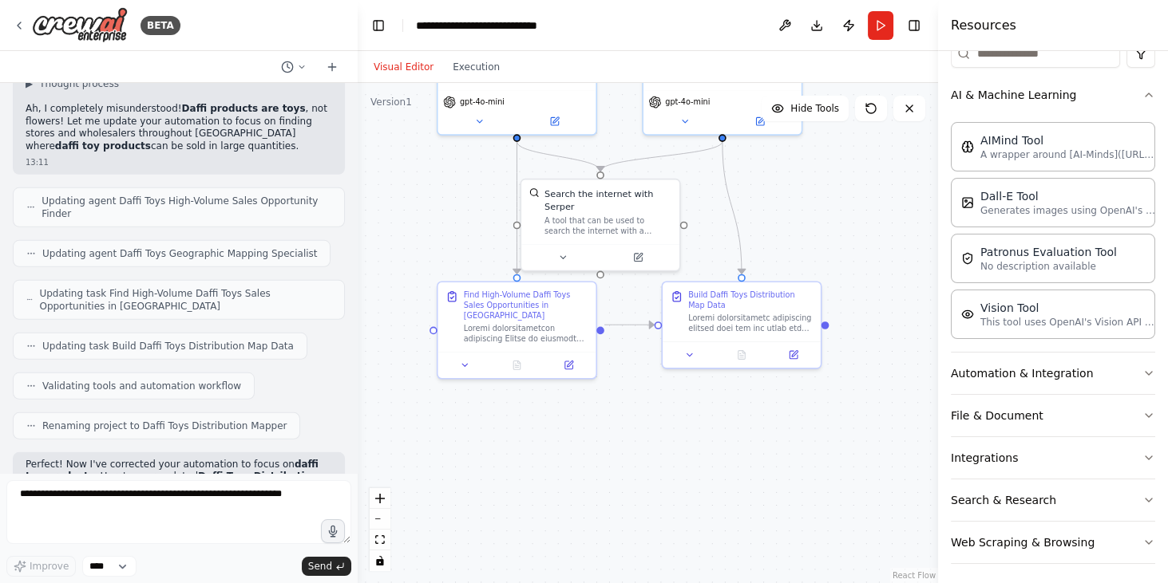
drag, startPoint x: 628, startPoint y: 413, endPoint x: 613, endPoint y: 432, distance: 23.8
click at [613, 432] on div ".deletable-edge-delete-btn { width: 20px; height: 20px; border: 0px solid #ffff…" at bounding box center [648, 333] width 580 height 500
click at [886, 26] on button "Run" at bounding box center [880, 25] width 26 height 29
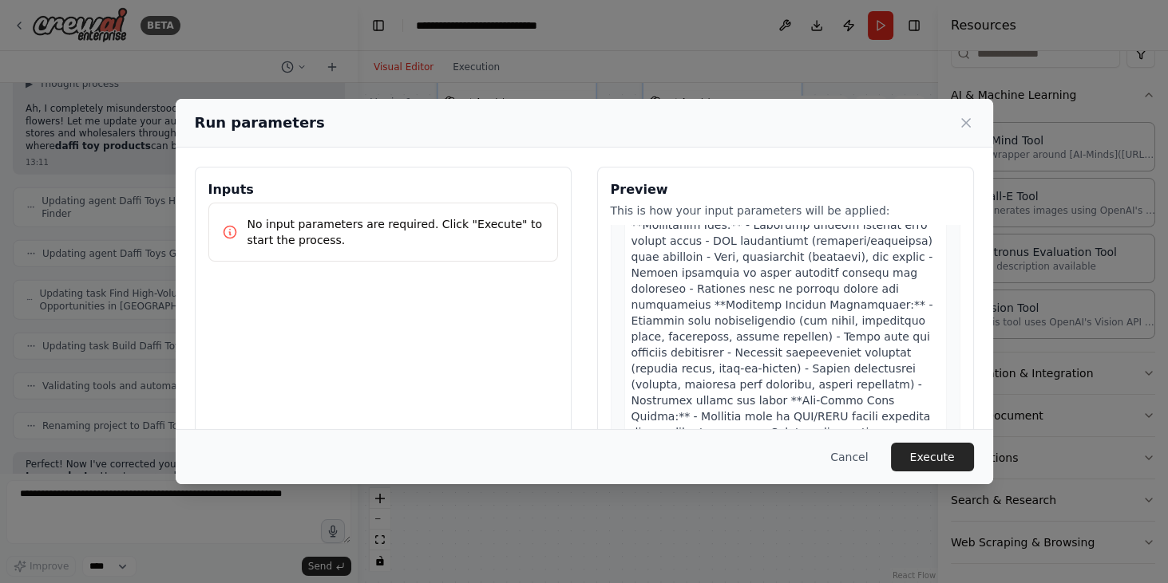
scroll to position [1231, 0]
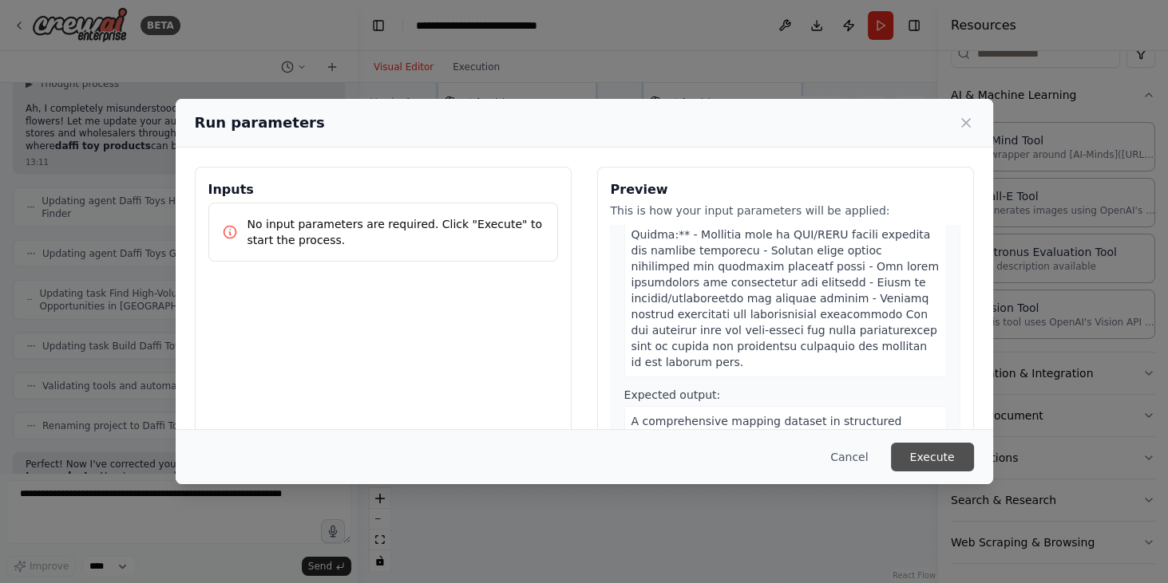
click at [930, 457] on button "Execute" at bounding box center [932, 457] width 83 height 29
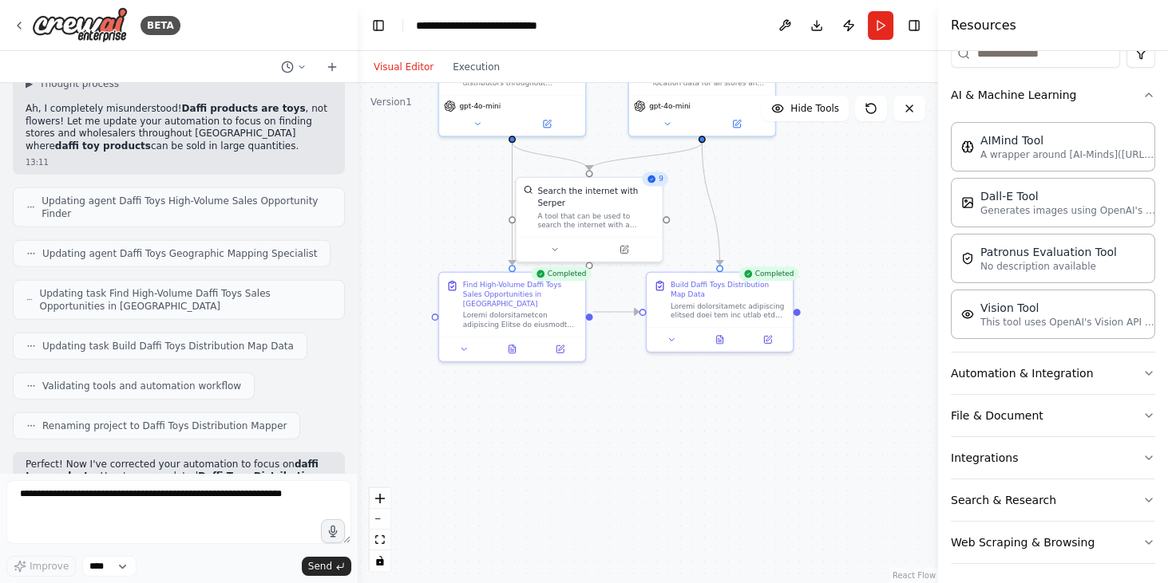
scroll to position [6459, 0]
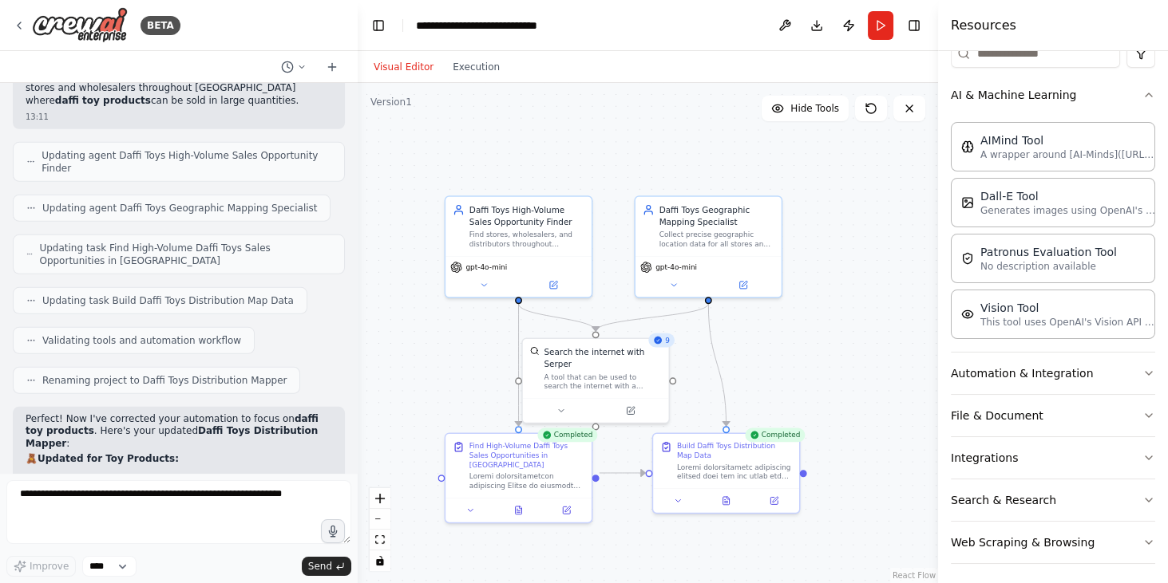
drag, startPoint x: 796, startPoint y: 231, endPoint x: 802, endPoint y: 393, distance: 161.3
click at [802, 393] on div ".deletable-edge-delete-btn { width: 20px; height: 20px; border: 0px solid #ffff…" at bounding box center [648, 333] width 580 height 500
click at [879, 30] on button "Run" at bounding box center [880, 25] width 26 height 29
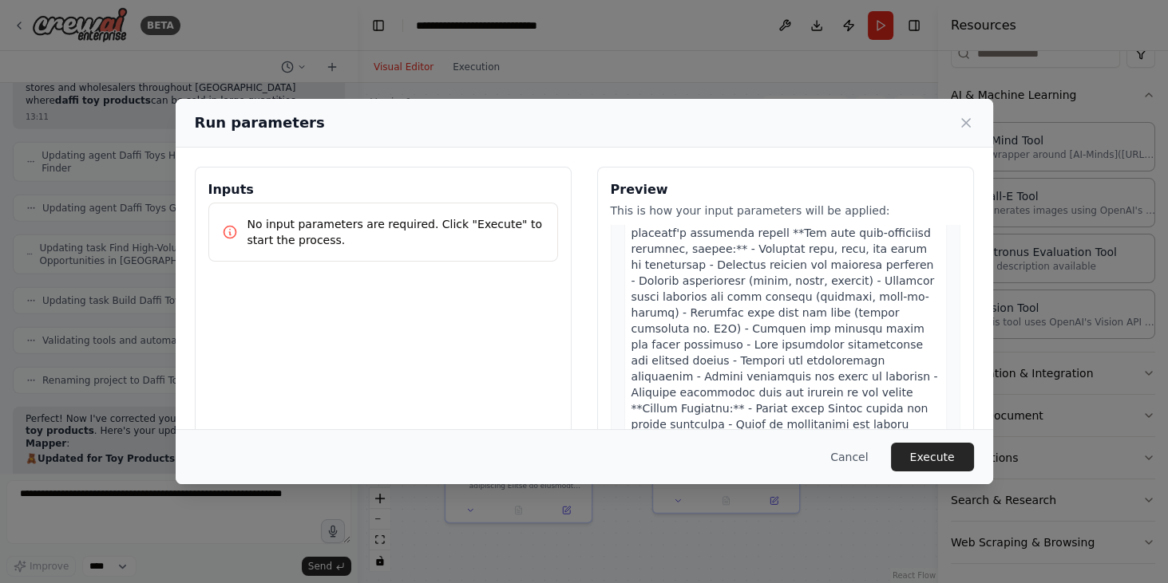
scroll to position [456, 0]
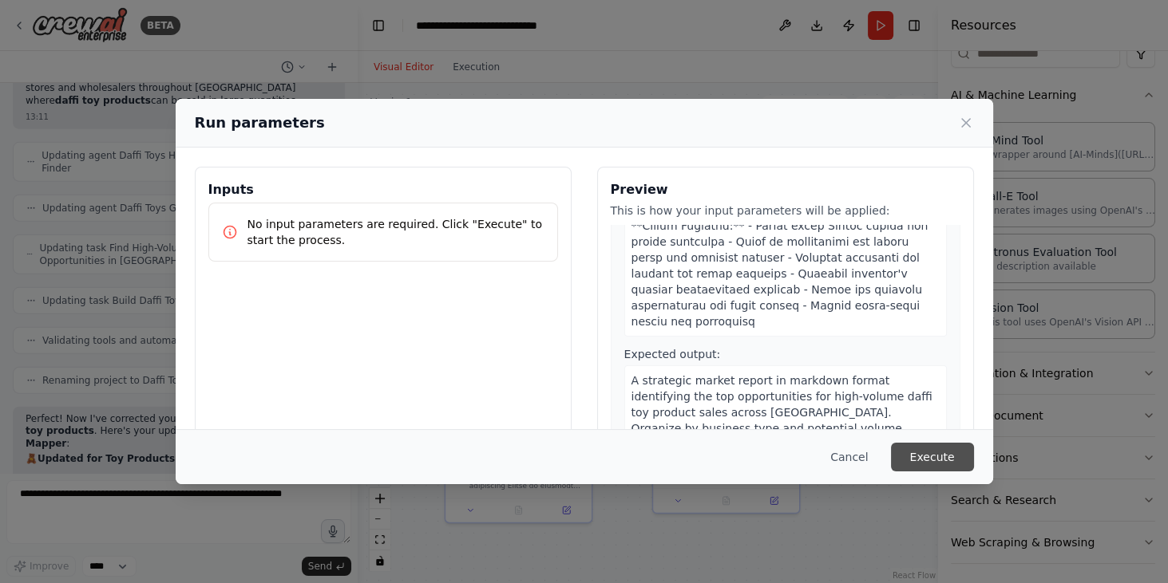
click at [930, 449] on button "Execute" at bounding box center [932, 457] width 83 height 29
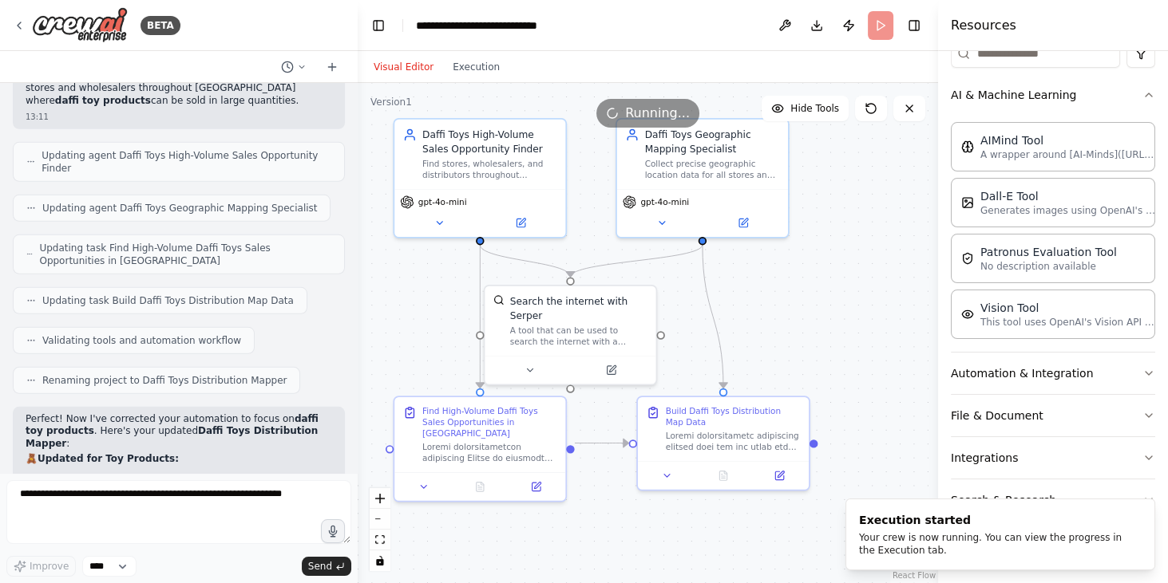
drag, startPoint x: 776, startPoint y: 387, endPoint x: 815, endPoint y: 326, distance: 72.4
click at [815, 326] on div ".deletable-edge-delete-btn { width: 20px; height: 20px; border: 0px solid #ffff…" at bounding box center [648, 333] width 580 height 500
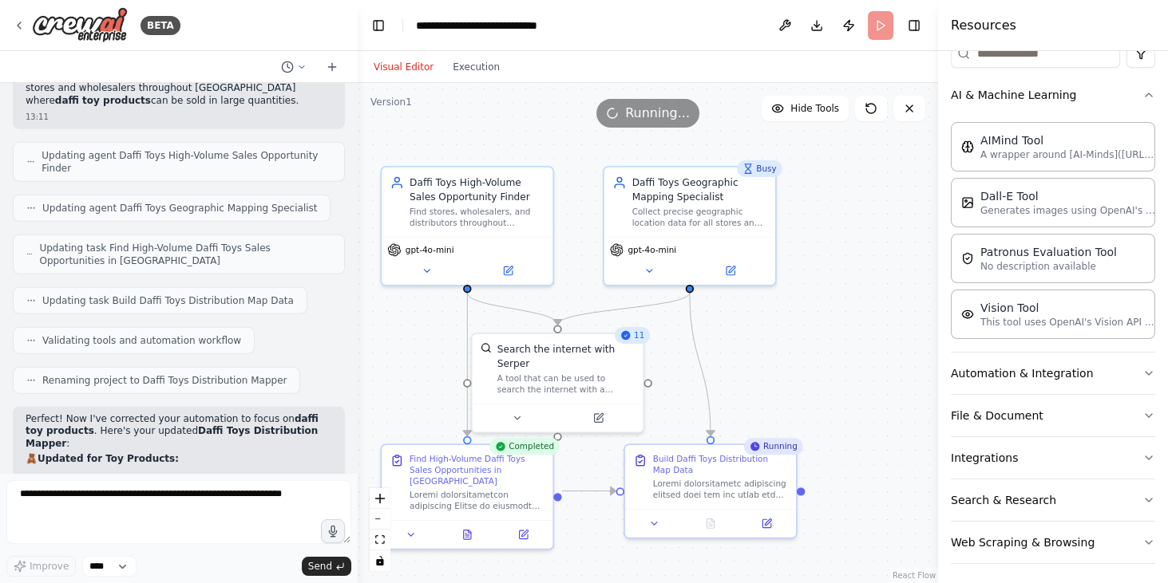
drag, startPoint x: 886, startPoint y: 298, endPoint x: 875, endPoint y: 343, distance: 46.1
click at [874, 346] on div ".deletable-edge-delete-btn { width: 20px; height: 20px; border: 0px solid #ffff…" at bounding box center [648, 333] width 580 height 500
click at [780, 26] on button at bounding box center [785, 25] width 26 height 29
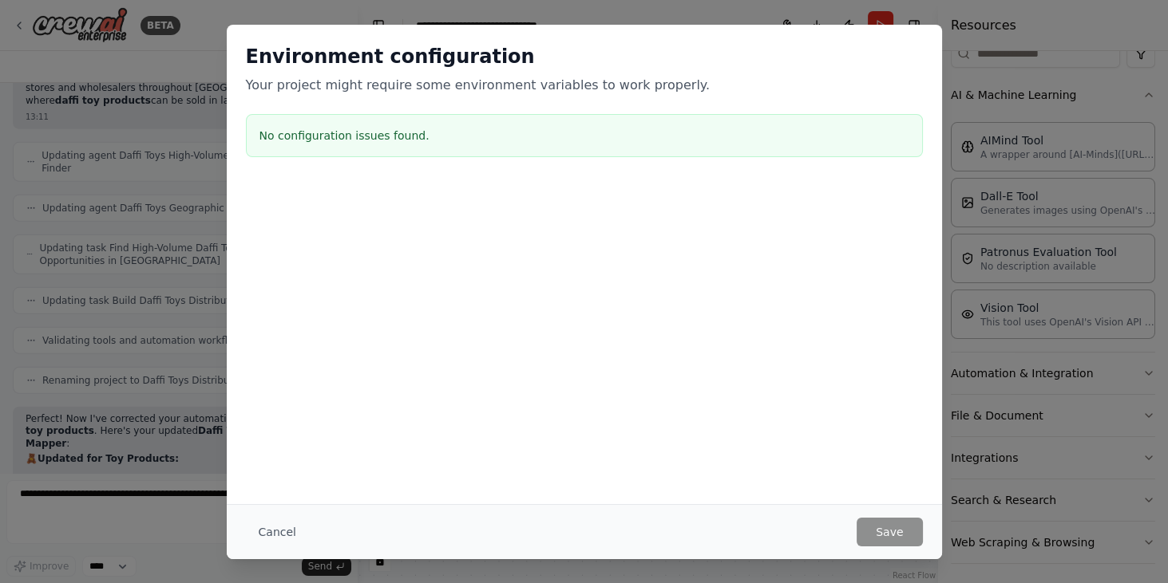
click at [776, 29] on div "Environment configuration Your project might require some environment variables…" at bounding box center [584, 104] width 715 height 158
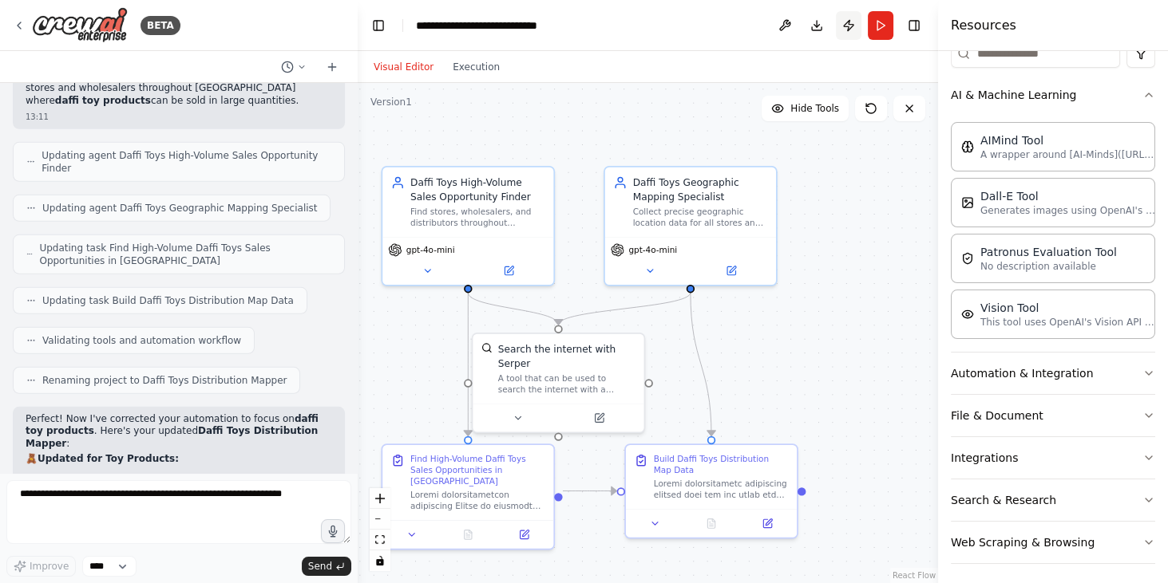
click at [847, 24] on button "Publish" at bounding box center [849, 25] width 26 height 29
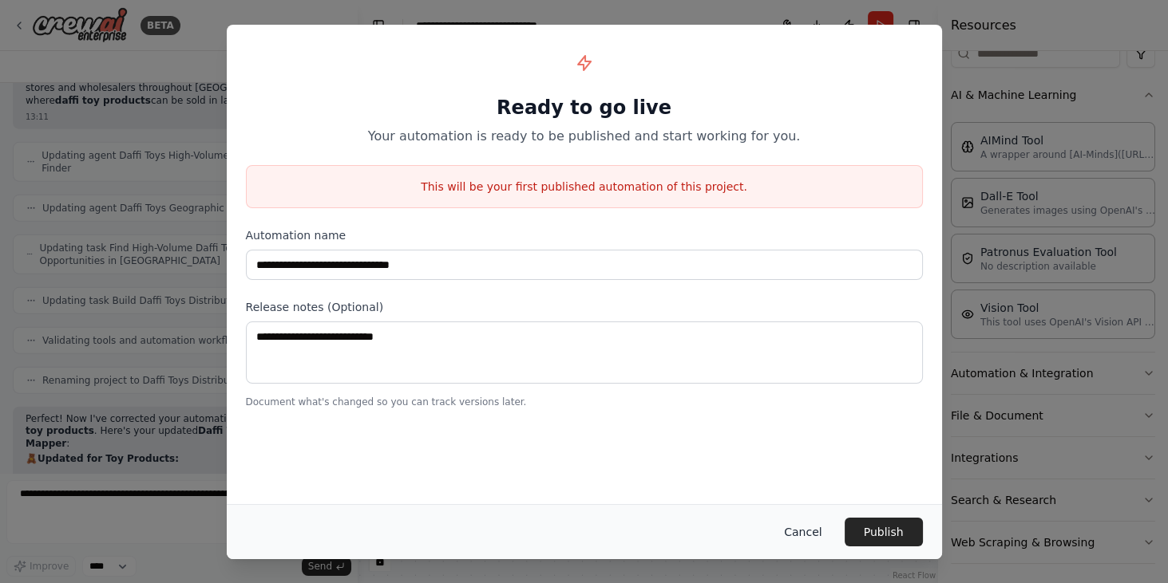
click at [799, 533] on button "Cancel" at bounding box center [802, 532] width 63 height 29
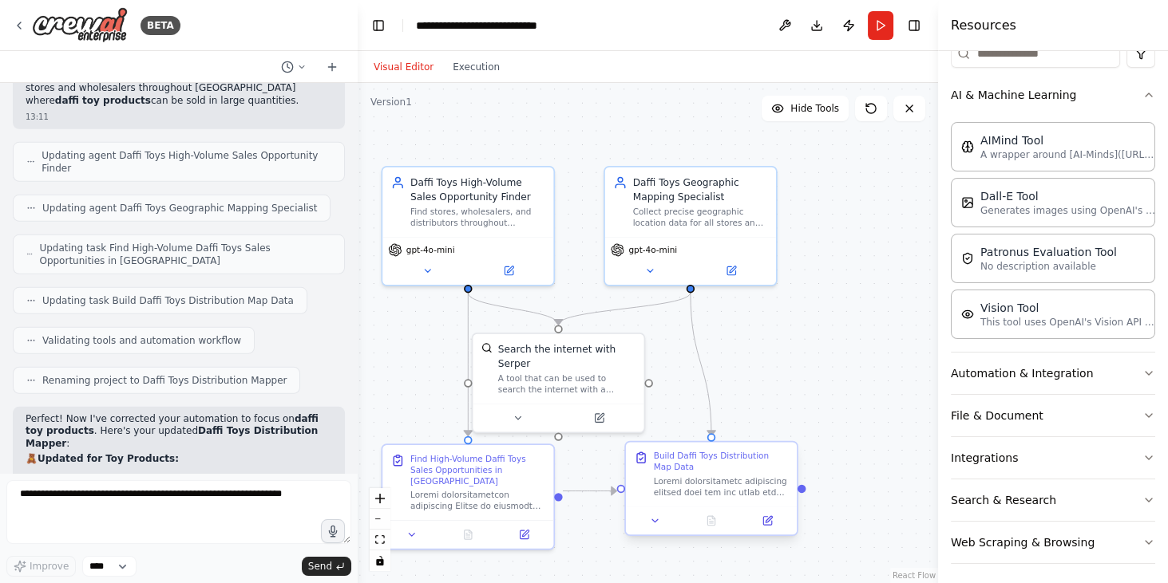
click at [751, 464] on div "Build Daffi Toys Distribution Map Data" at bounding box center [721, 462] width 135 height 22
click at [724, 455] on div "Build Daffi Toys Distribution Map Data" at bounding box center [721, 462] width 135 height 22
click at [672, 453] on div "Build Daffi Toys Distribution Map Data" at bounding box center [721, 462] width 135 height 22
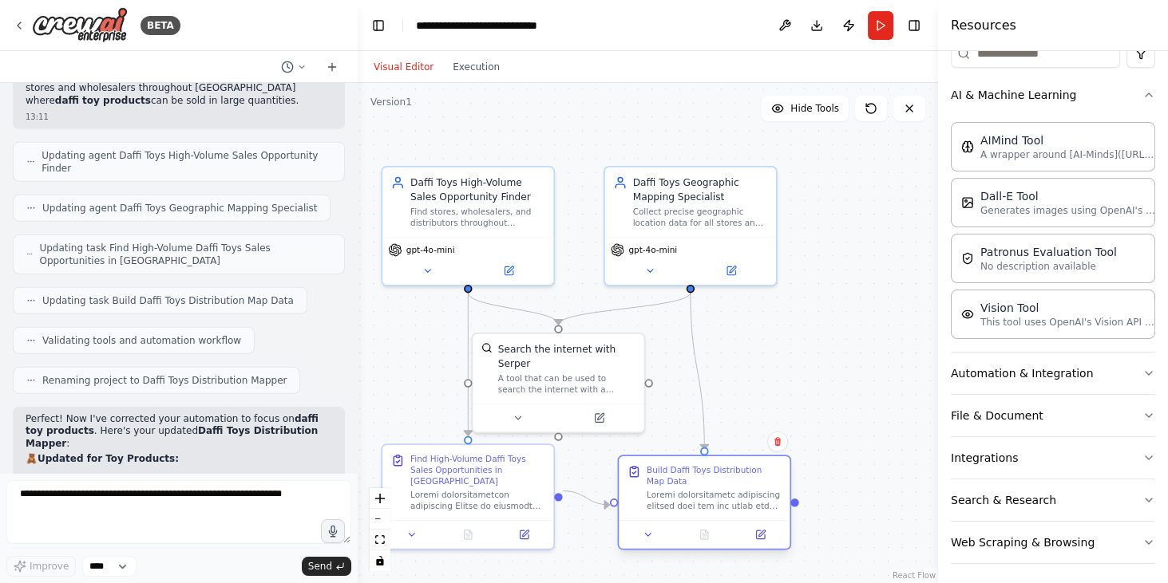
drag, startPoint x: 671, startPoint y: 459, endPoint x: 670, endPoint y: 480, distance: 21.6
click at [670, 480] on div "Build Daffi Toys Distribution Map Data" at bounding box center [713, 475] width 135 height 22
click at [646, 536] on icon at bounding box center [647, 534] width 11 height 11
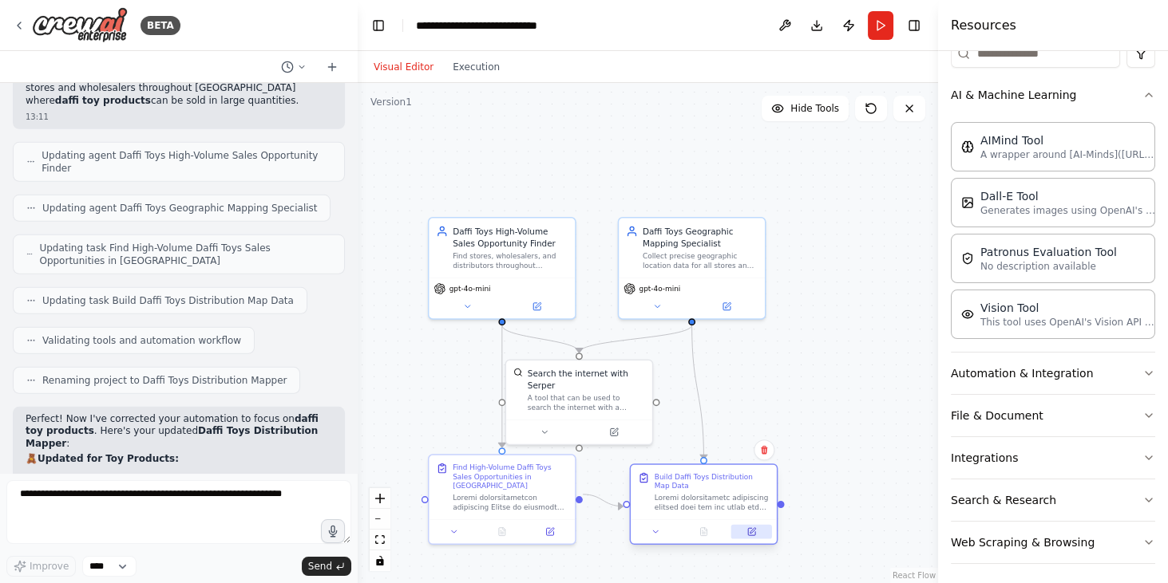
click at [756, 534] on button at bounding box center [751, 532] width 41 height 14
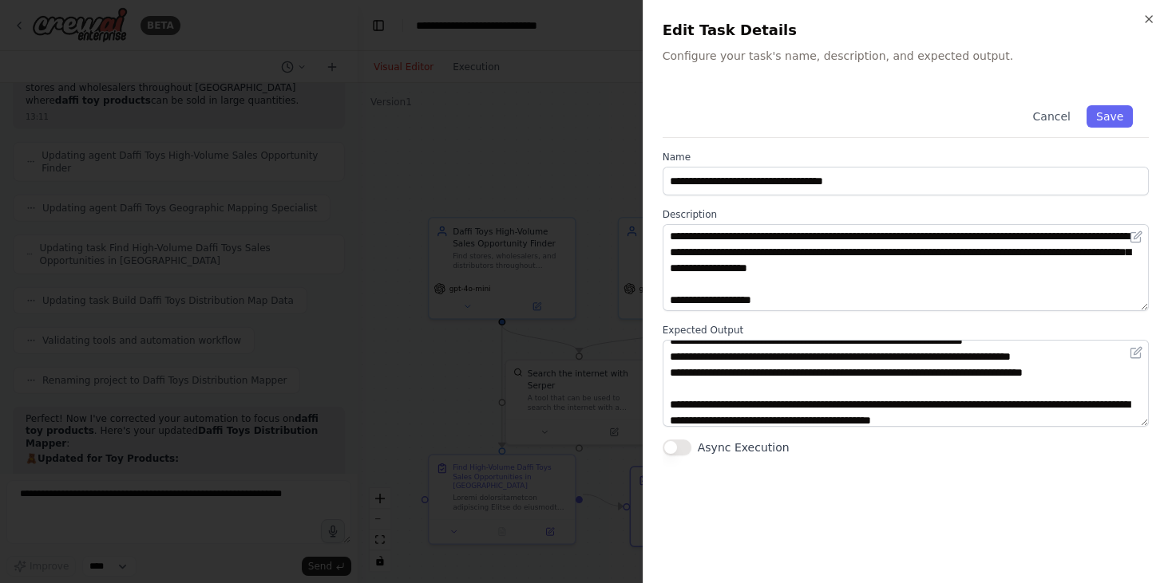
scroll to position [112, 0]
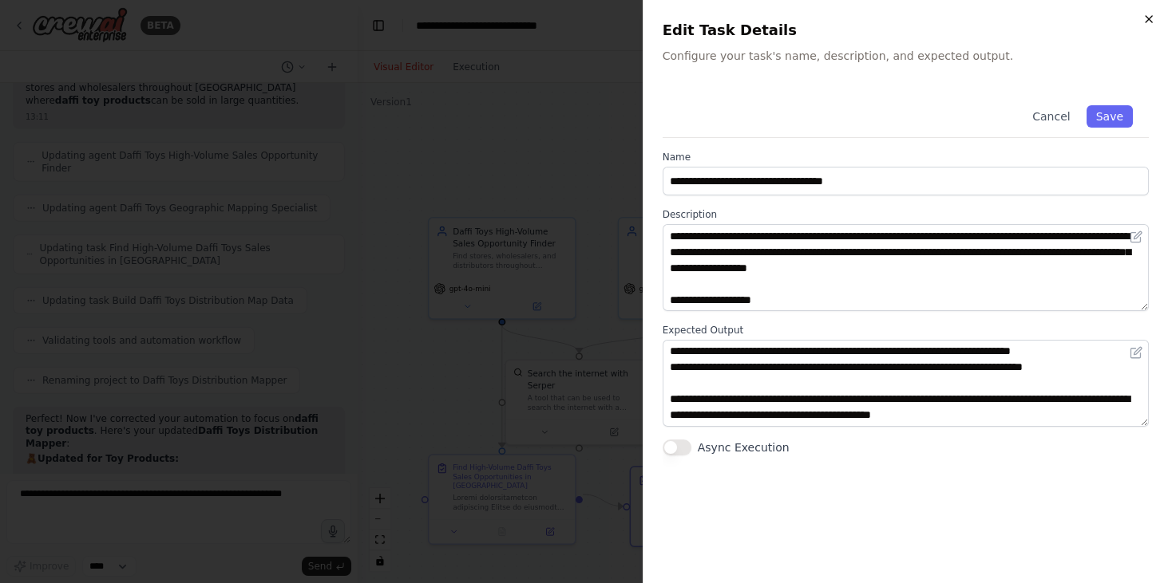
click at [1149, 11] on div "**********" at bounding box center [904, 291] width 525 height 583
click at [1153, 14] on icon "button" at bounding box center [1148, 19] width 13 height 13
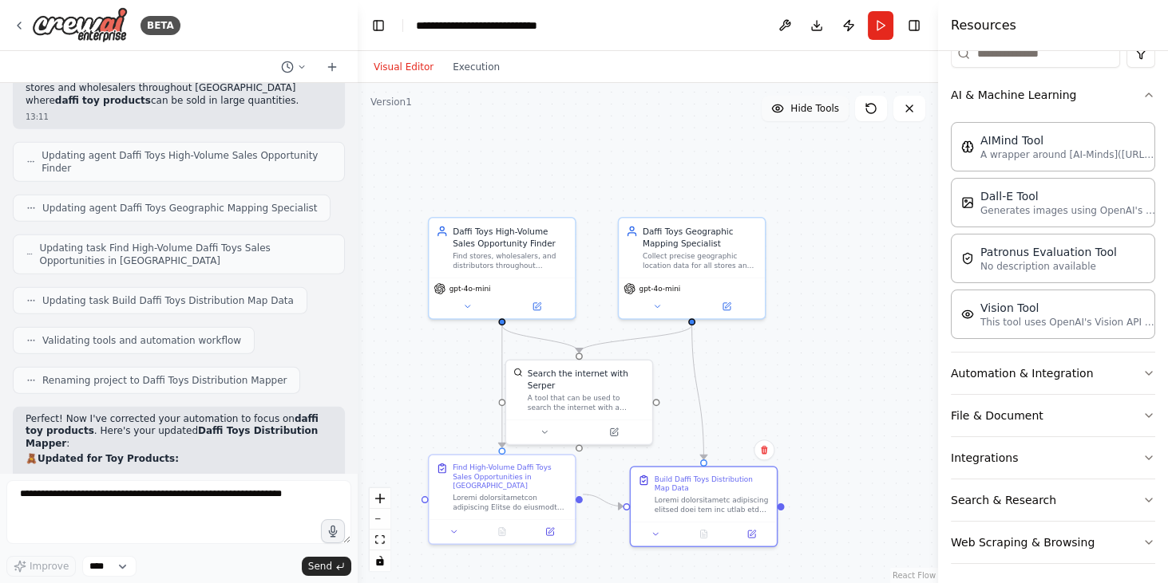
click at [824, 115] on span "Hide Tools" at bounding box center [814, 108] width 49 height 13
click at [824, 115] on span "Show Tools" at bounding box center [812, 108] width 53 height 13
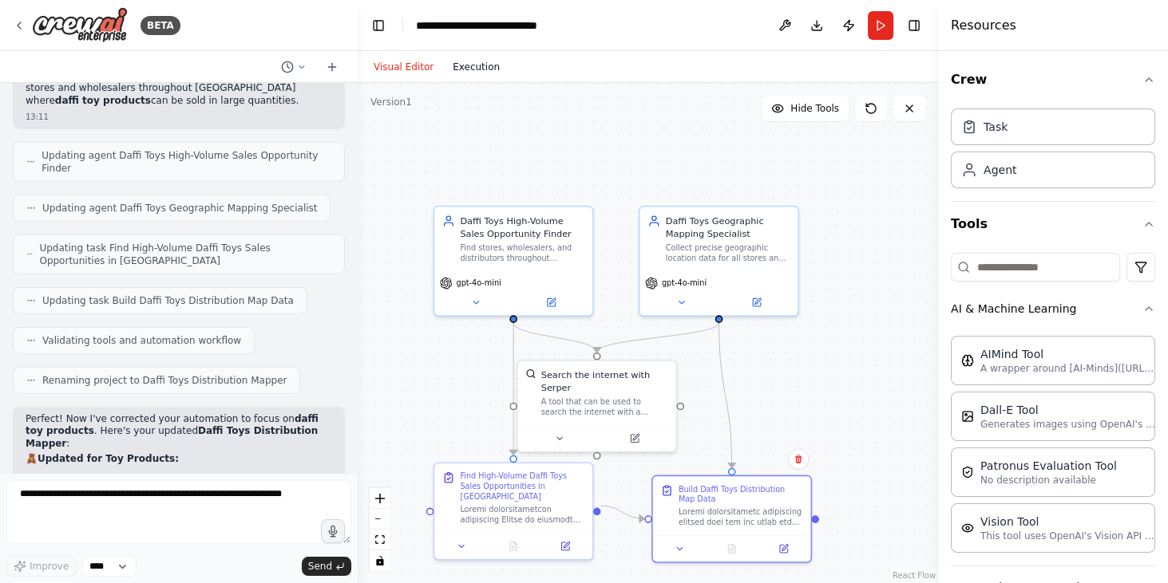
click at [457, 66] on button "Execution" at bounding box center [476, 66] width 66 height 19
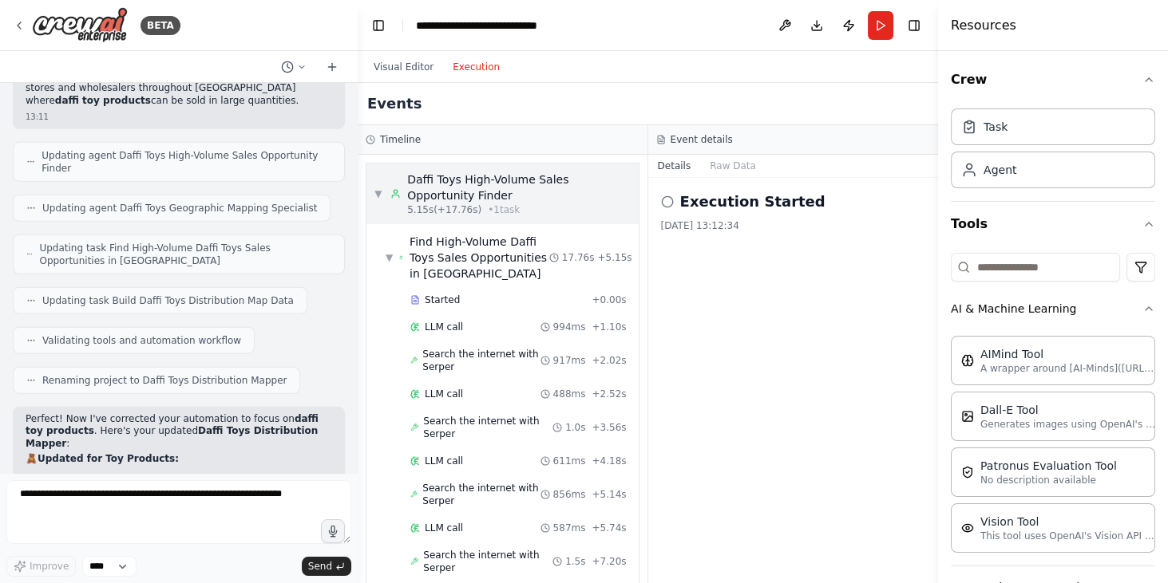
click at [556, 186] on div "Daffi Toys High-Volume Sales Opportunity Finder" at bounding box center [518, 188] width 223 height 32
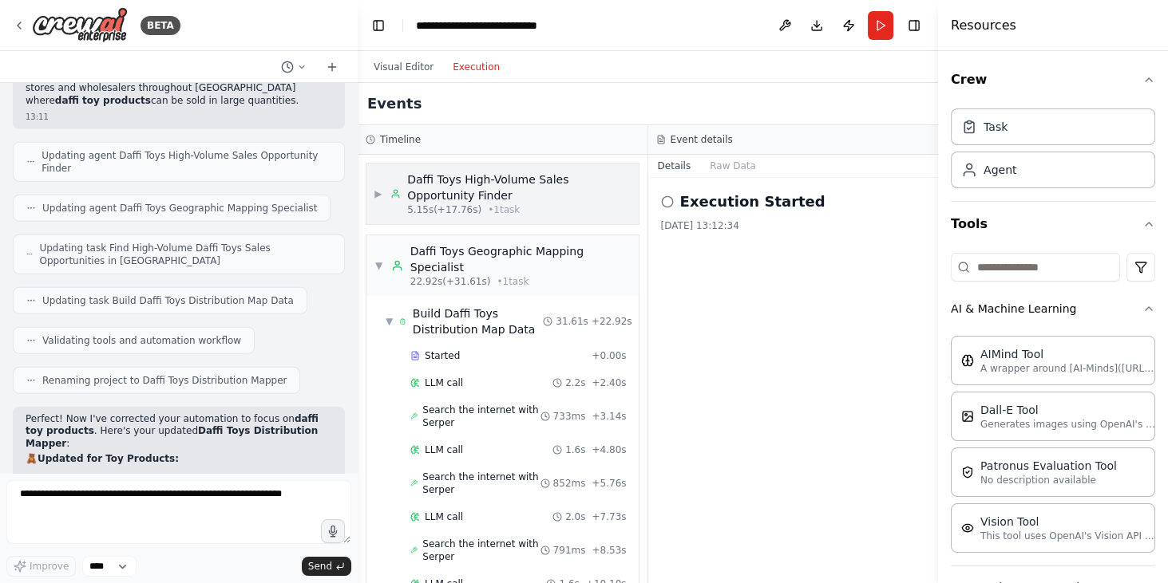
click at [527, 180] on div "Daffi Toys High-Volume Sales Opportunity Finder" at bounding box center [518, 188] width 223 height 32
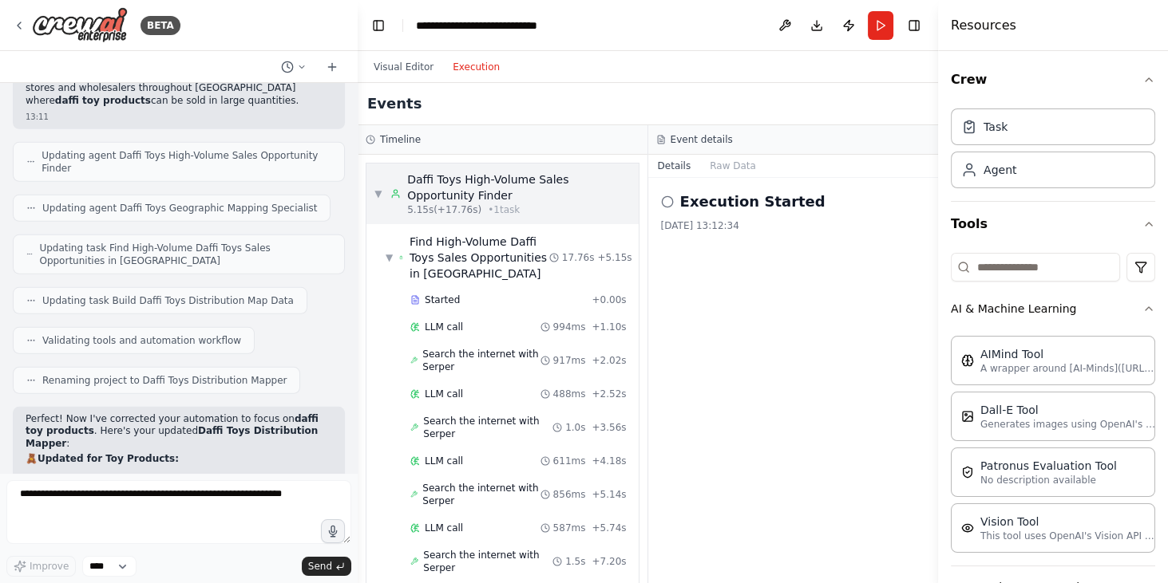
click at [490, 172] on div "Daffi Toys High-Volume Sales Opportunity Finder" at bounding box center [518, 188] width 223 height 32
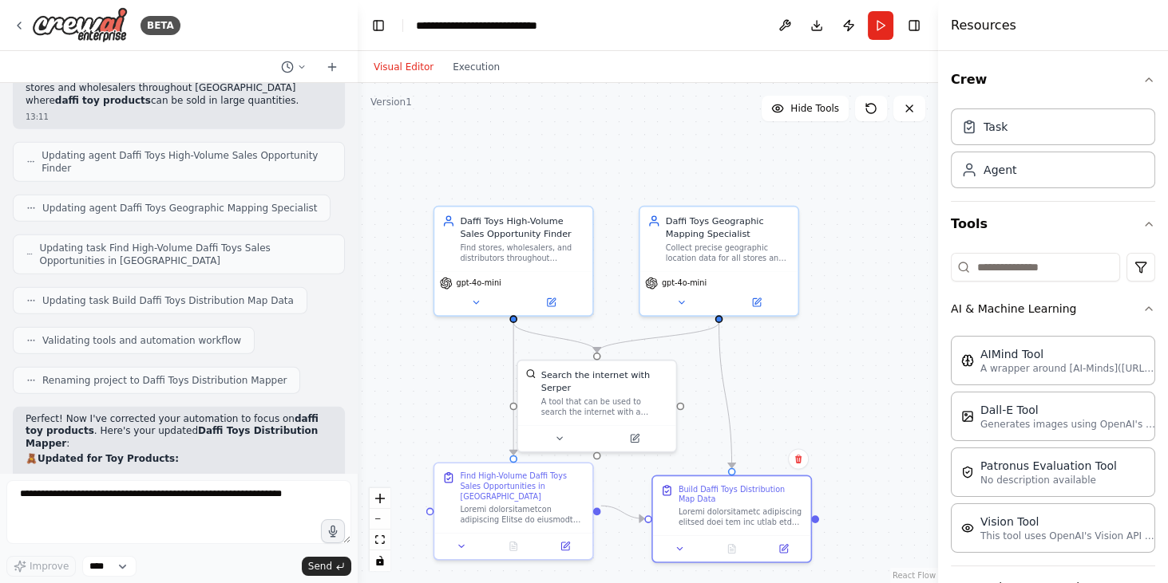
click at [401, 71] on button "Visual Editor" at bounding box center [403, 66] width 79 height 19
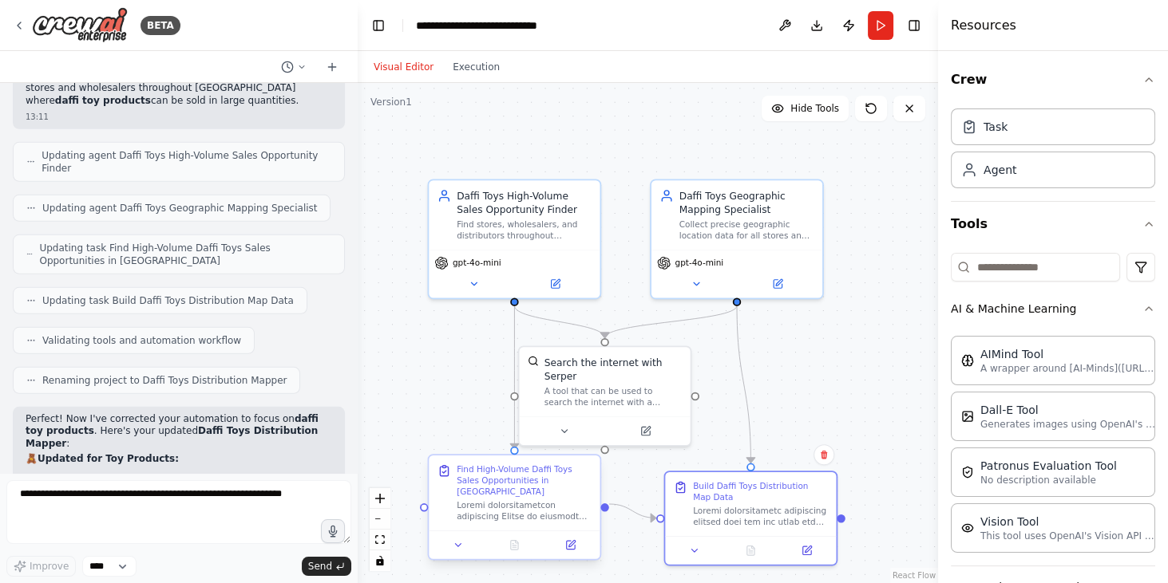
click at [497, 480] on div "Find High-Volume Daffi Toys Sales Opportunities in Poland" at bounding box center [523, 481] width 135 height 34
click at [497, 485] on div "Find High-Volume Daffi Toys Sales Opportunities in Poland" at bounding box center [523, 481] width 135 height 34
click at [522, 546] on div "Find High-Volume Daffi Toys Sales Opportunities in Poland" at bounding box center [515, 507] width 174 height 106
click at [474, 514] on div "Find High-Volume Daffi Toys Sales Opportunities in Poland" at bounding box center [515, 507] width 174 height 106
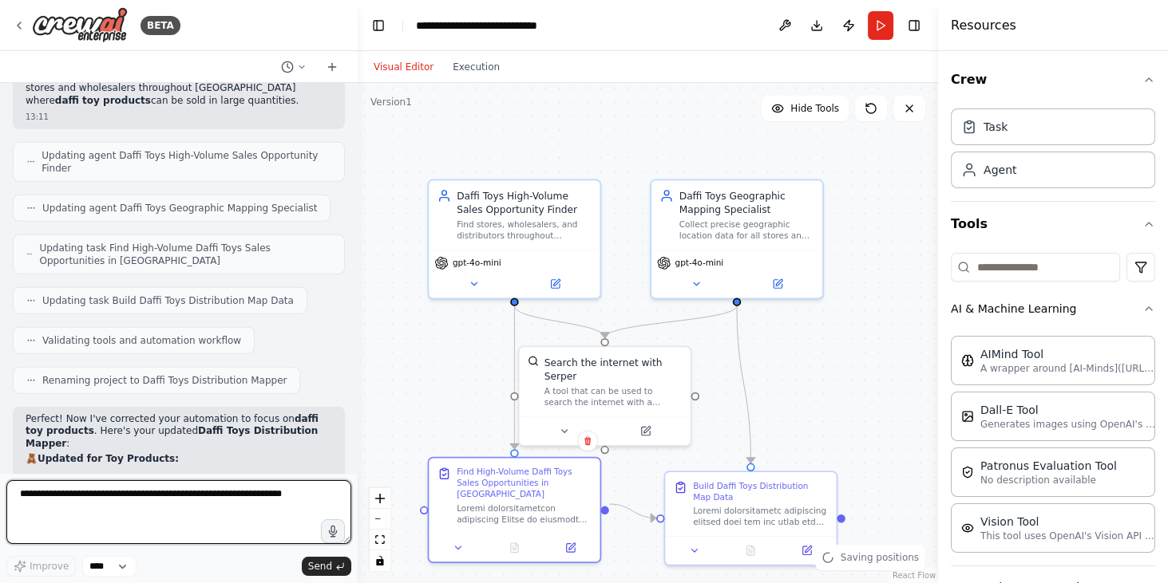
click at [182, 518] on textarea at bounding box center [178, 512] width 345 height 64
type textarea "**********"
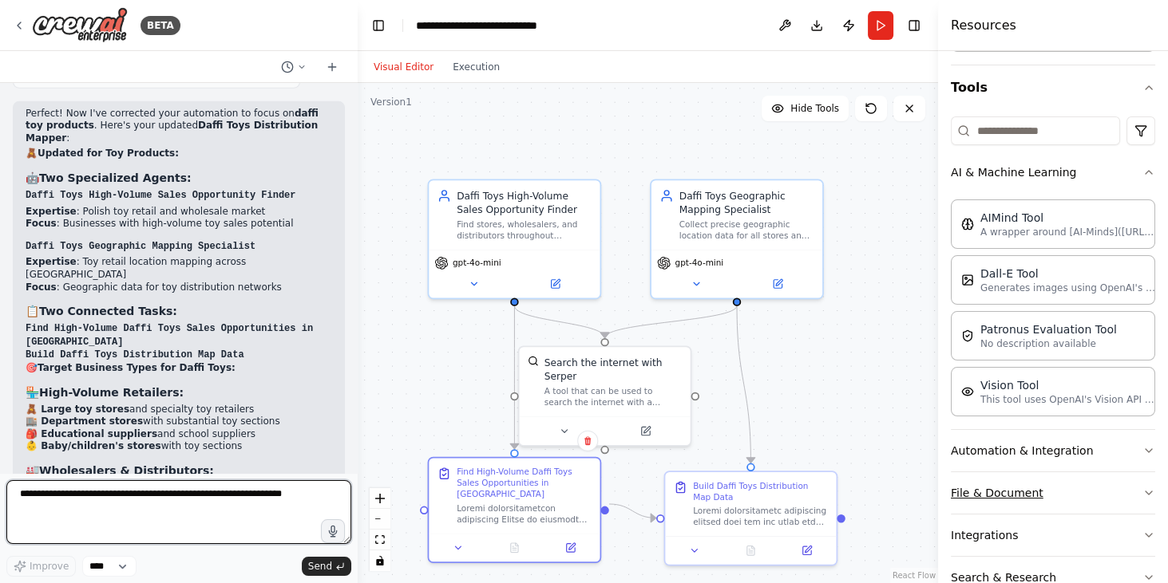
scroll to position [214, 0]
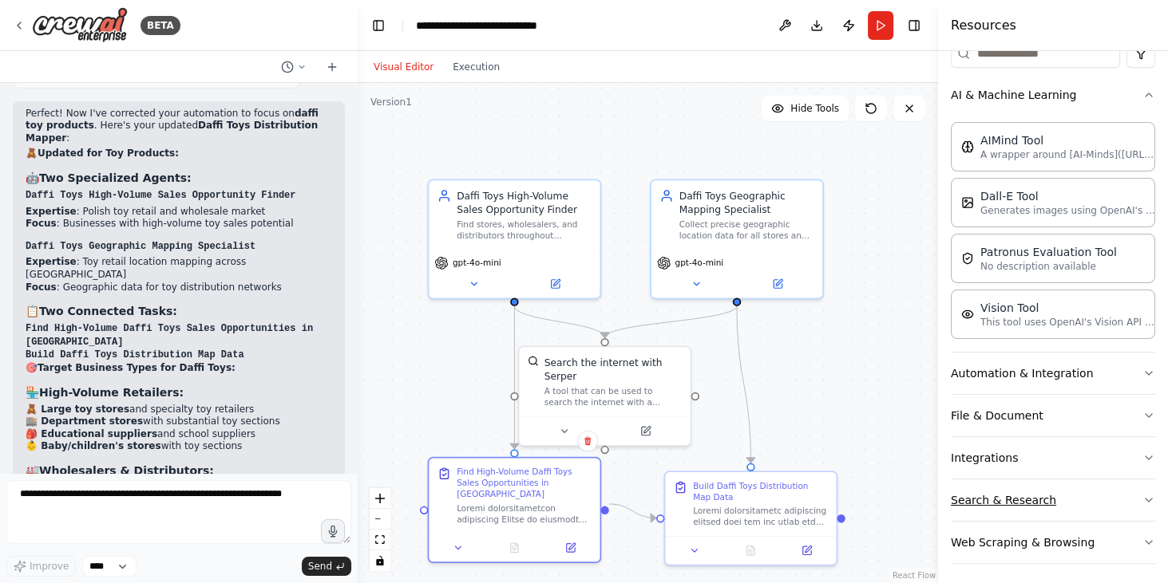
click at [1098, 496] on button "Search & Research" at bounding box center [1052, 500] width 204 height 41
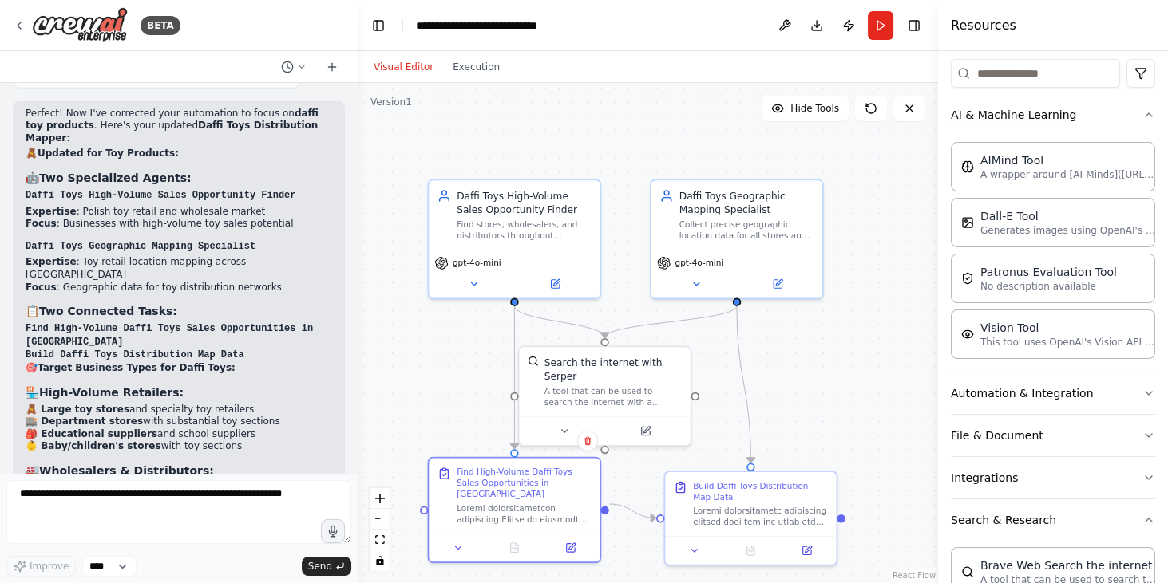
scroll to position [103, 0]
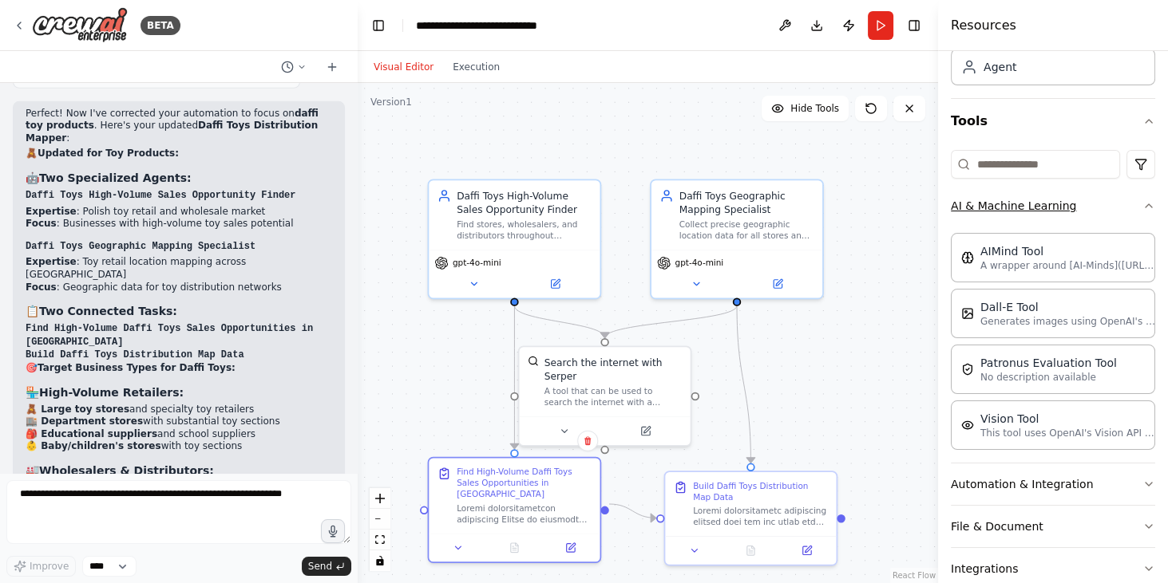
drag, startPoint x: 1137, startPoint y: 202, endPoint x: 1128, endPoint y: 201, distance: 8.8
click at [1134, 202] on button "AI & Machine Learning" at bounding box center [1052, 205] width 204 height 41
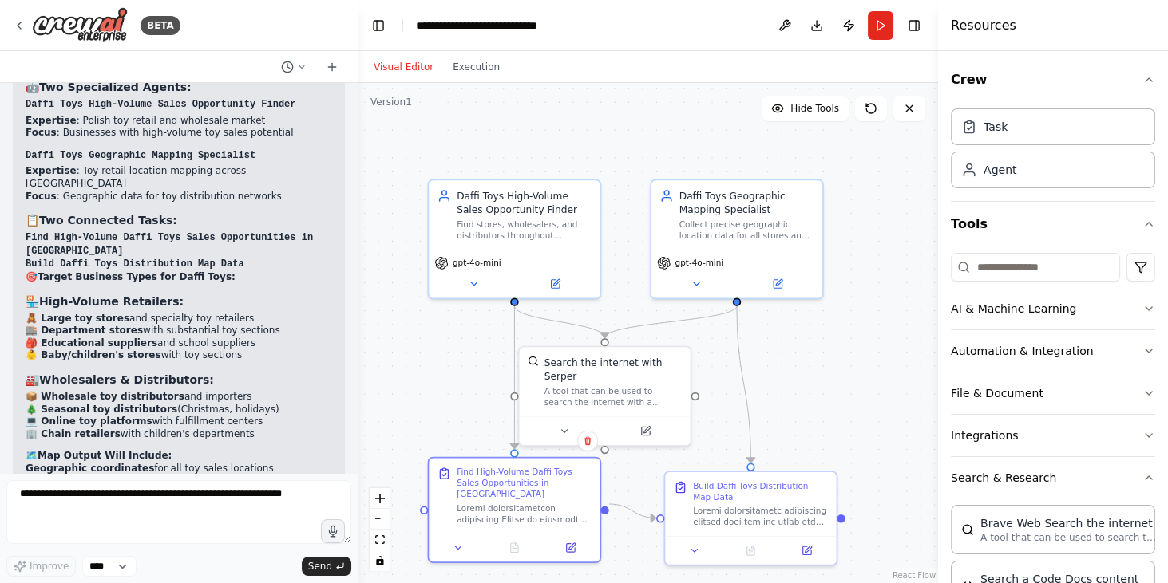
scroll to position [6946, 0]
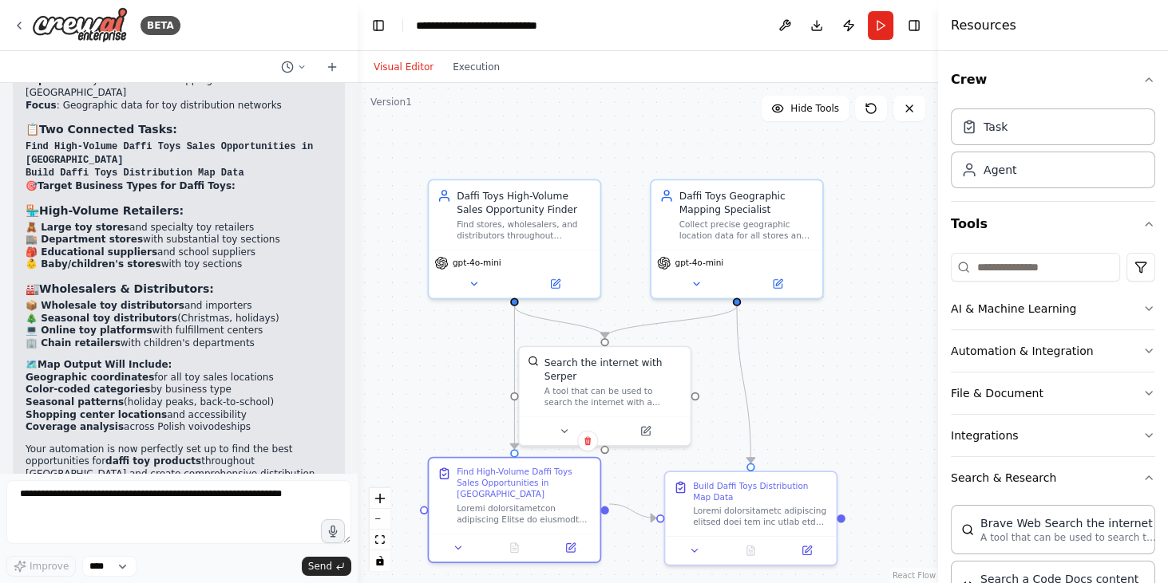
click at [950, 288] on button "AI & Machine Learning" at bounding box center [1052, 308] width 204 height 41
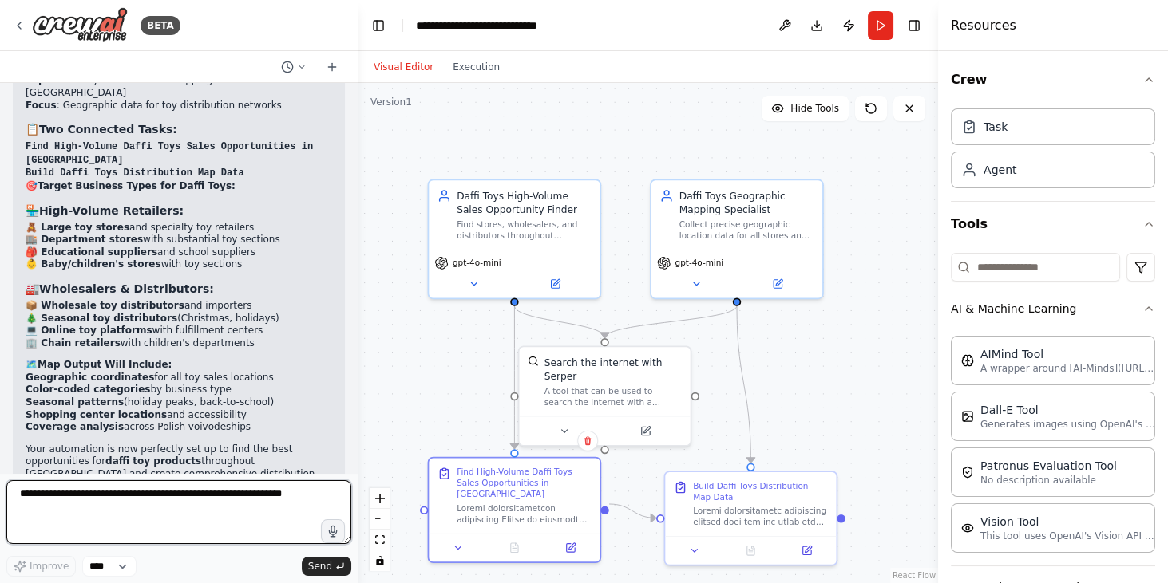
click at [123, 493] on textarea at bounding box center [178, 512] width 345 height 64
type textarea "**********"
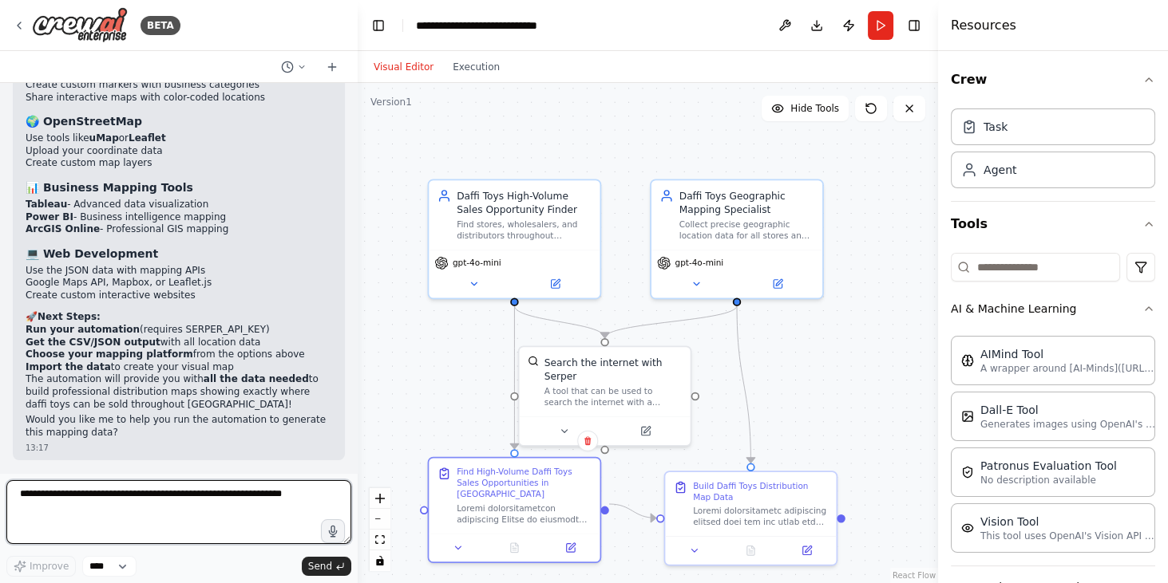
scroll to position [7683, 0]
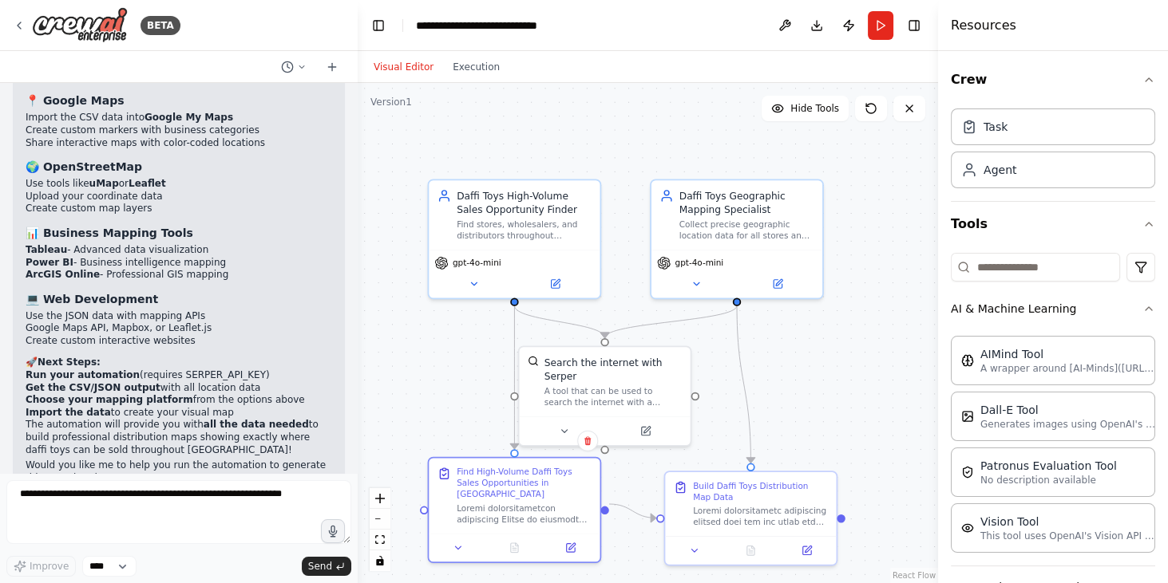
drag, startPoint x: 192, startPoint y: 144, endPoint x: 307, endPoint y: 152, distance: 115.2
click at [102, 494] on textarea at bounding box center [178, 512] width 345 height 64
paste textarea "**********"
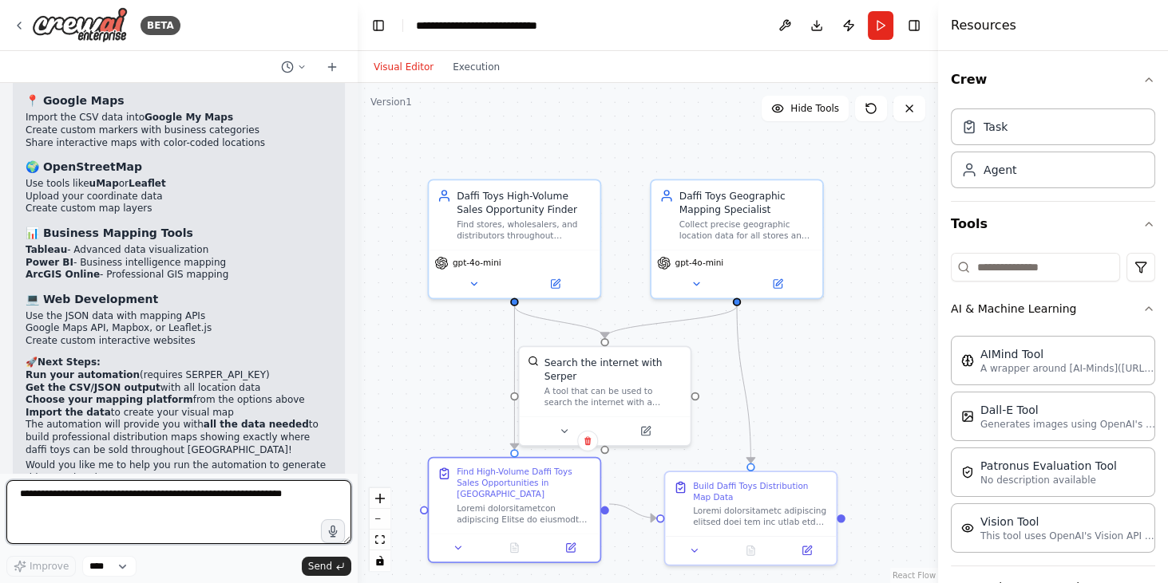
type textarea "**********"
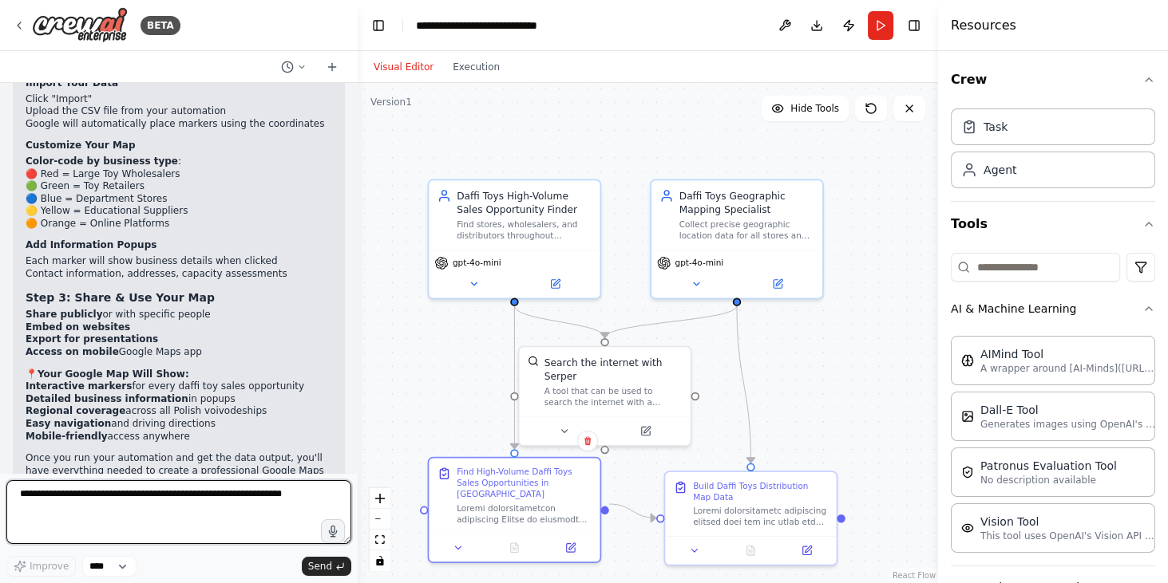
scroll to position [8426, 0]
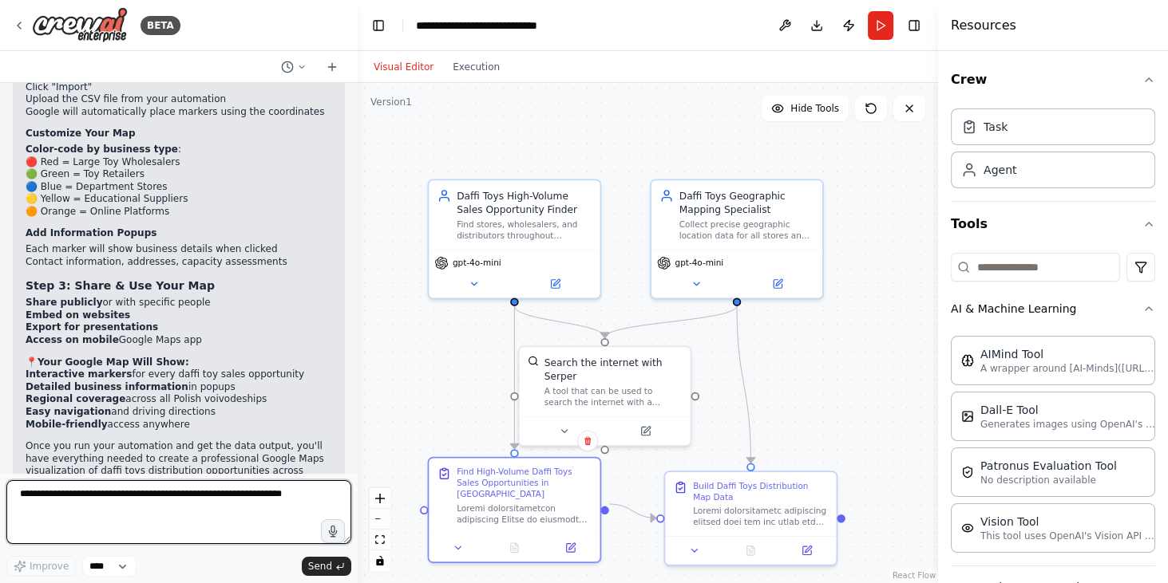
type textarea "*"
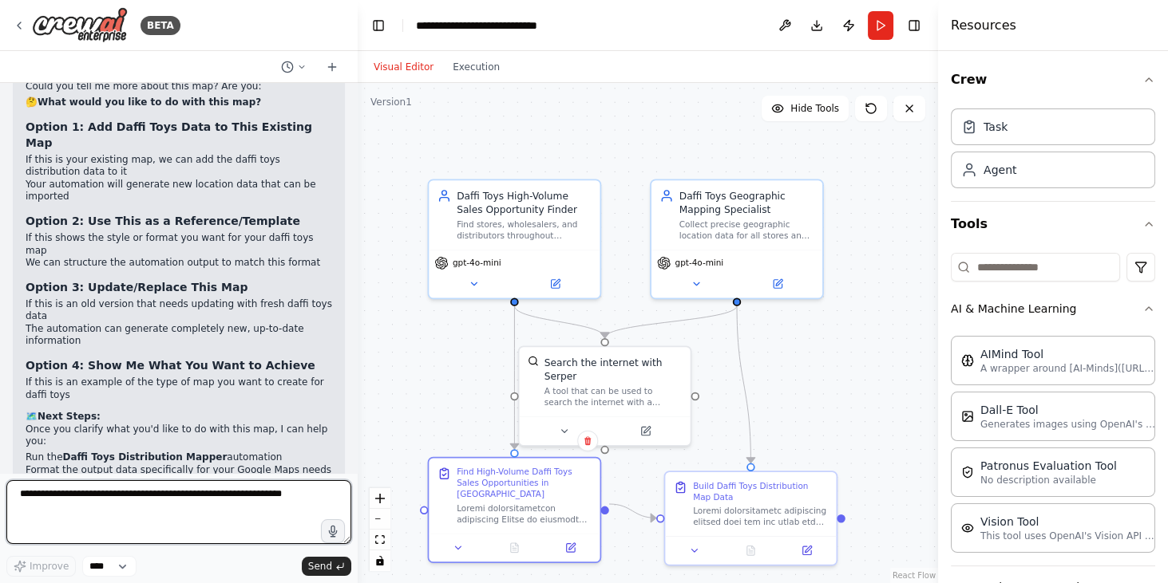
scroll to position [9031, 0]
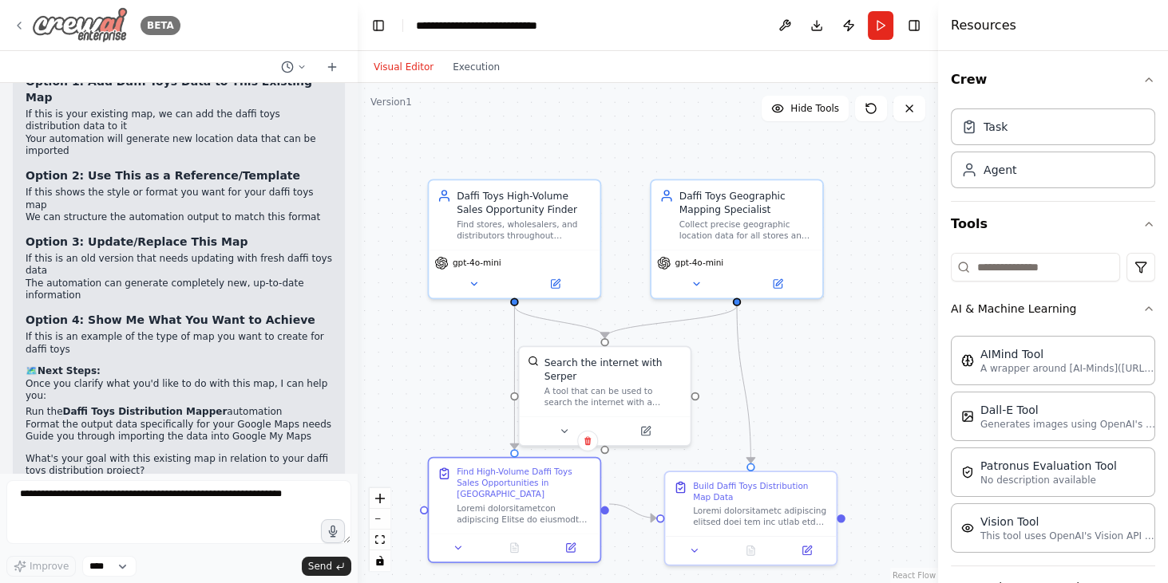
drag, startPoint x: 10, startPoint y: 21, endPoint x: 22, endPoint y: 21, distance: 12.0
click at [20, 21] on div "BETA" at bounding box center [179, 25] width 358 height 51
click at [20, 21] on icon at bounding box center [19, 25] width 13 height 13
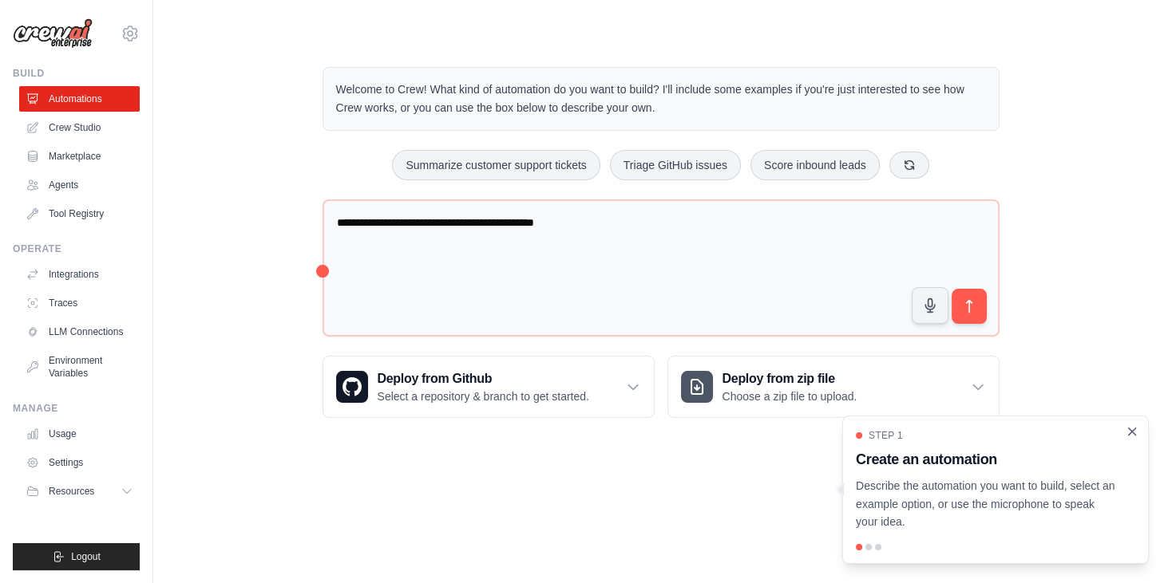
click at [1135, 432] on icon "Close walkthrough" at bounding box center [1131, 432] width 14 height 14
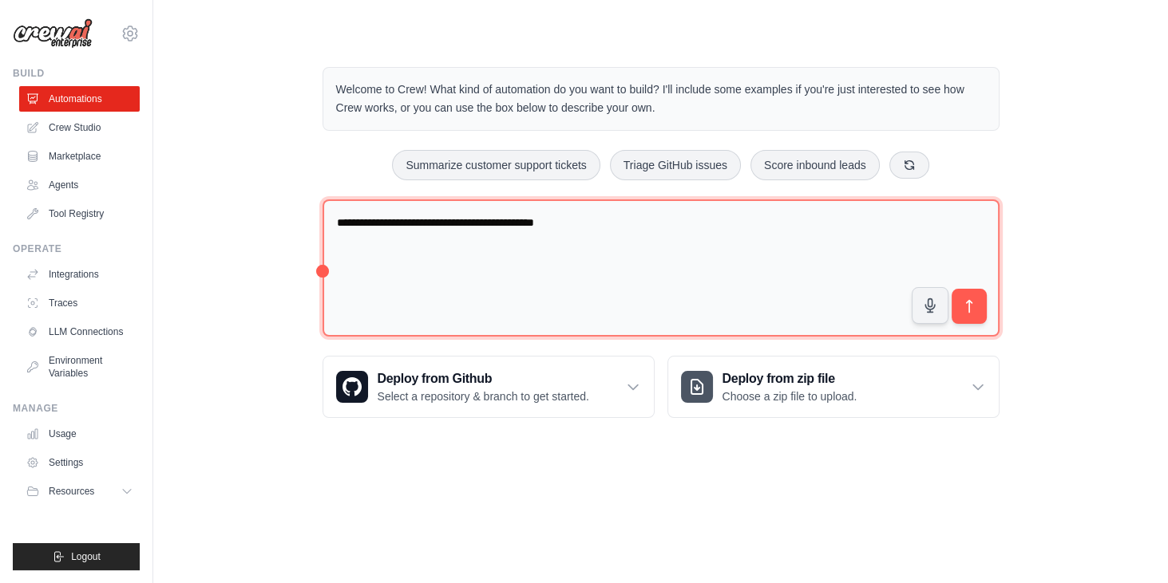
click at [492, 249] on textarea "**********" at bounding box center [660, 269] width 677 height 138
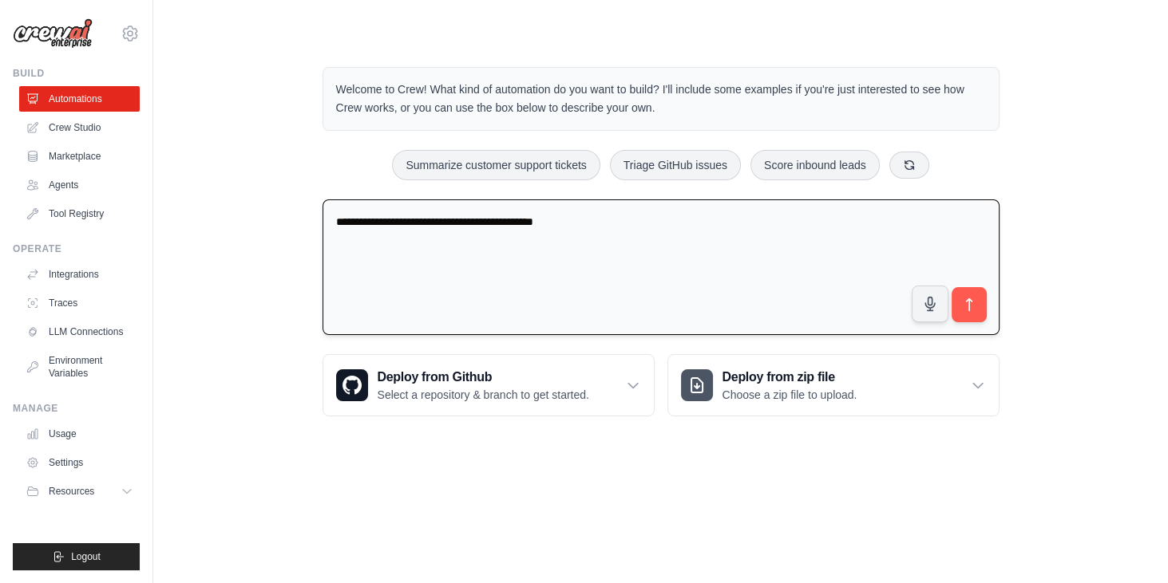
drag, startPoint x: 613, startPoint y: 223, endPoint x: 421, endPoint y: 214, distance: 191.8
click at [421, 214] on textarea "**********" at bounding box center [660, 268] width 677 height 136
type textarea "**********"
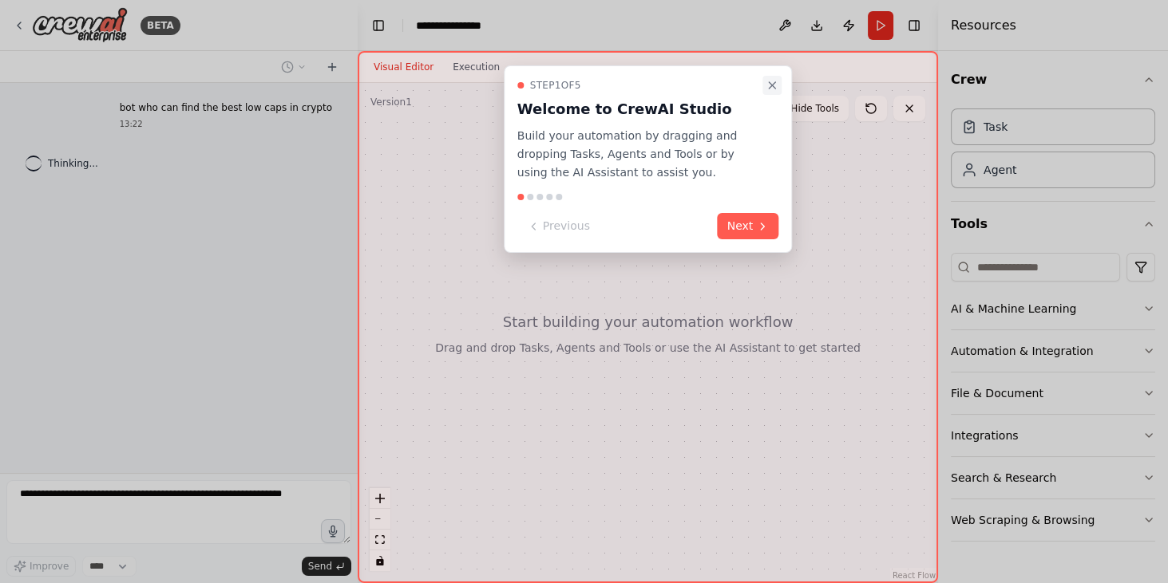
click at [780, 81] on button "Close walkthrough" at bounding box center [771, 85] width 19 height 19
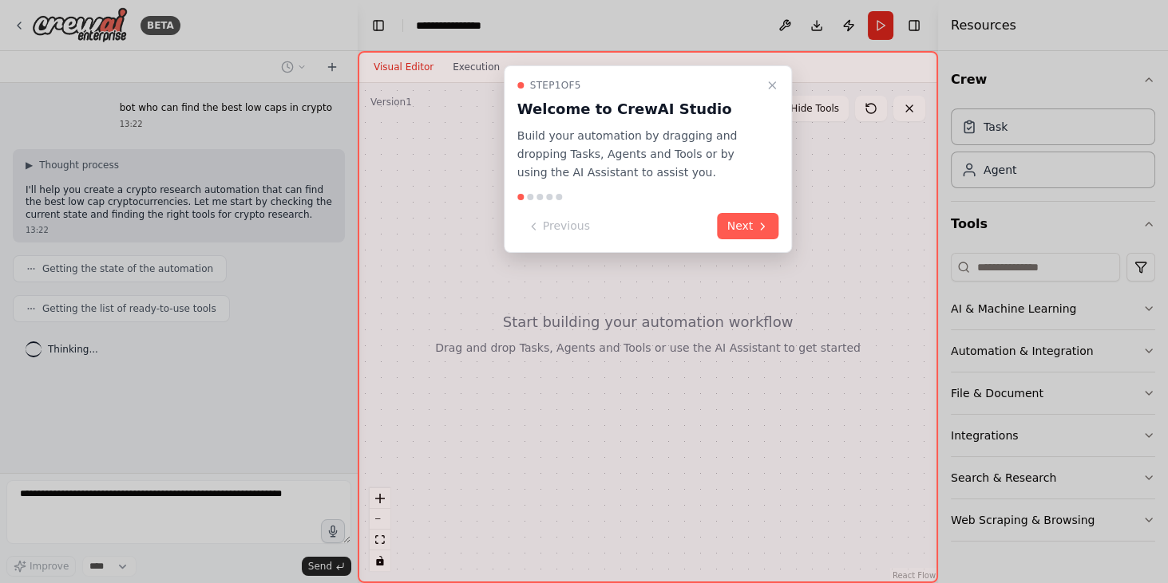
drag, startPoint x: 751, startPoint y: 223, endPoint x: 737, endPoint y: 223, distance: 13.6
click at [748, 223] on button "Next" at bounding box center [747, 226] width 61 height 26
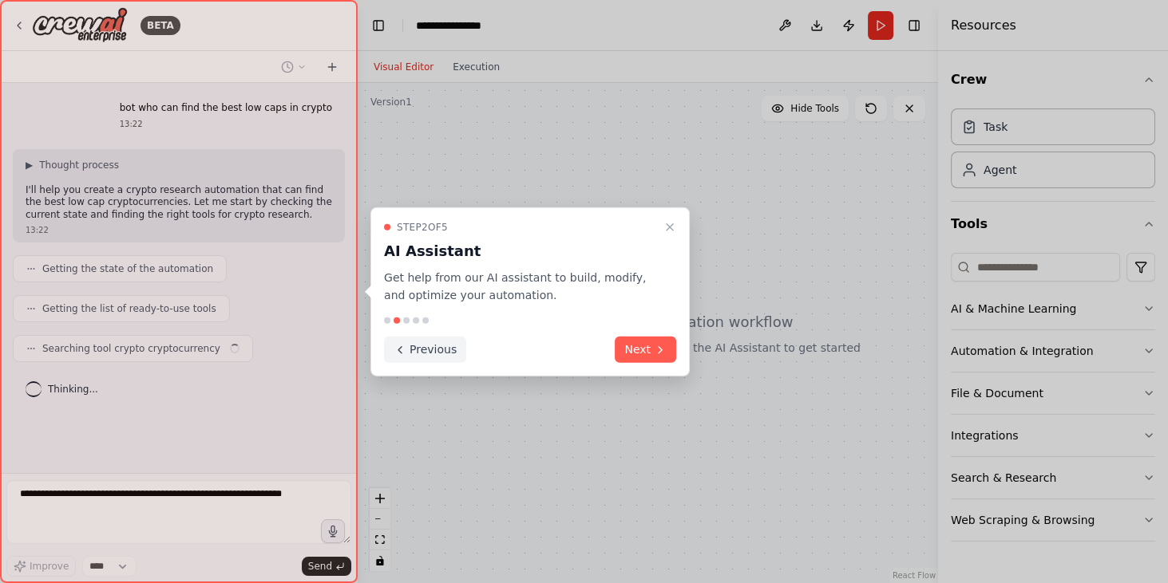
click at [643, 342] on button "Next" at bounding box center [644, 350] width 61 height 26
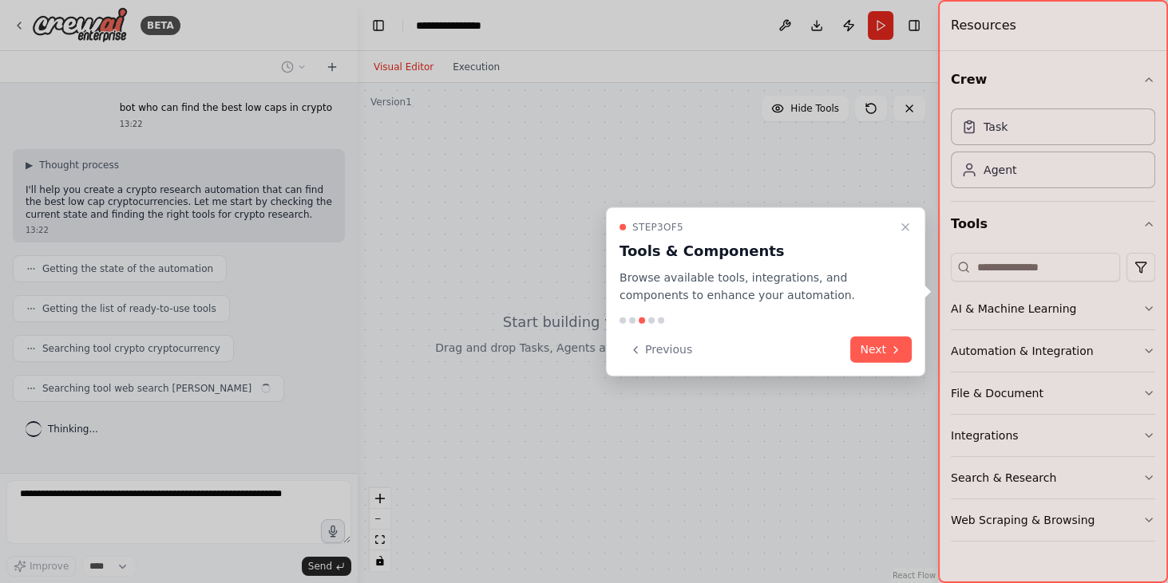
click at [849, 346] on div "Previous Next" at bounding box center [765, 350] width 292 height 26
click at [864, 345] on button "Next" at bounding box center [880, 350] width 61 height 26
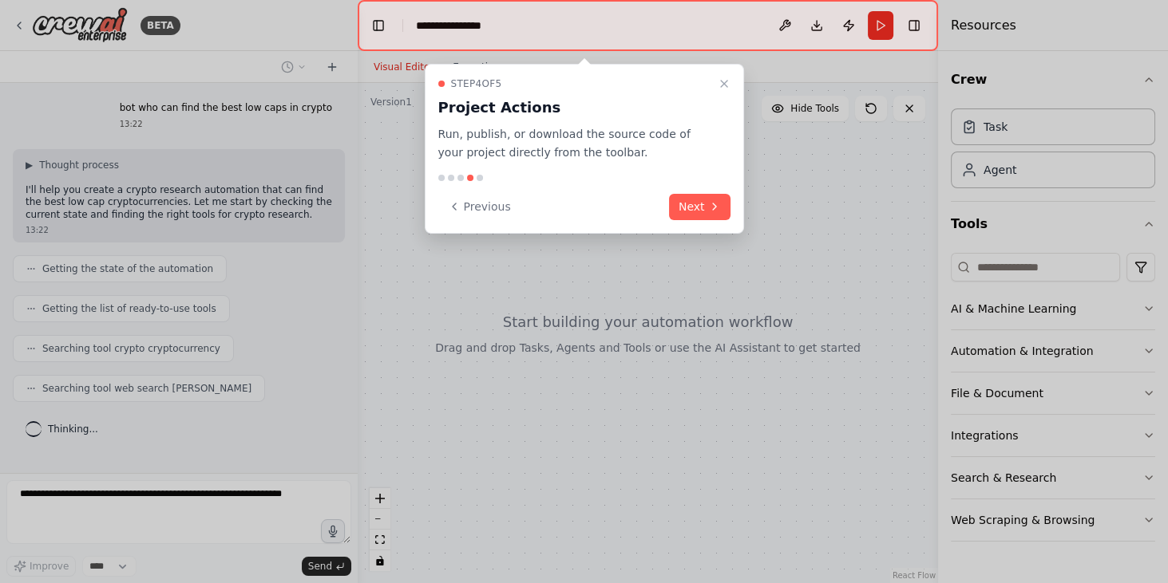
click at [696, 202] on button "Next" at bounding box center [699, 207] width 61 height 26
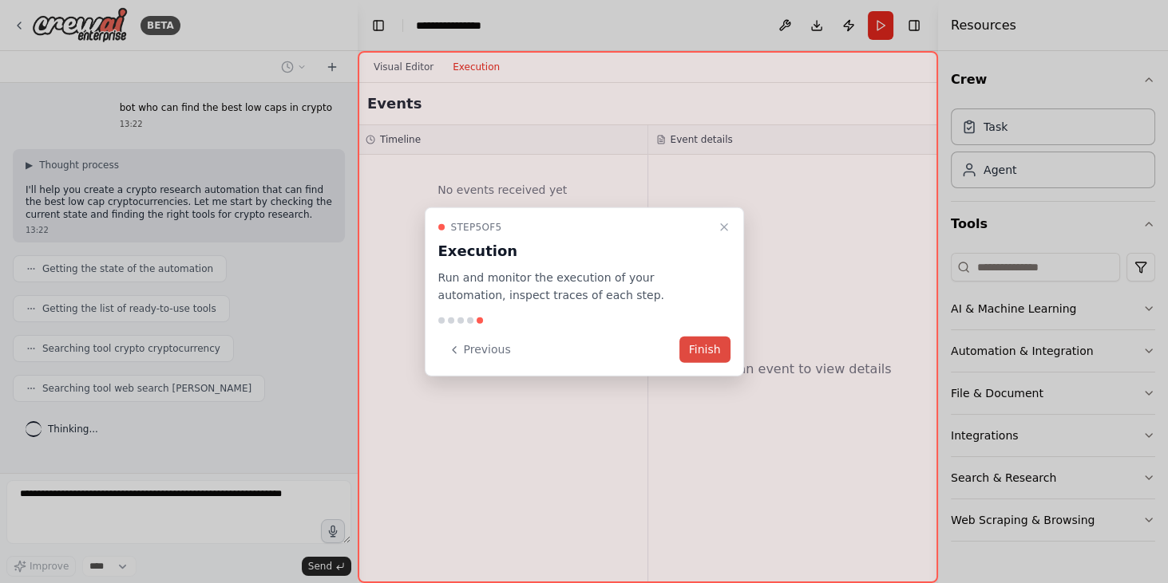
click at [725, 359] on button "Finish" at bounding box center [704, 350] width 51 height 26
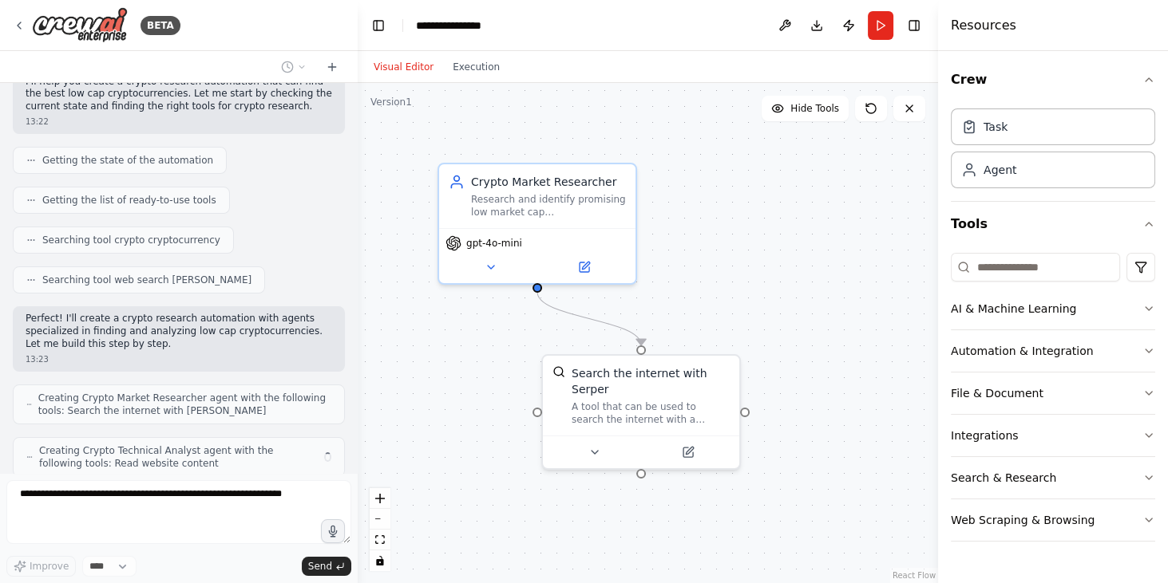
scroll to position [160, 0]
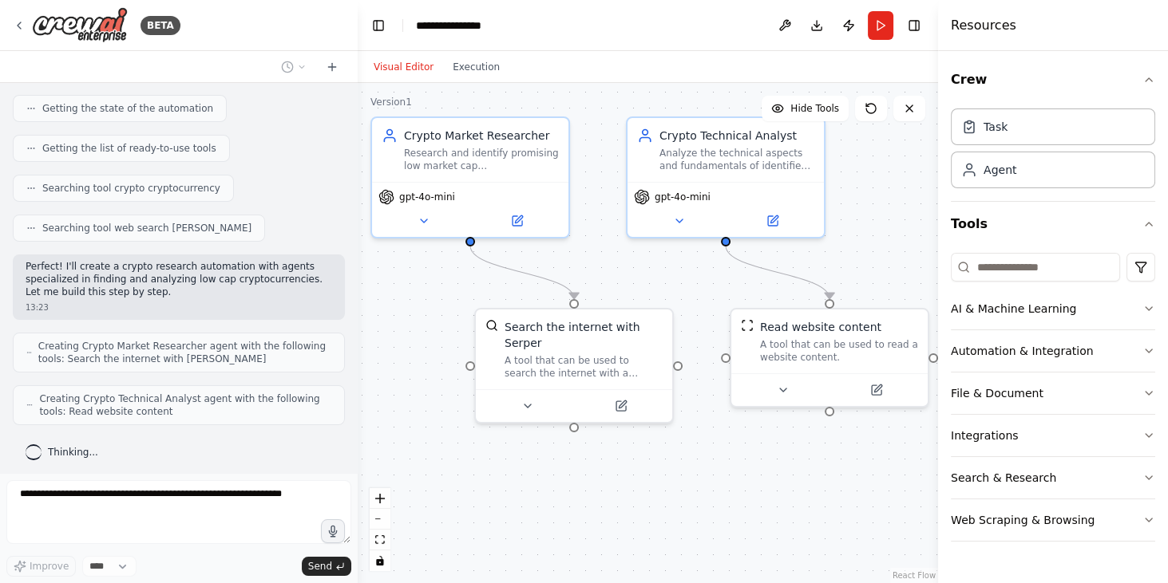
drag, startPoint x: 677, startPoint y: 140, endPoint x: 610, endPoint y: 94, distance: 81.5
click at [610, 94] on div ".deletable-edge-delete-btn { width: 20px; height: 20px; border: 0px solid #ffff…" at bounding box center [648, 333] width 580 height 500
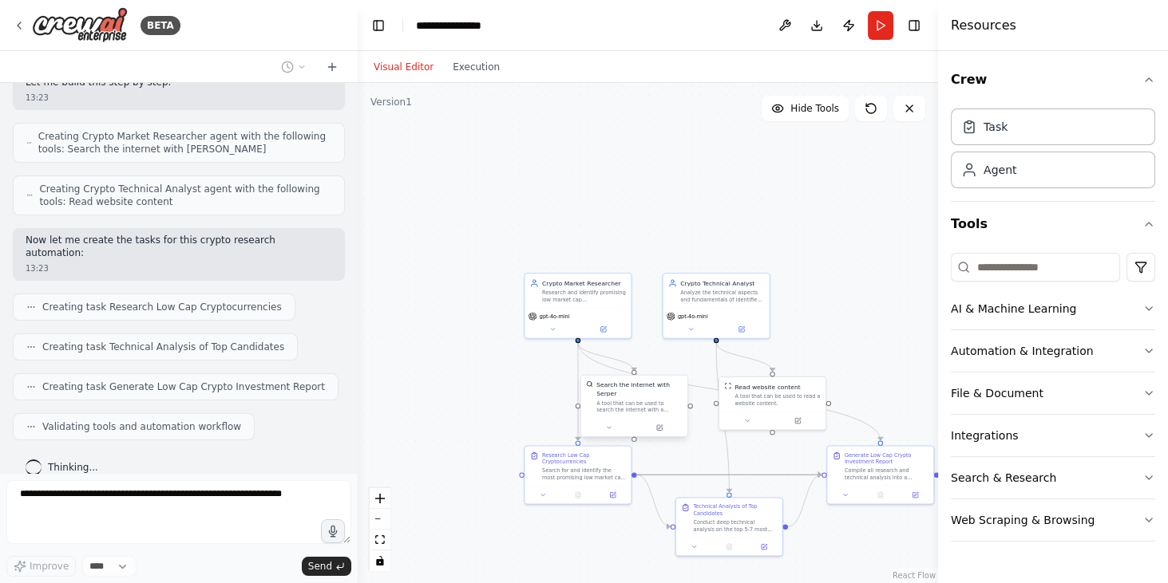
scroll to position [409, 0]
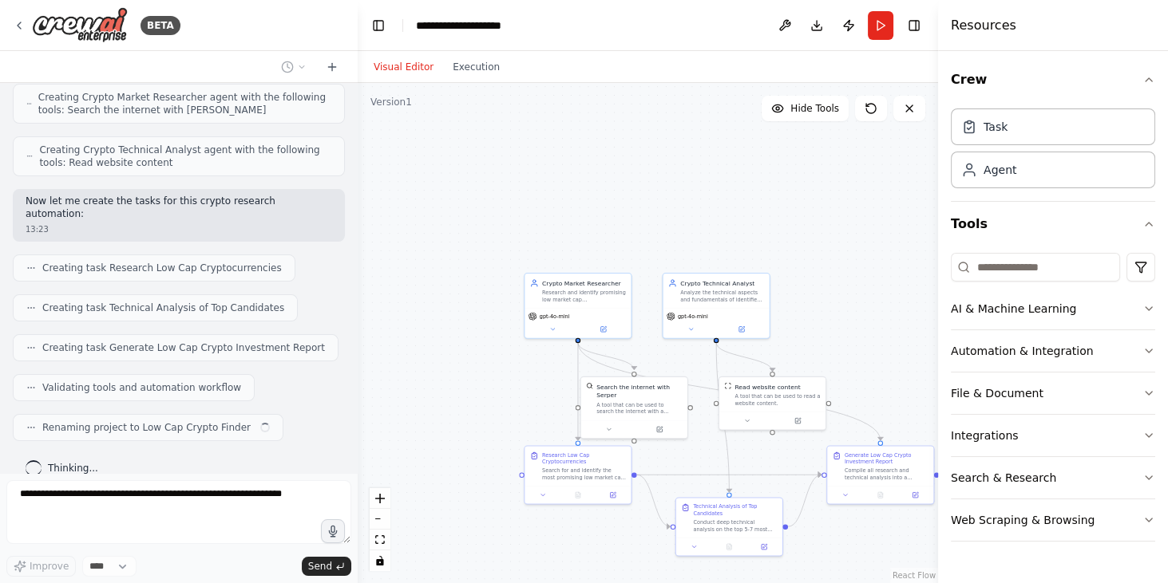
drag, startPoint x: 720, startPoint y: 464, endPoint x: 695, endPoint y: 432, distance: 40.4
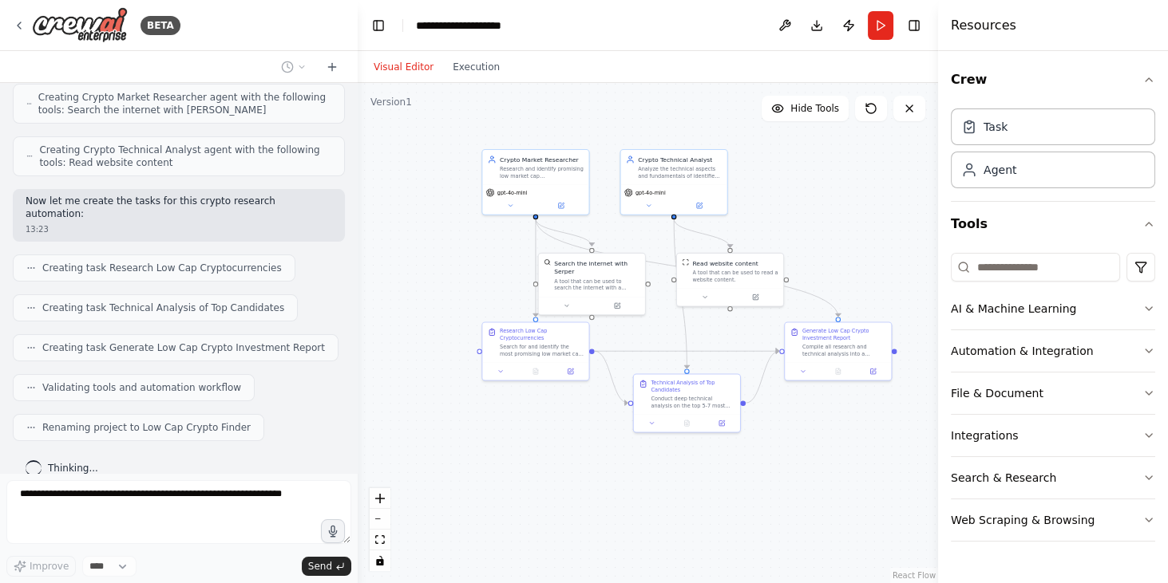
drag, startPoint x: 700, startPoint y: 453, endPoint x: 648, endPoint y: 334, distance: 130.5
click at [651, 321] on div ".deletable-edge-delete-btn { width: 20px; height: 20px; border: 0px solid #ffff…" at bounding box center [648, 333] width 580 height 500
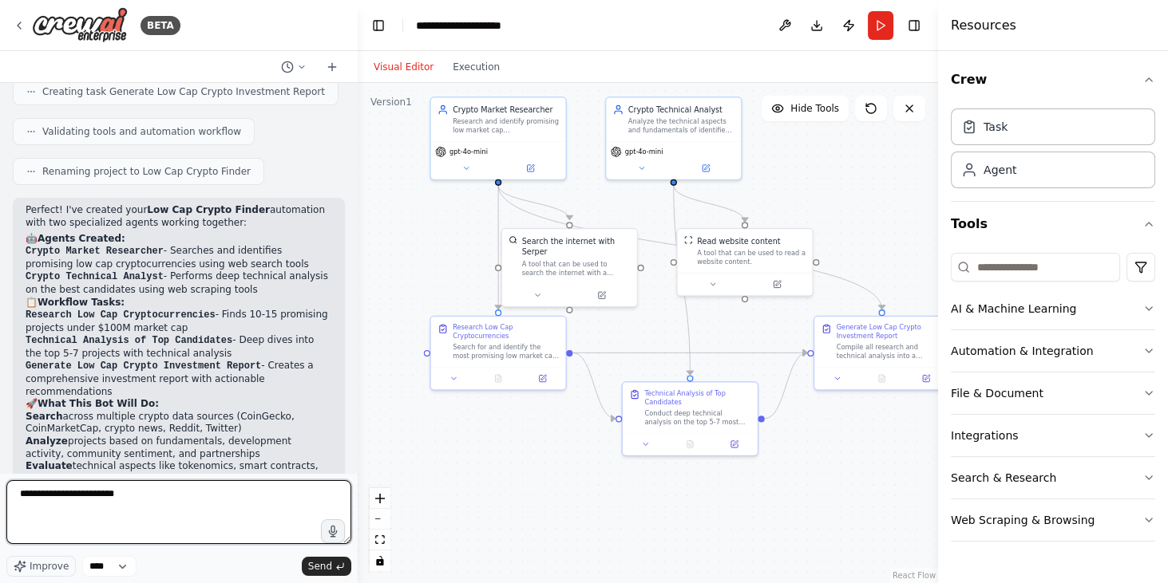
scroll to position [803, 0]
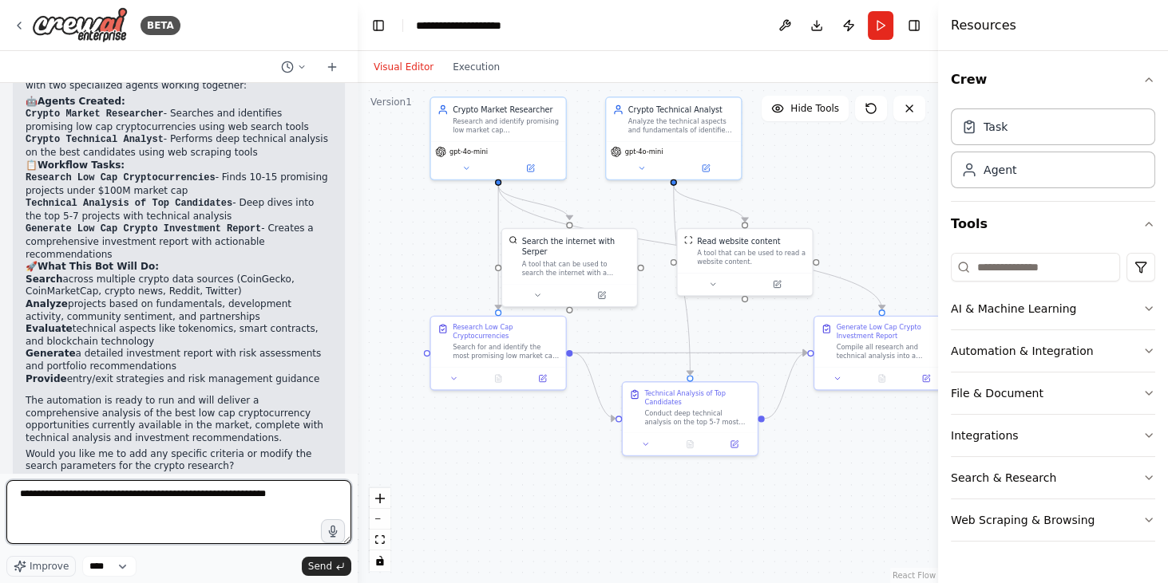
type textarea "**********"
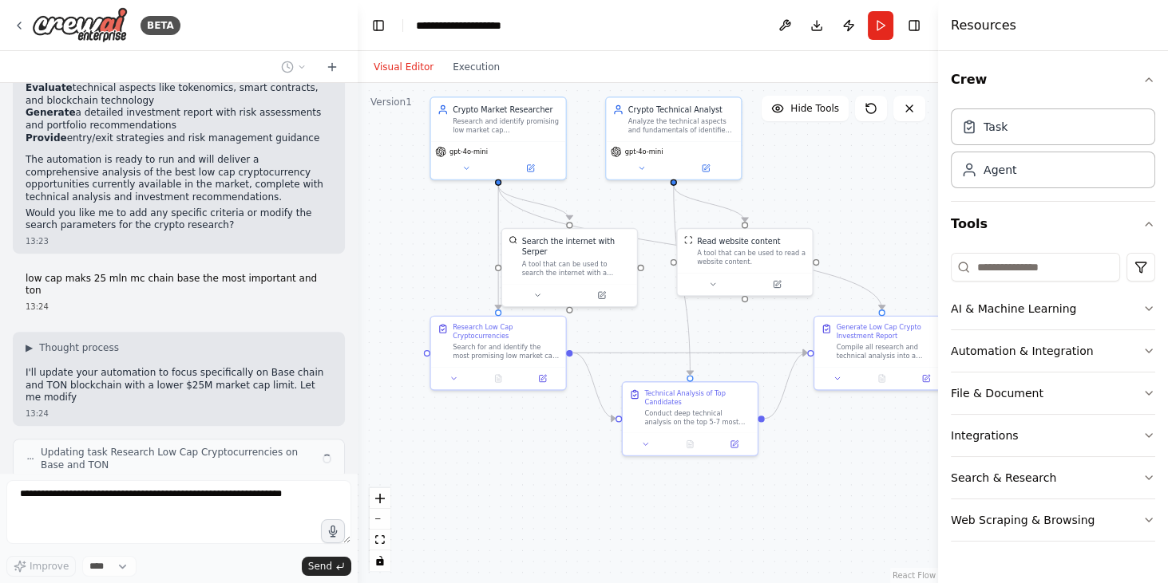
scroll to position [1056, 0]
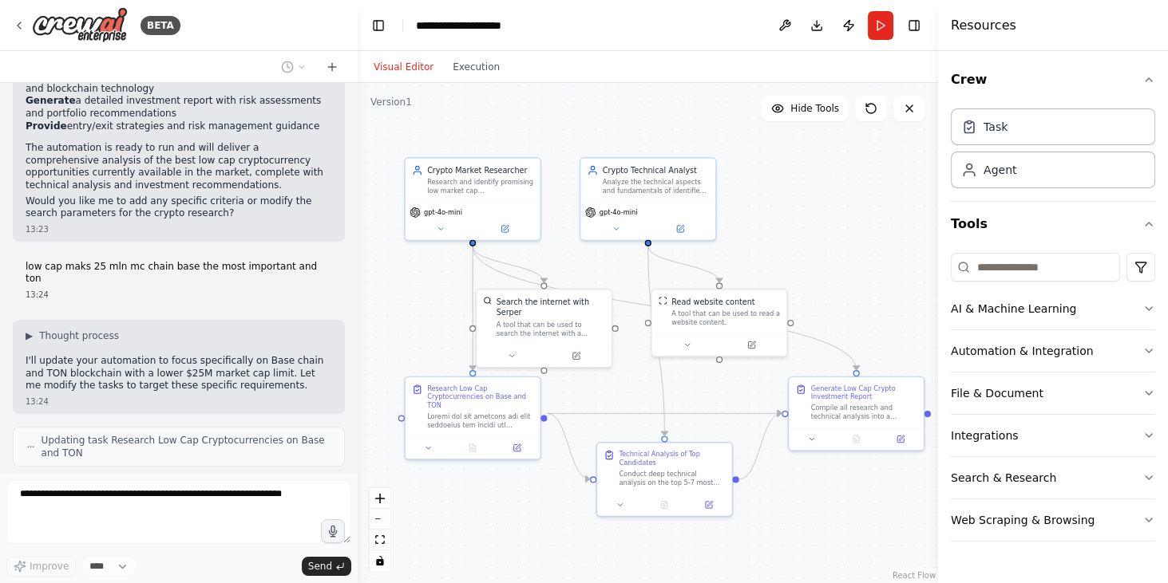
drag, startPoint x: 439, startPoint y: 503, endPoint x: 414, endPoint y: 563, distance: 65.5
click at [413, 563] on div ".deletable-edge-delete-btn { width: 20px; height: 20px; border: 0px solid #ffff…" at bounding box center [648, 333] width 580 height 500
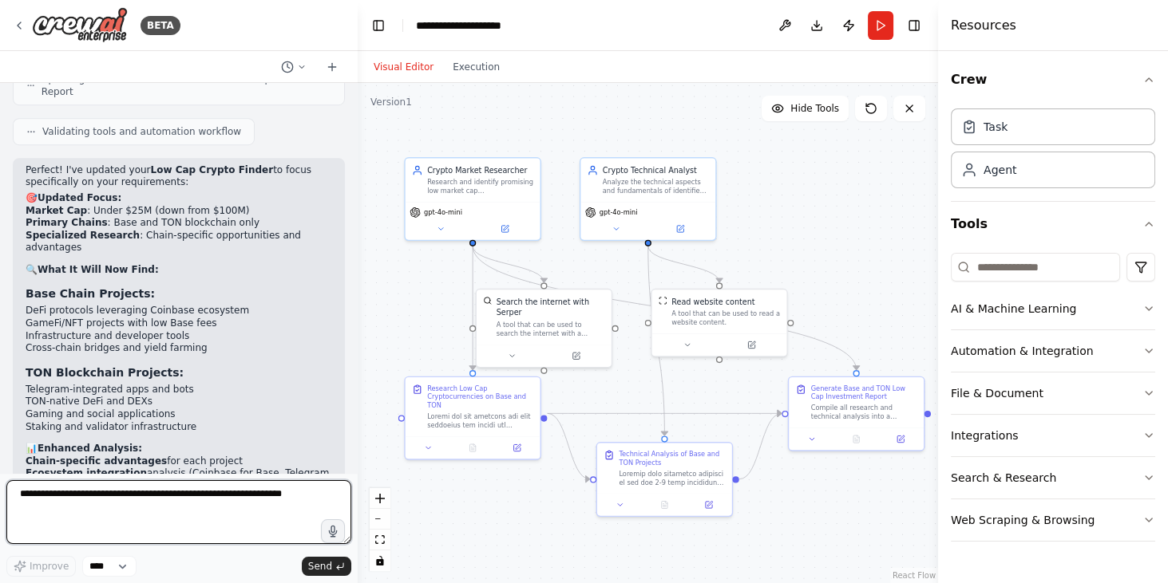
scroll to position [1601, 0]
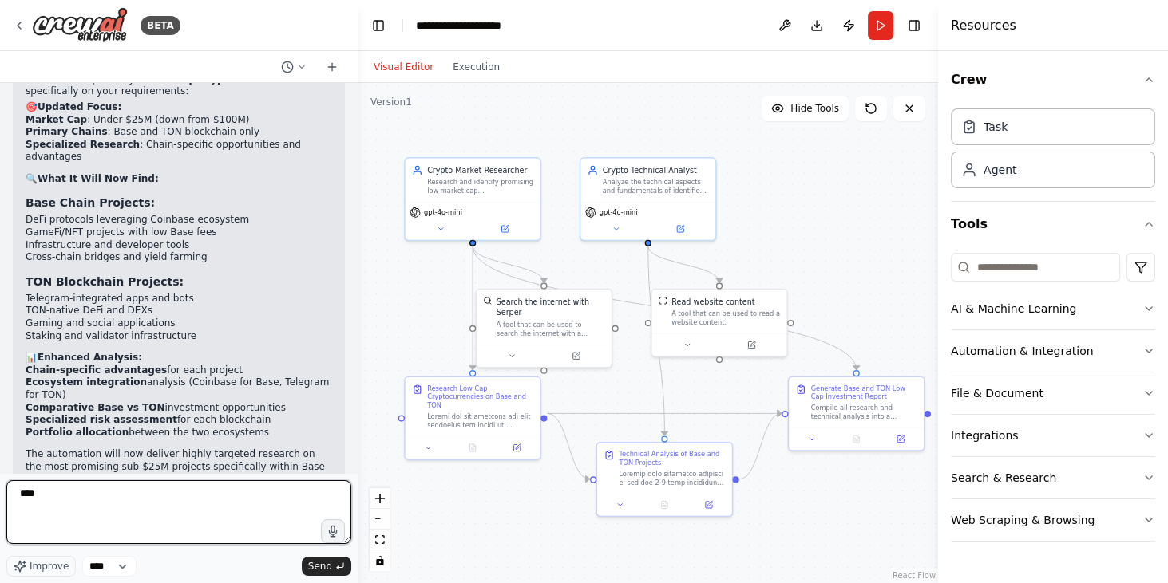
type textarea "***"
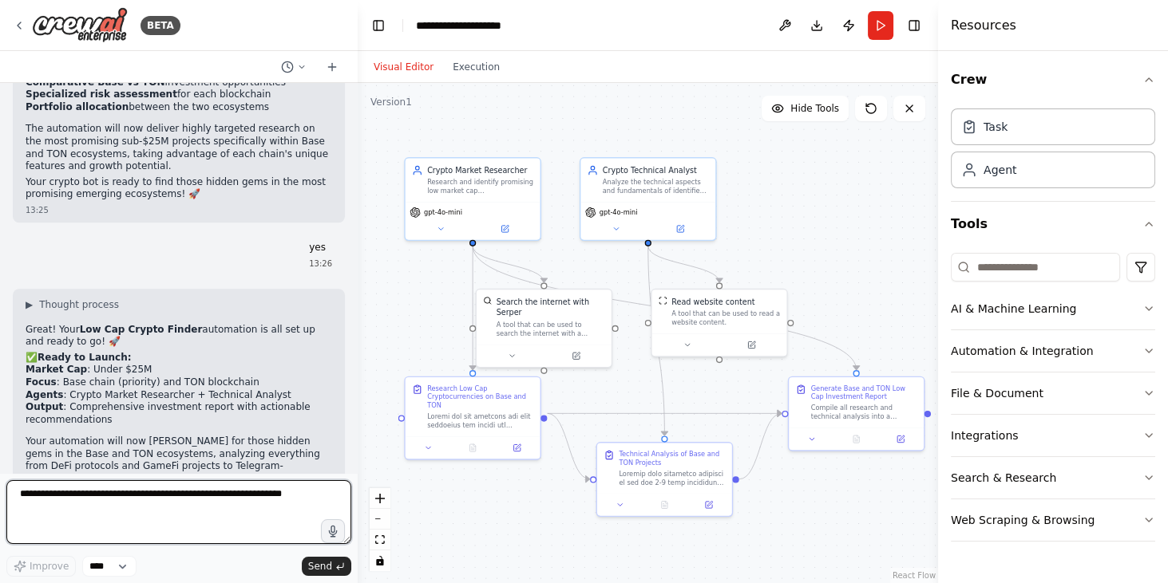
scroll to position [1942, 0]
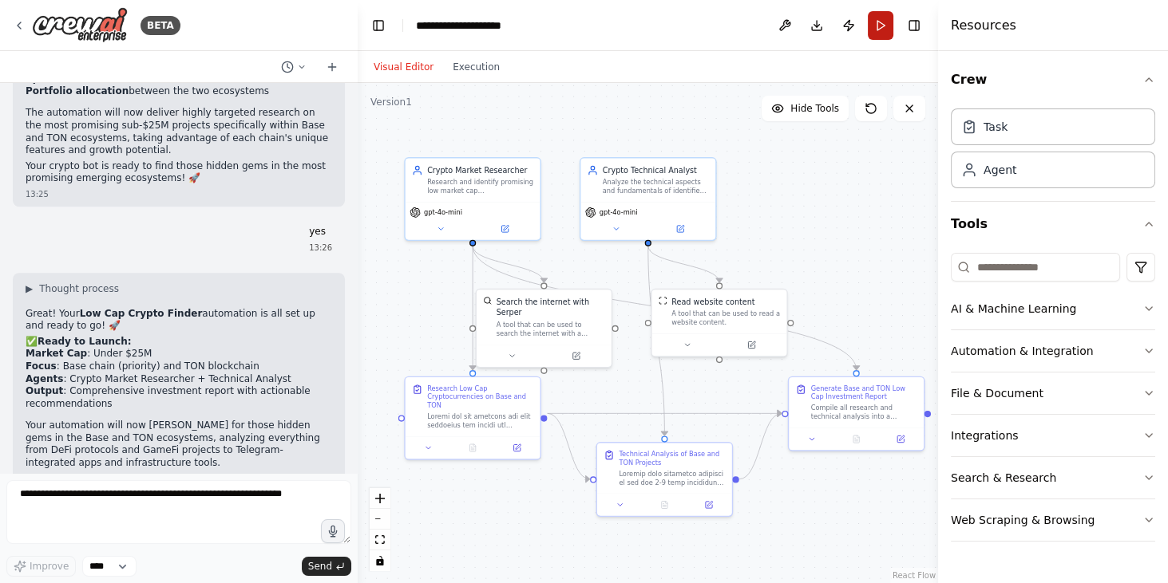
click at [881, 23] on button "Run" at bounding box center [880, 25] width 26 height 29
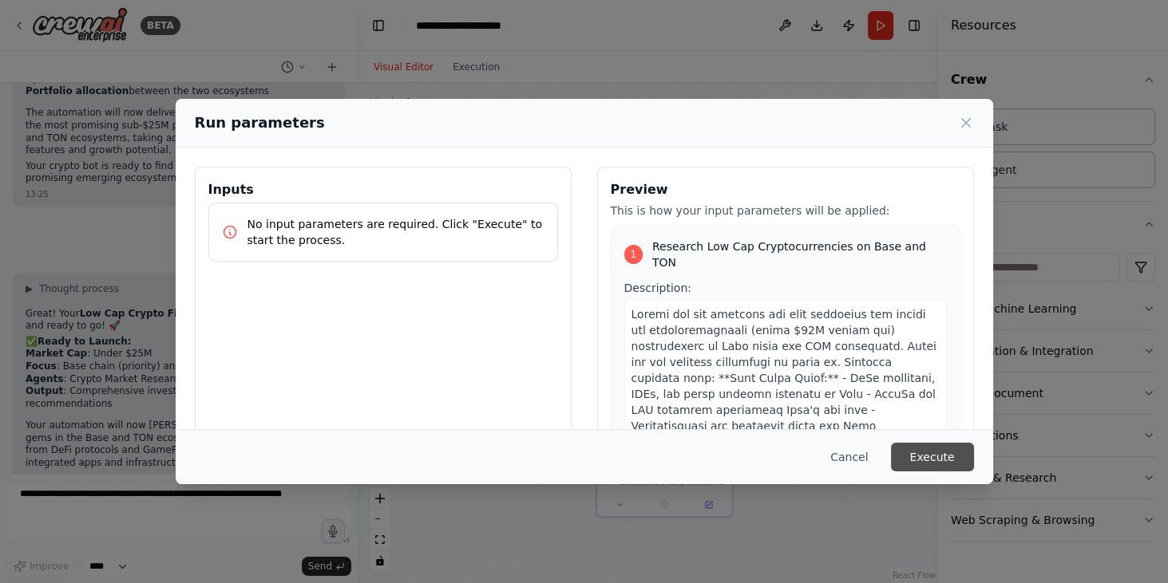
click at [941, 449] on button "Execute" at bounding box center [932, 457] width 83 height 29
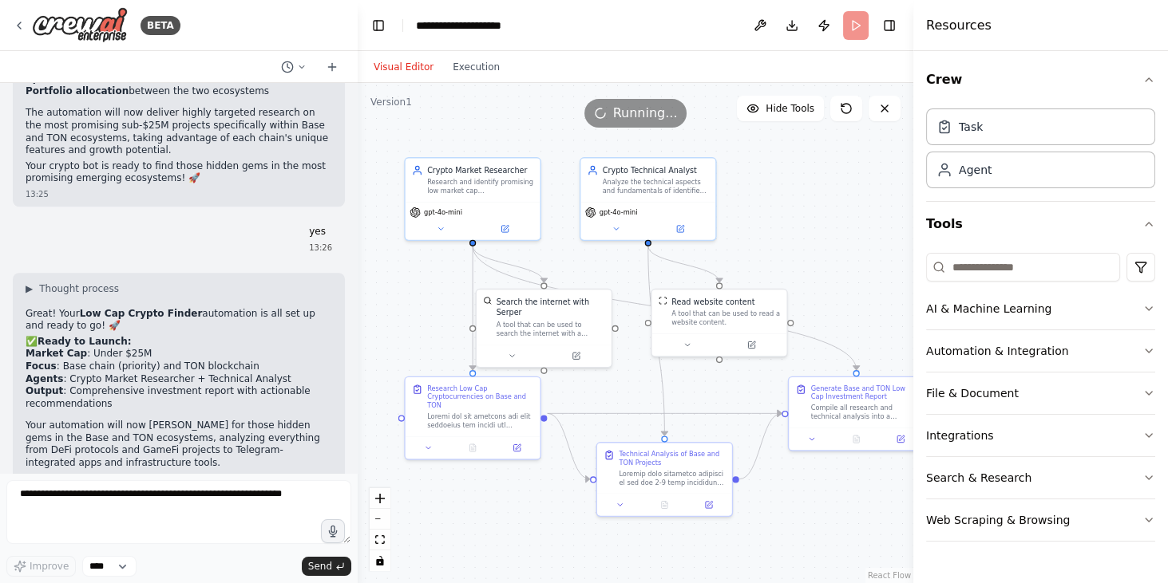
drag, startPoint x: 941, startPoint y: 449, endPoint x: 913, endPoint y: 372, distance: 81.5
click at [914, 373] on div at bounding box center [916, 291] width 6 height 583
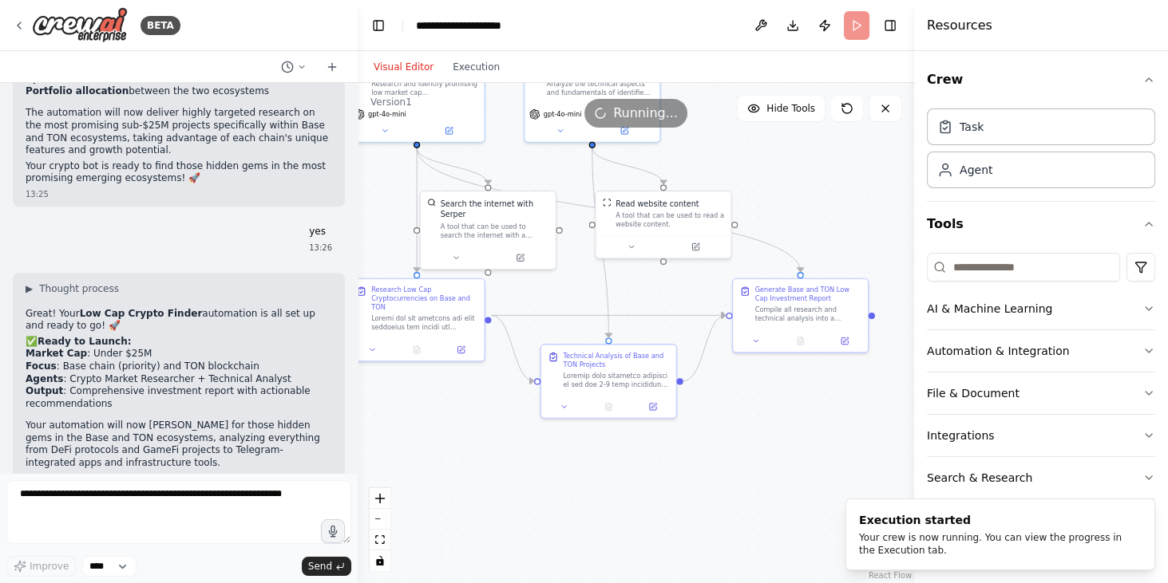
drag, startPoint x: 812, startPoint y: 234, endPoint x: 729, endPoint y: 171, distance: 104.9
click at [737, 154] on div ".deletable-edge-delete-btn { width: 20px; height: 20px; border: 0px solid #ffff…" at bounding box center [636, 333] width 556 height 500
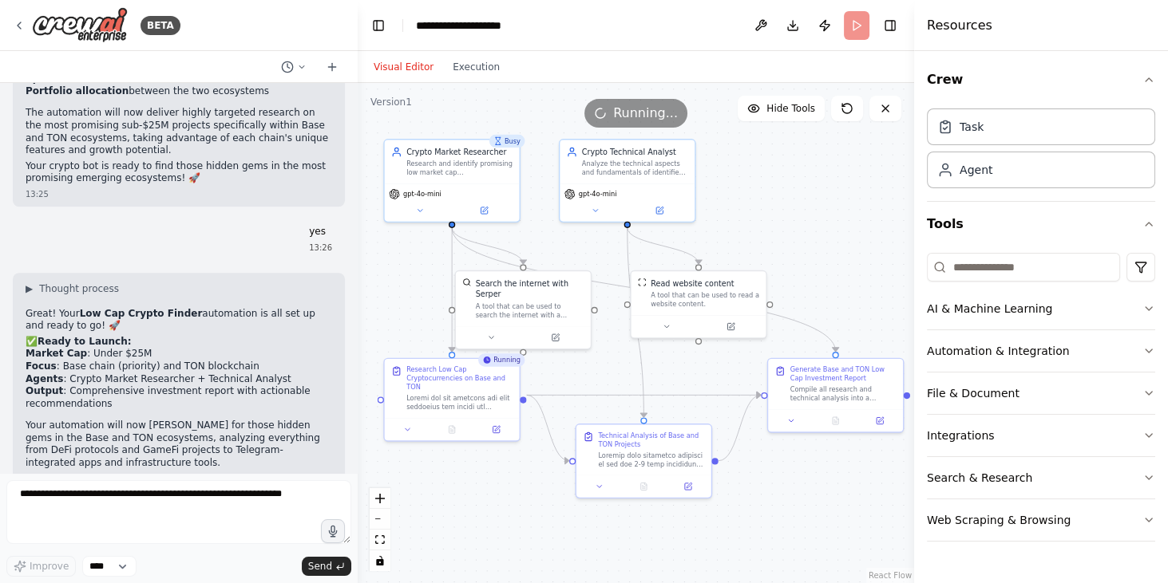
drag, startPoint x: 538, startPoint y: 325, endPoint x: 592, endPoint y: 386, distance: 82.0
click at [592, 386] on div ".deletable-edge-delete-btn { width: 20px; height: 20px; border: 0px solid #ffff…" at bounding box center [636, 333] width 556 height 500
click at [763, 274] on span "9" at bounding box center [765, 272] width 4 height 9
click at [820, 246] on div ".deletable-edge-delete-btn { width: 20px; height: 20px; border: 0px solid #ffff…" at bounding box center [636, 333] width 556 height 500
click at [604, 460] on div at bounding box center [645, 458] width 106 height 18
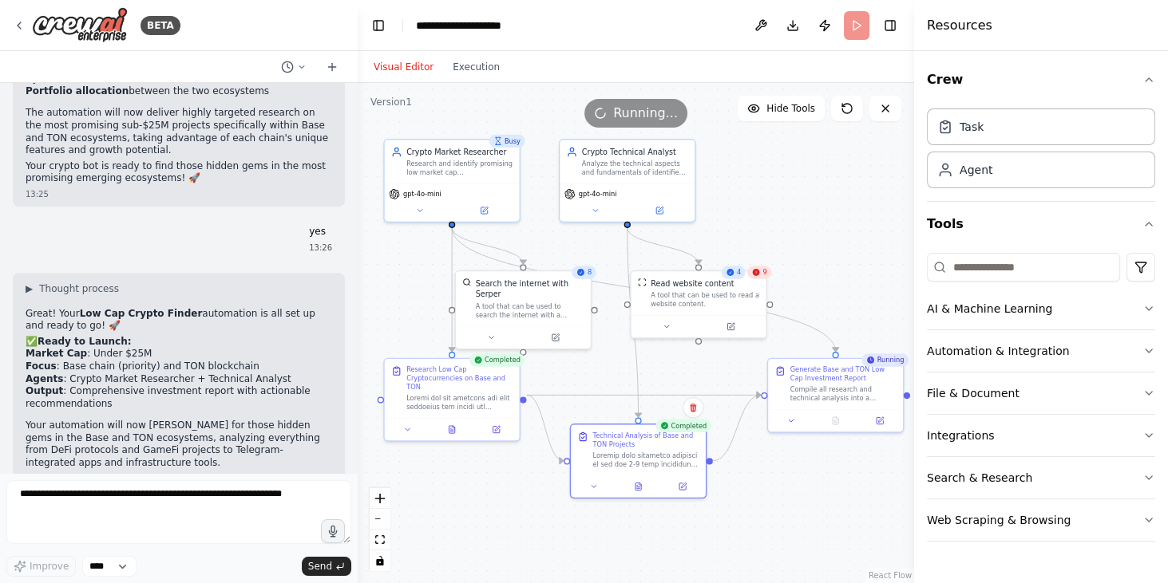
click at [771, 218] on div ".deletable-edge-delete-btn { width: 20px; height: 20px; border: 0px solid #ffff…" at bounding box center [636, 333] width 556 height 500
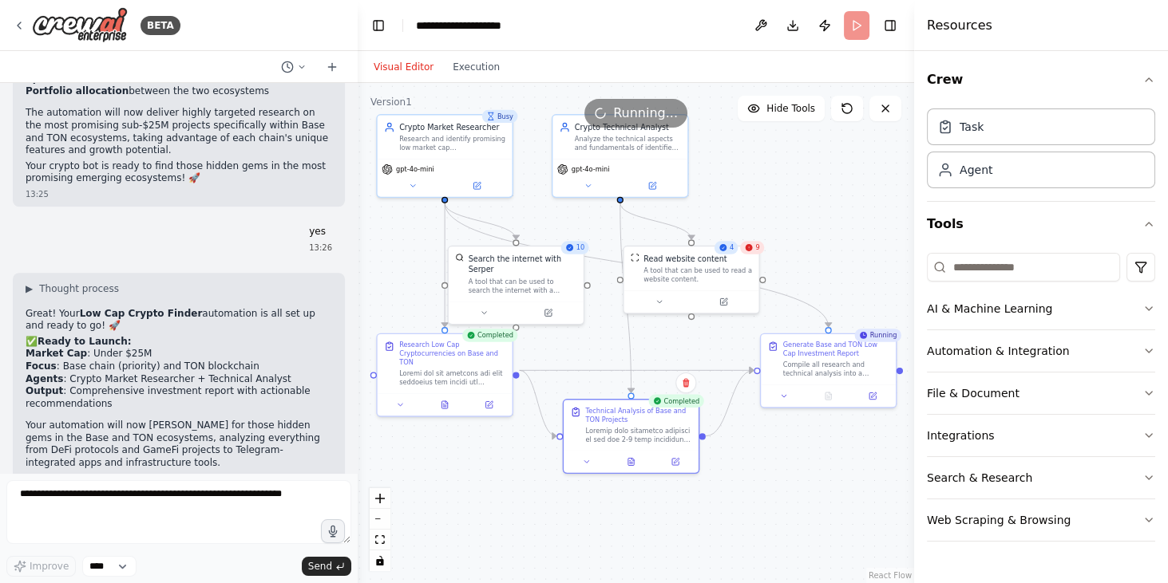
drag, startPoint x: 705, startPoint y: 196, endPoint x: 700, endPoint y: 172, distance: 25.4
click at [700, 172] on div ".deletable-edge-delete-btn { width: 20px; height: 20px; border: 0px solid #ffff…" at bounding box center [636, 333] width 556 height 500
click at [528, 275] on div "Search the internet with Serper A tool that can be used to search the internet …" at bounding box center [527, 271] width 109 height 41
click at [396, 256] on div ".deletable-edge-delete-btn { width: 20px; height: 20px; border: 0px solid #ffff…" at bounding box center [636, 333] width 556 height 500
click at [748, 254] on div "Read website content" at bounding box center [697, 256] width 109 height 11
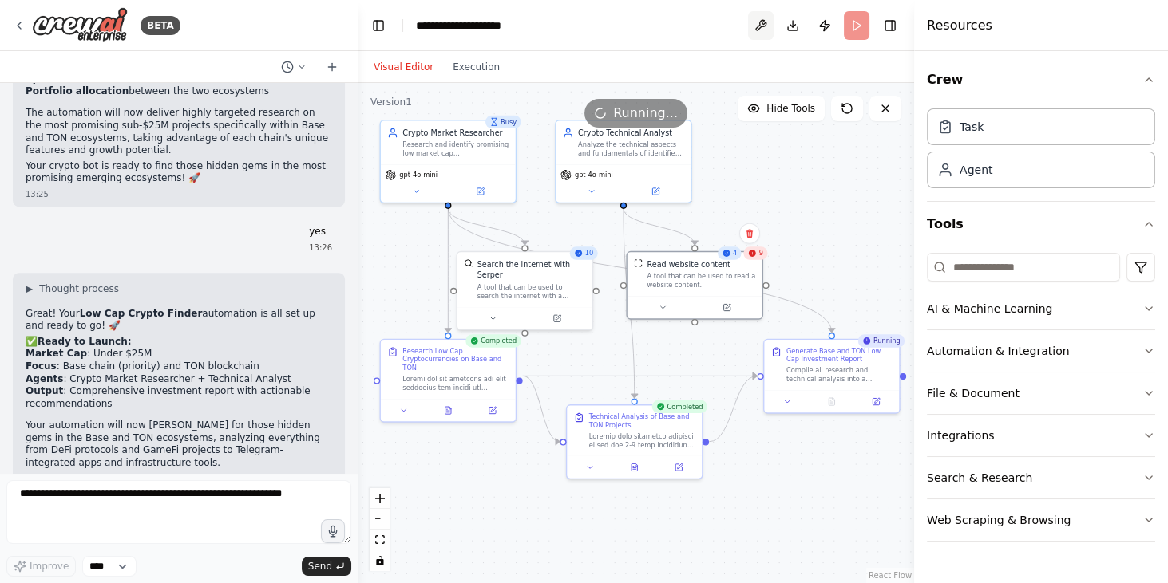
click at [760, 22] on button at bounding box center [761, 25] width 26 height 29
click at [848, 30] on button "Run" at bounding box center [857, 25] width 26 height 29
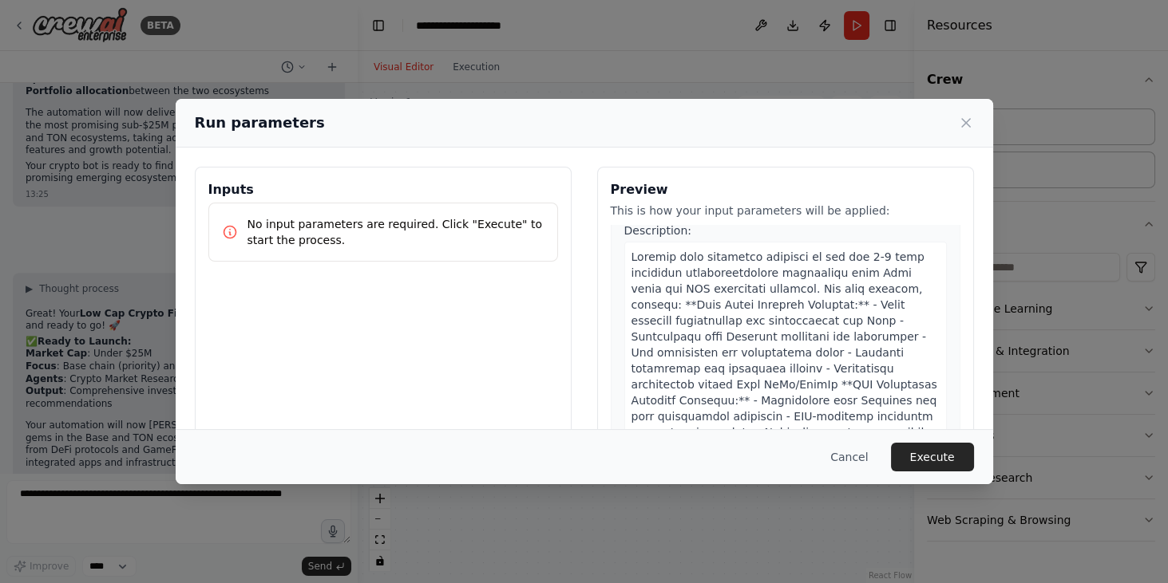
scroll to position [501, 0]
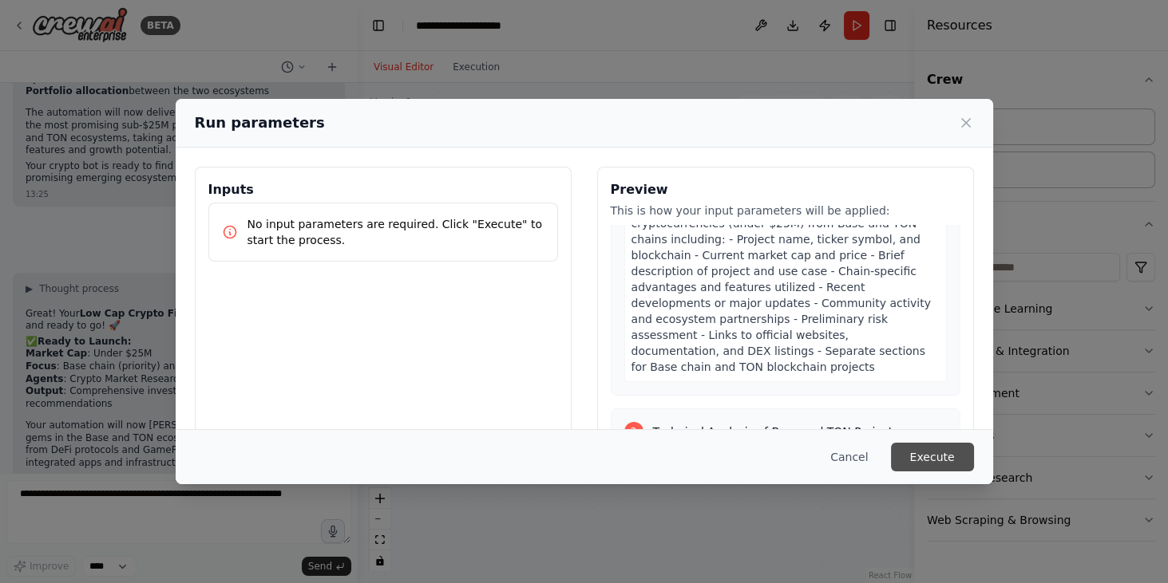
click at [932, 447] on button "Execute" at bounding box center [932, 457] width 83 height 29
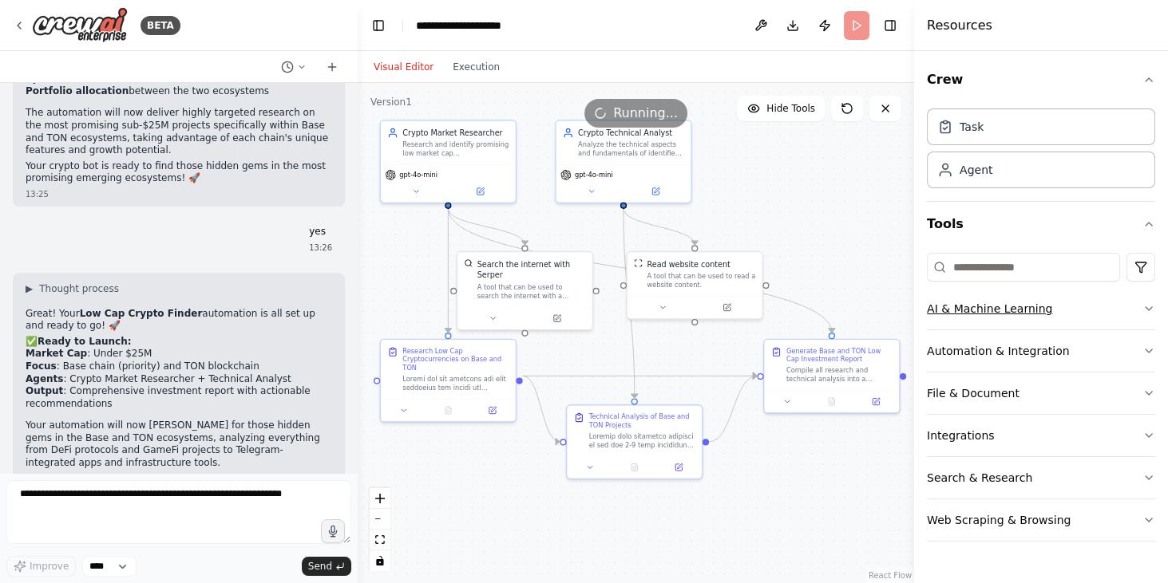
click at [952, 310] on button "AI & Machine Learning" at bounding box center [1041, 308] width 228 height 41
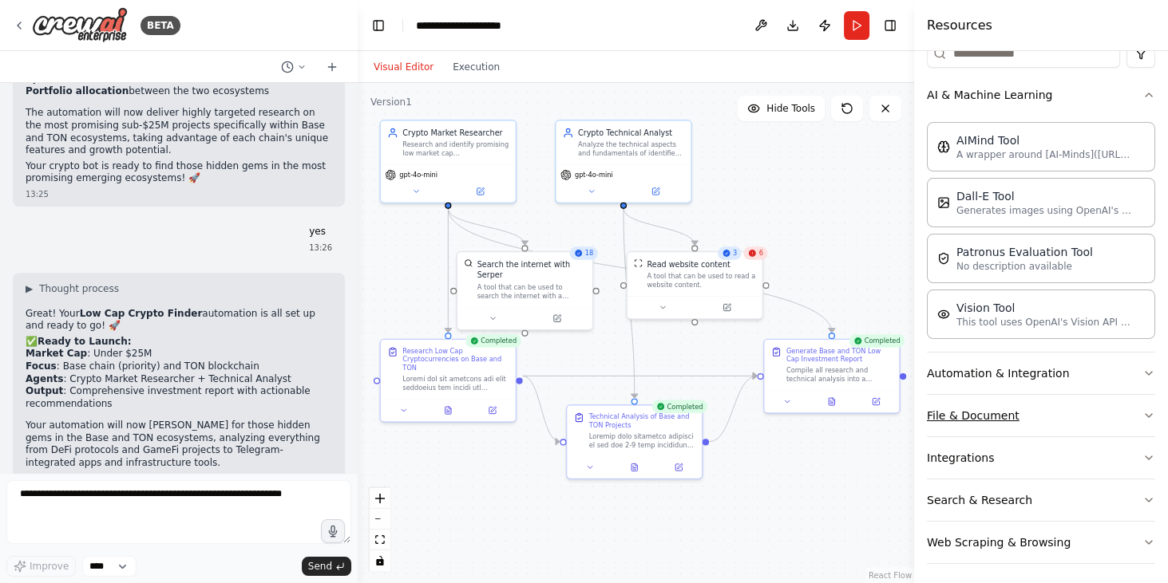
scroll to position [0, 0]
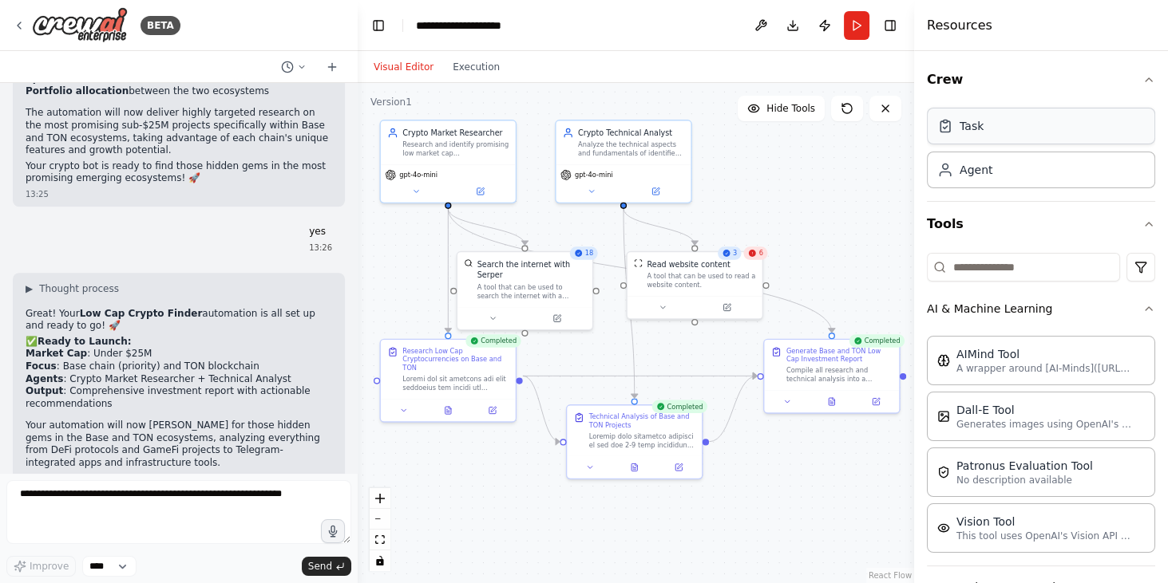
click at [1013, 125] on div "Task" at bounding box center [1041, 126] width 228 height 37
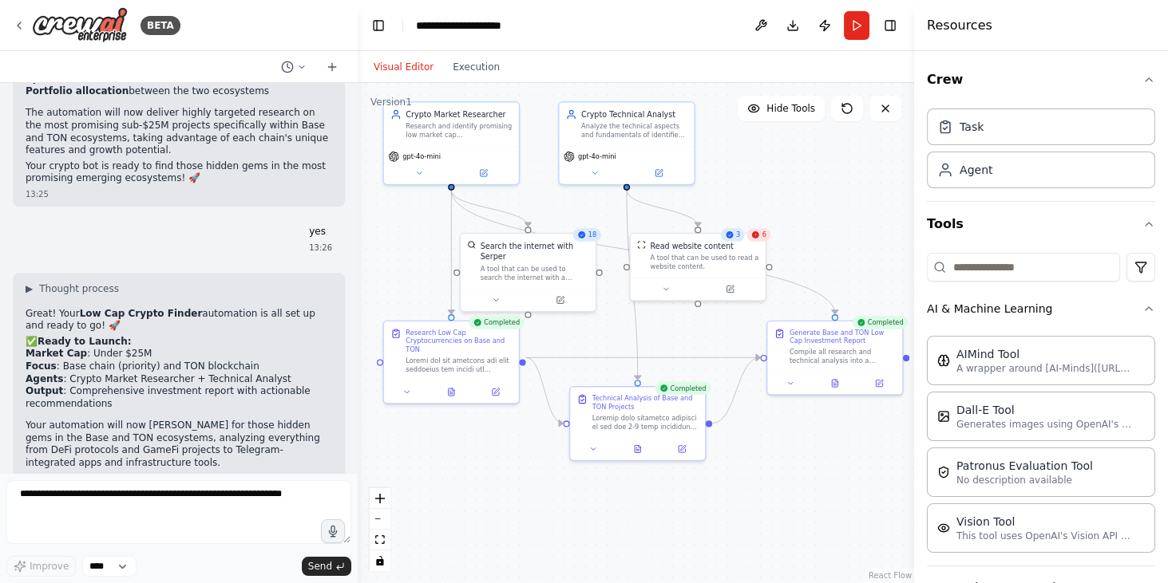
drag, startPoint x: 776, startPoint y: 162, endPoint x: 764, endPoint y: 185, distance: 26.1
click at [778, 147] on div ".deletable-edge-delete-btn { width: 20px; height: 20px; border: 0px solid #ffff…" at bounding box center [636, 333] width 556 height 500
click at [757, 238] on icon at bounding box center [754, 238] width 7 height 7
click at [792, 208] on div ".deletable-edge-delete-btn { width: 20px; height: 20px; border: 0px solid #ffff…" at bounding box center [636, 333] width 556 height 500
click at [582, 240] on icon at bounding box center [580, 238] width 7 height 7
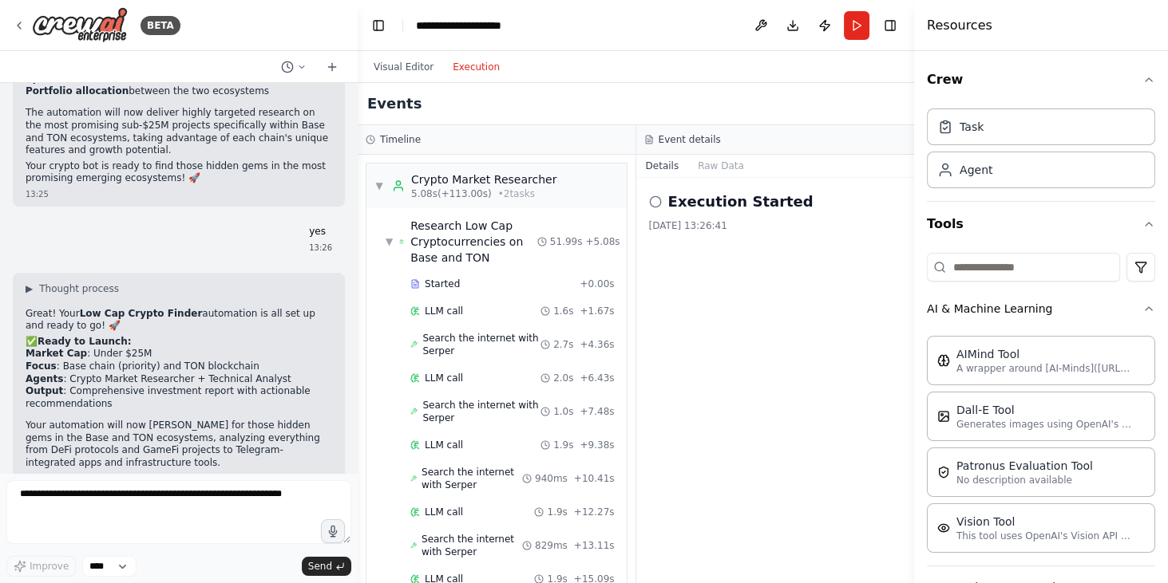
click at [456, 71] on button "Execution" at bounding box center [476, 66] width 66 height 19
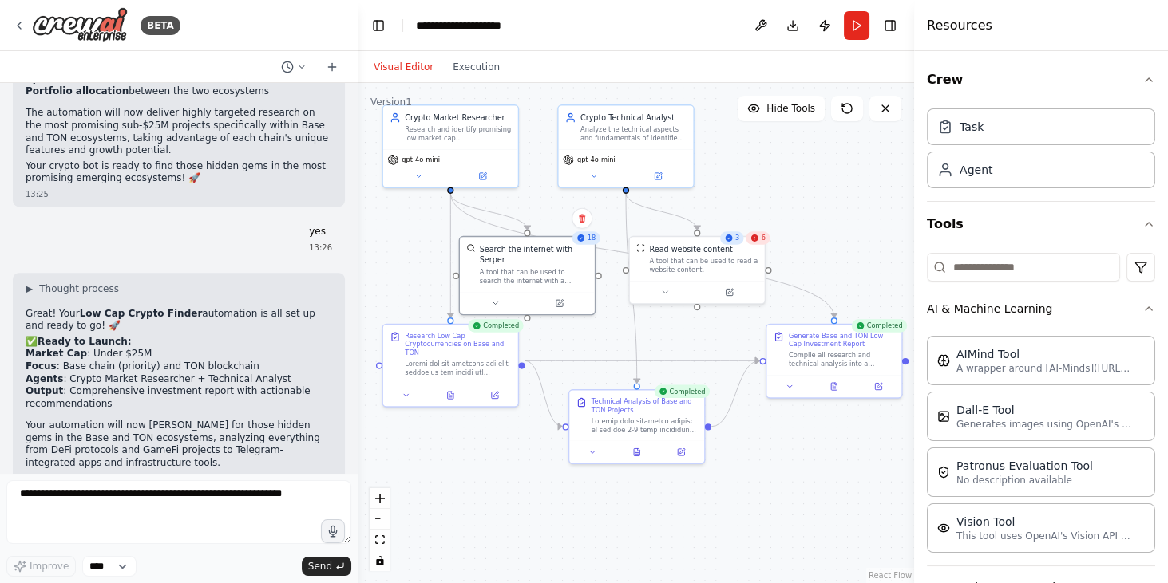
click at [416, 64] on button "Visual Editor" at bounding box center [403, 66] width 79 height 19
click at [760, 243] on div "6" at bounding box center [757, 237] width 24 height 13
click at [826, 238] on div ".deletable-edge-delete-btn { width: 20px; height: 20px; border: 0px solid #ffff…" at bounding box center [636, 333] width 556 height 500
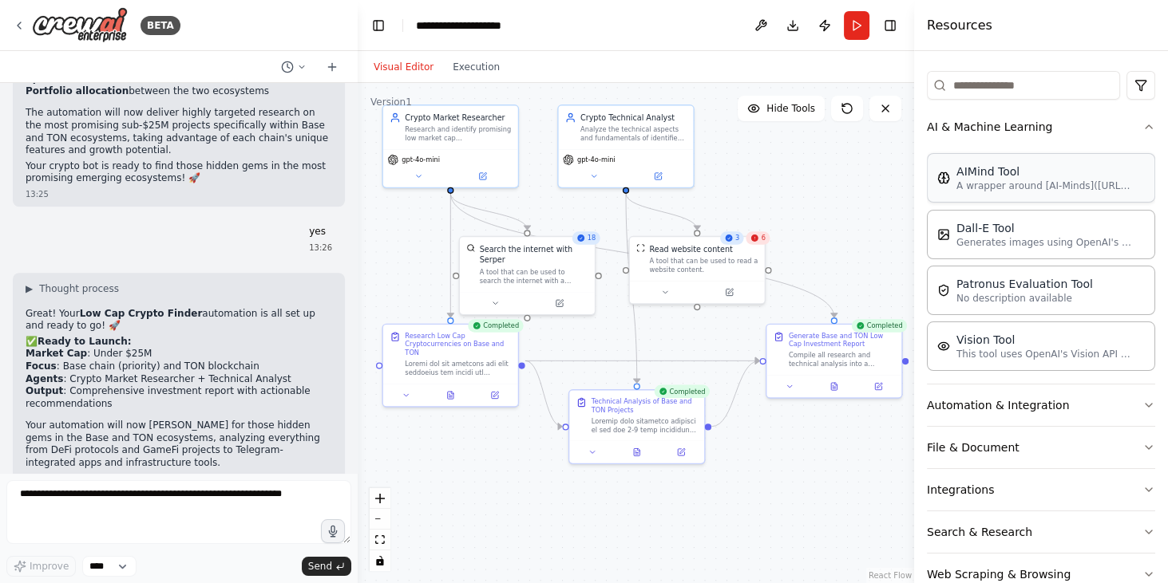
scroll to position [214, 0]
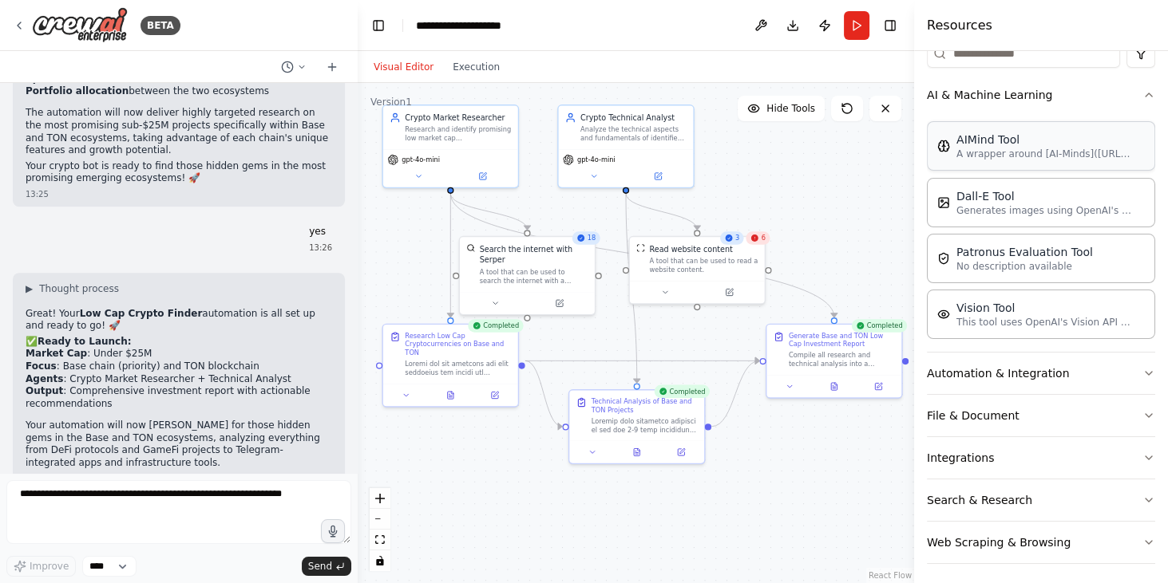
click at [1022, 140] on div "AIMind Tool" at bounding box center [1044, 140] width 176 height 16
click at [1092, 150] on p "A wrapper around [AI-Minds]([URL][DOMAIN_NAME]). Useful for when you need answe…" at bounding box center [1044, 154] width 176 height 13
click at [1105, 362] on button "Automation & Integration" at bounding box center [1041, 373] width 228 height 41
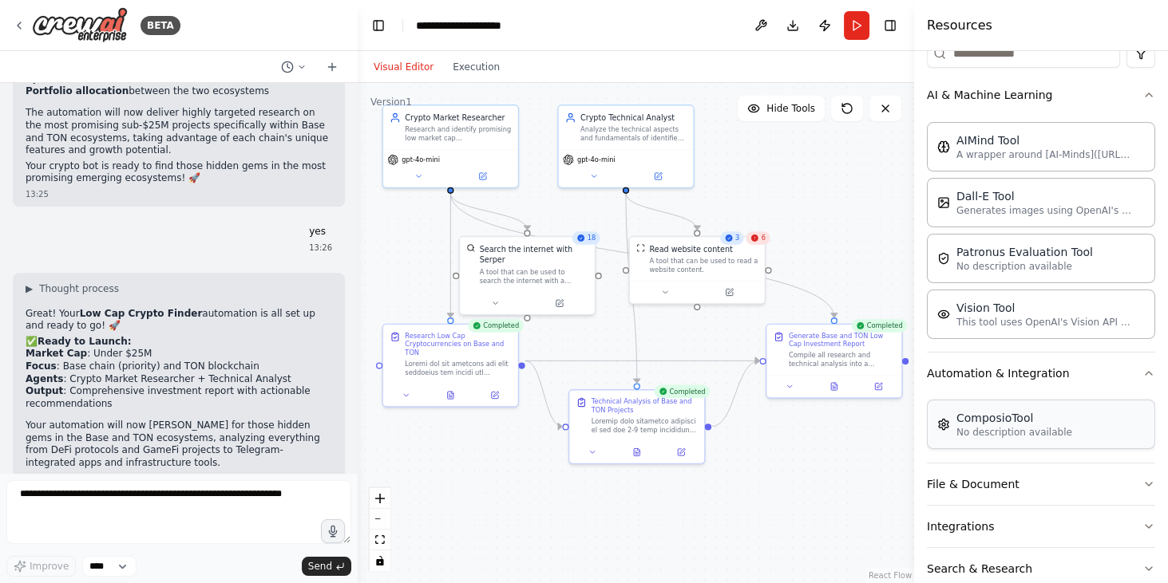
scroll to position [282, 0]
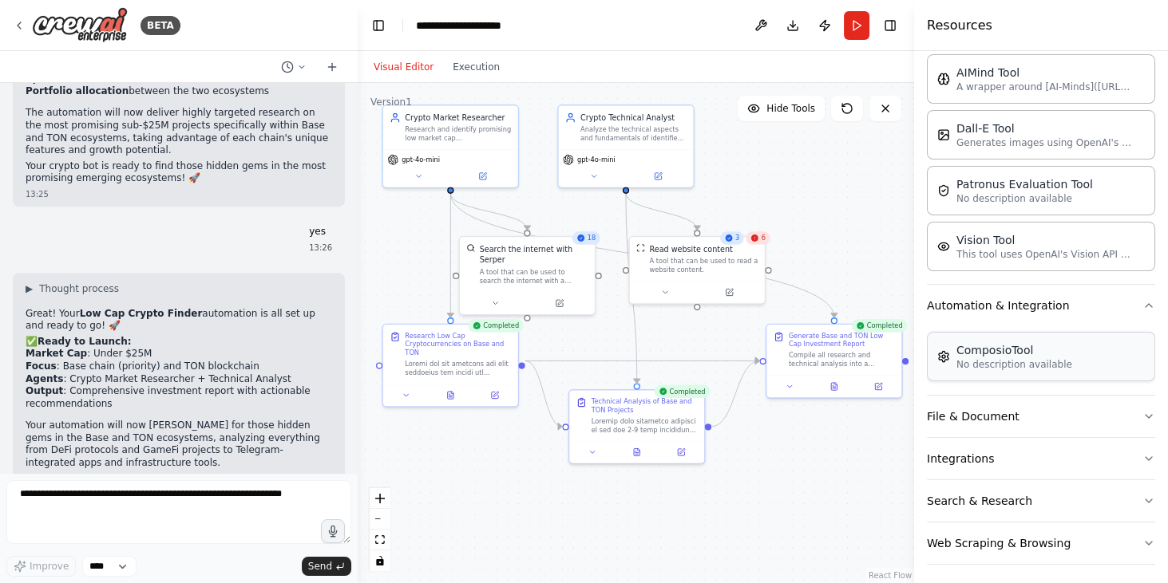
click at [1024, 358] on p "No description available" at bounding box center [1014, 364] width 116 height 13
click at [974, 342] on div "ComposioTool" at bounding box center [1014, 350] width 116 height 16
click at [986, 403] on button "File & Document" at bounding box center [1041, 416] width 228 height 41
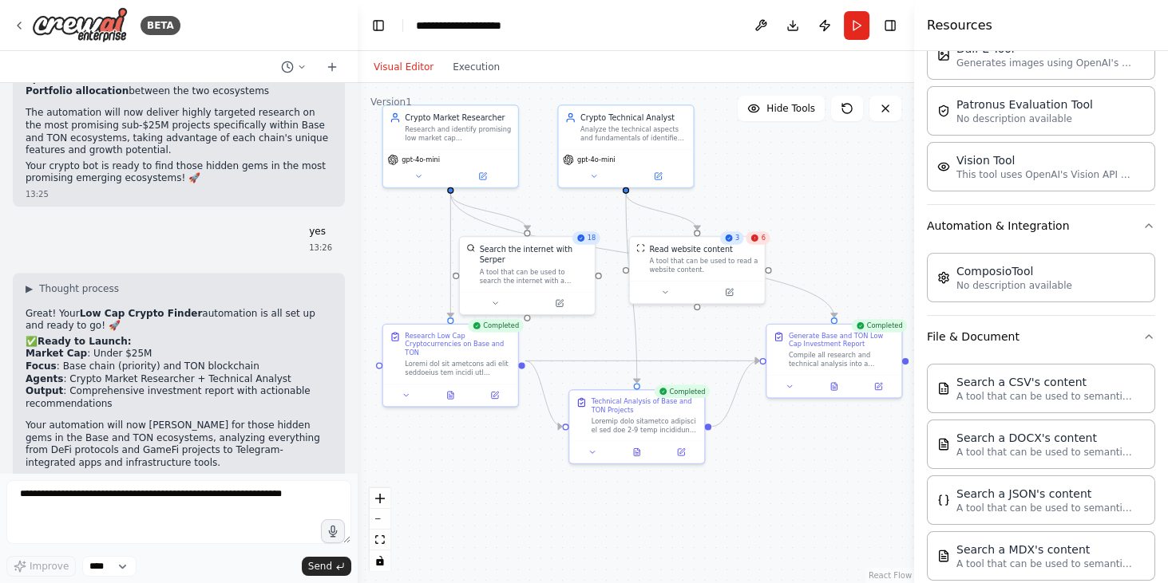
scroll to position [0, 0]
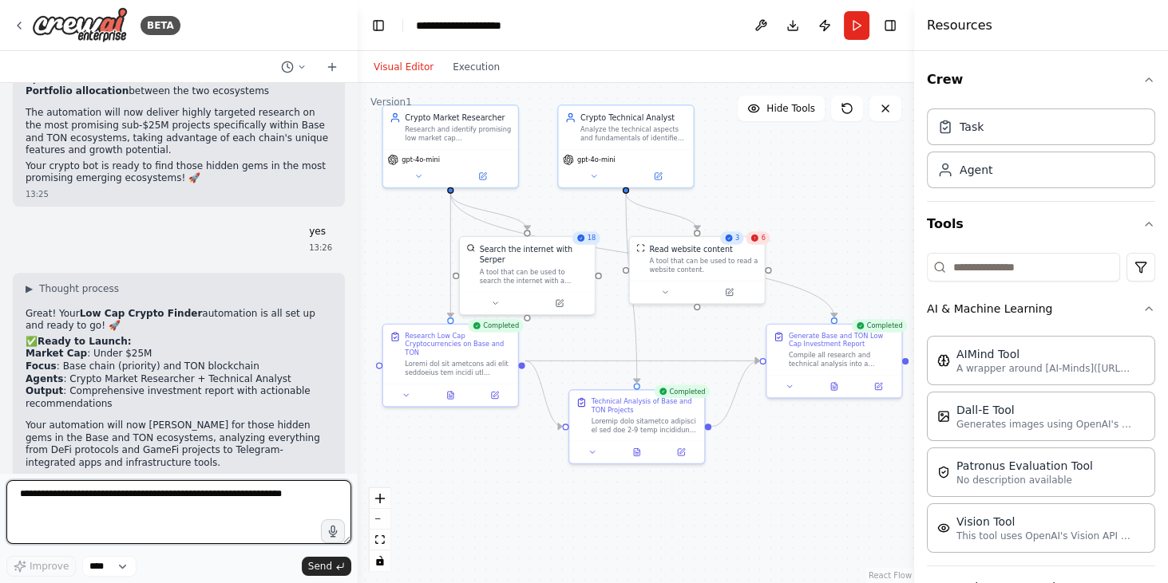
click at [182, 509] on textarea at bounding box center [178, 512] width 345 height 64
type textarea "**********"
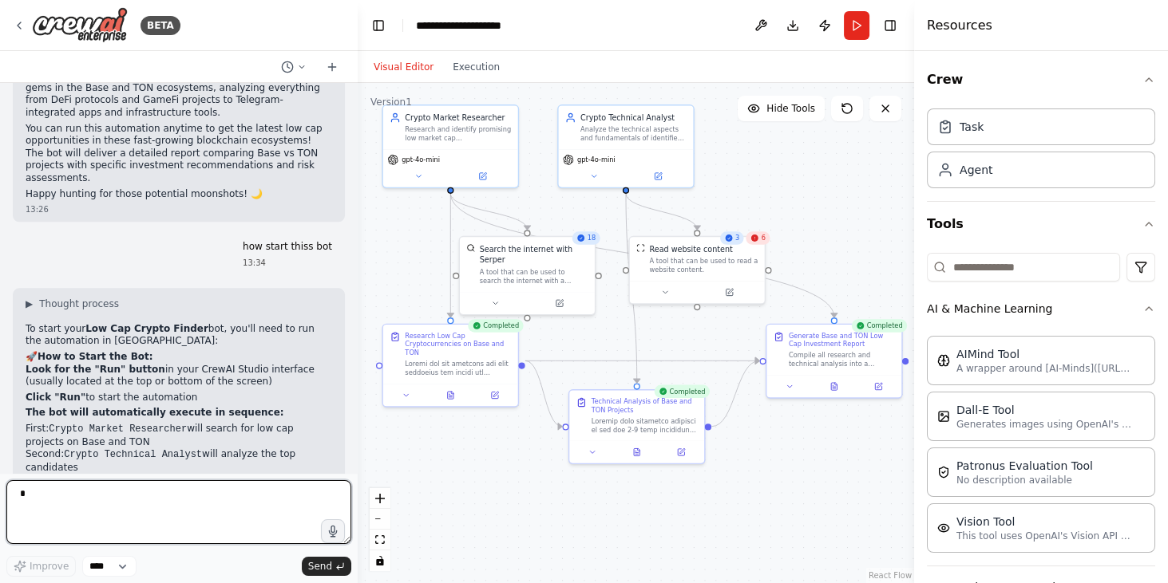
scroll to position [2476, 0]
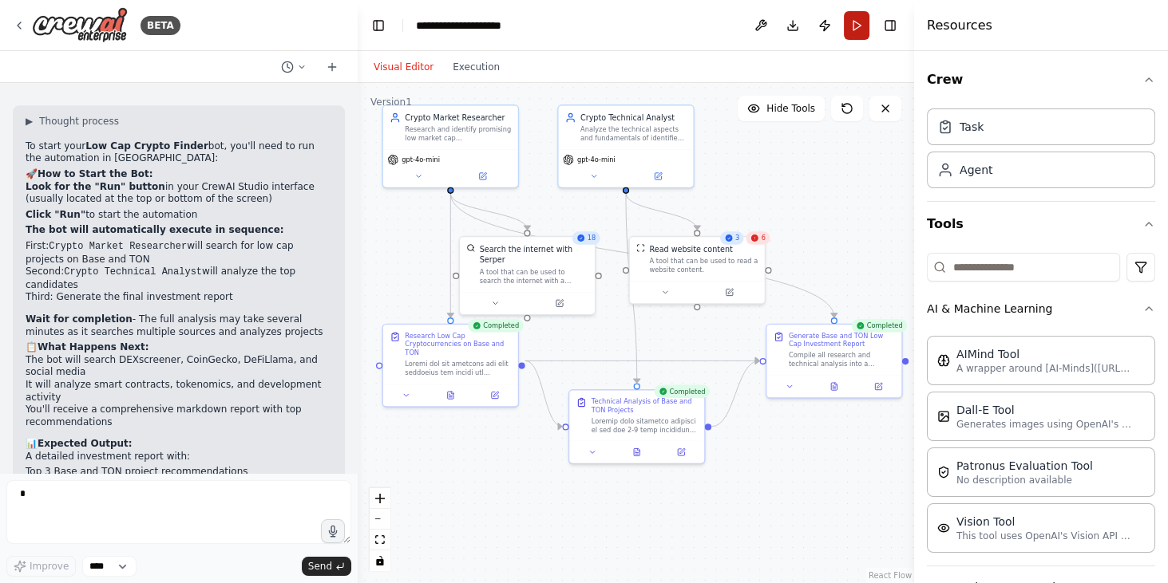
click at [847, 27] on button "Run" at bounding box center [857, 25] width 26 height 29
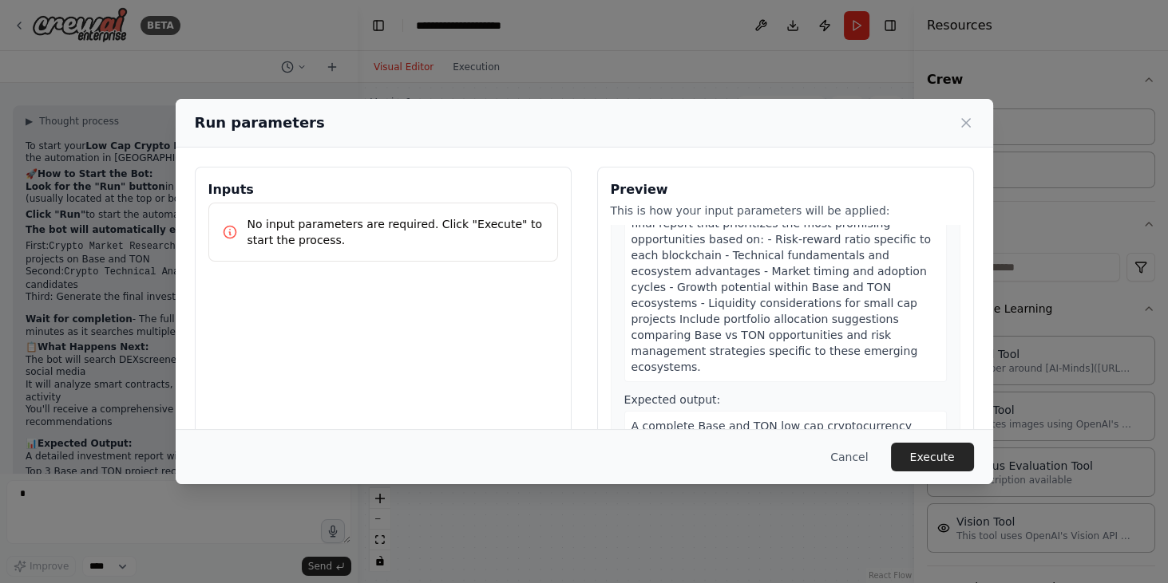
scroll to position [91, 0]
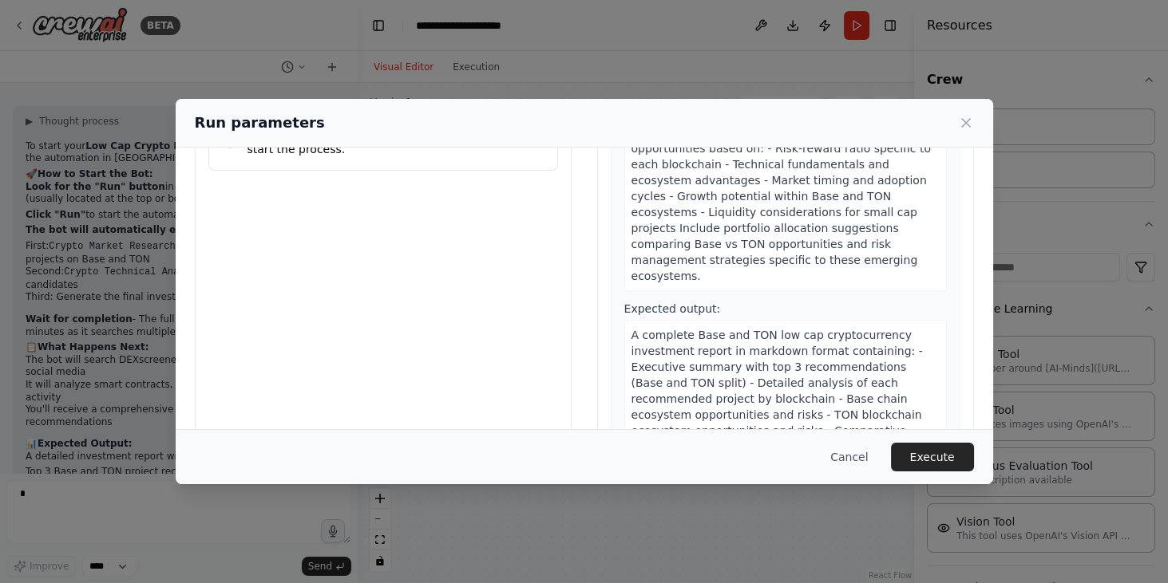
click at [924, 453] on button "Execute" at bounding box center [932, 457] width 83 height 29
